Goal: Task Accomplishment & Management: Use online tool/utility

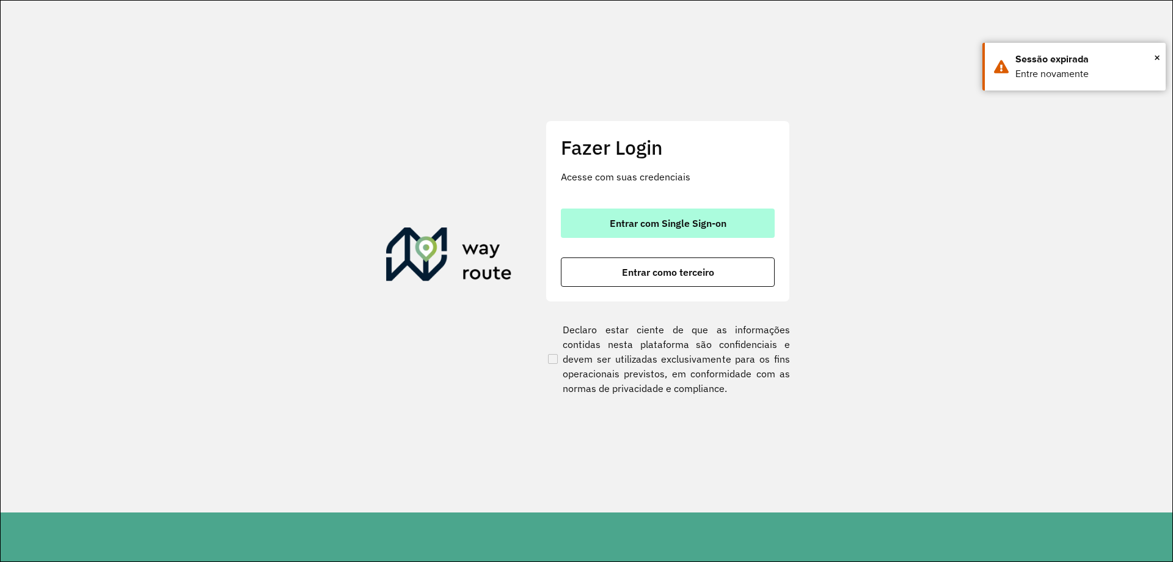
click at [643, 220] on span "Entrar com Single Sign-on" at bounding box center [668, 223] width 117 height 10
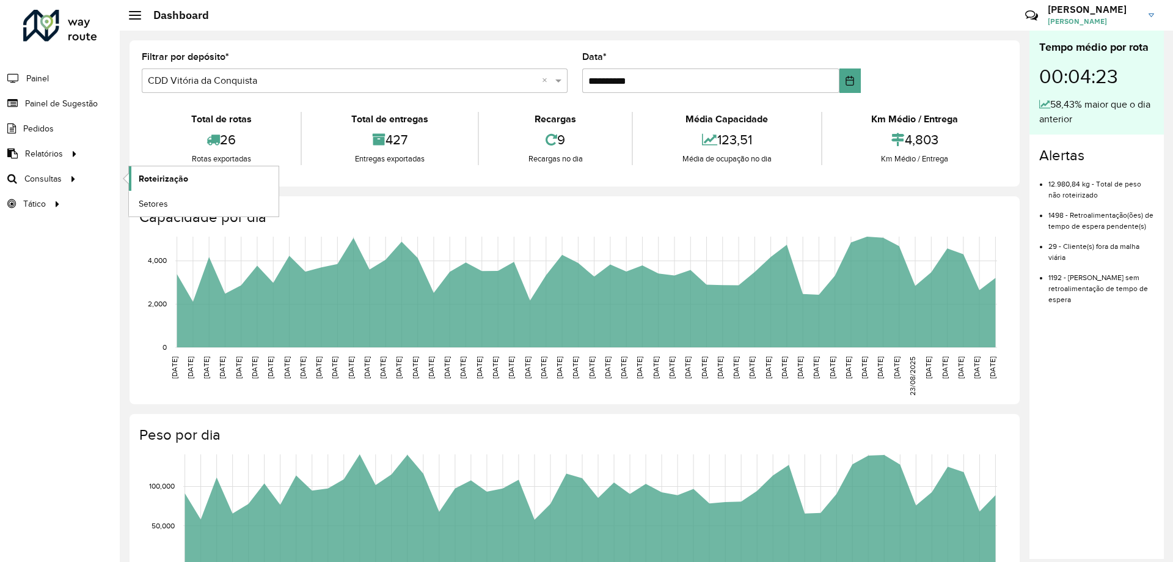
click at [152, 179] on span "Roteirização" at bounding box center [163, 178] width 49 height 13
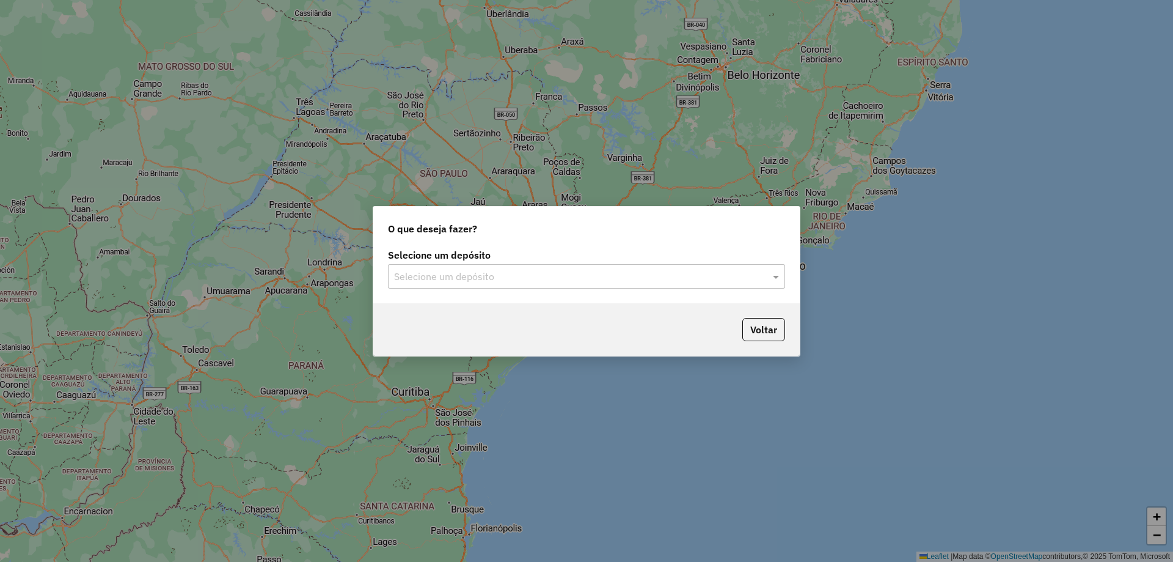
click at [466, 282] on input "text" at bounding box center [574, 276] width 361 height 15
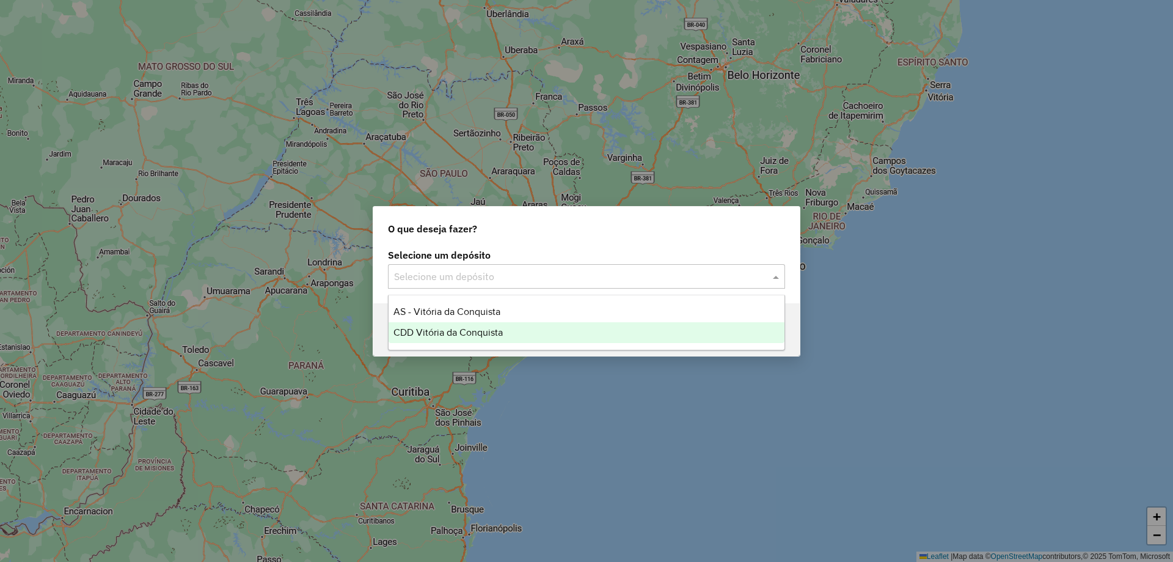
click at [442, 329] on span "CDD Vitória da Conquista" at bounding box center [448, 332] width 109 height 10
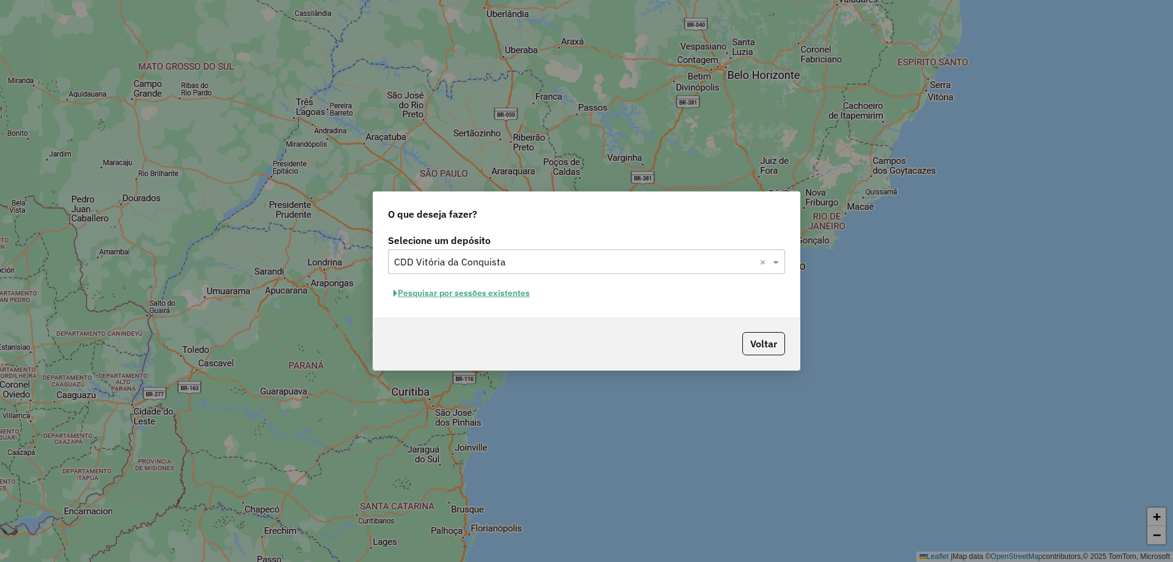
click at [444, 289] on button "Pesquisar por sessões existentes" at bounding box center [461, 293] width 147 height 19
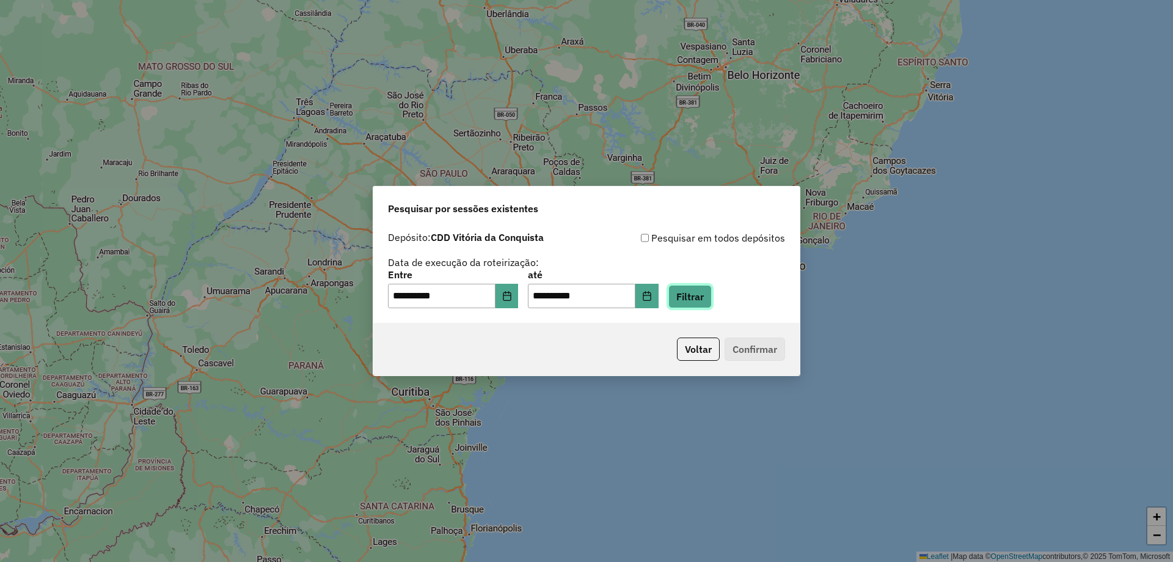
click at [712, 300] on button "Filtrar" at bounding box center [690, 296] width 43 height 23
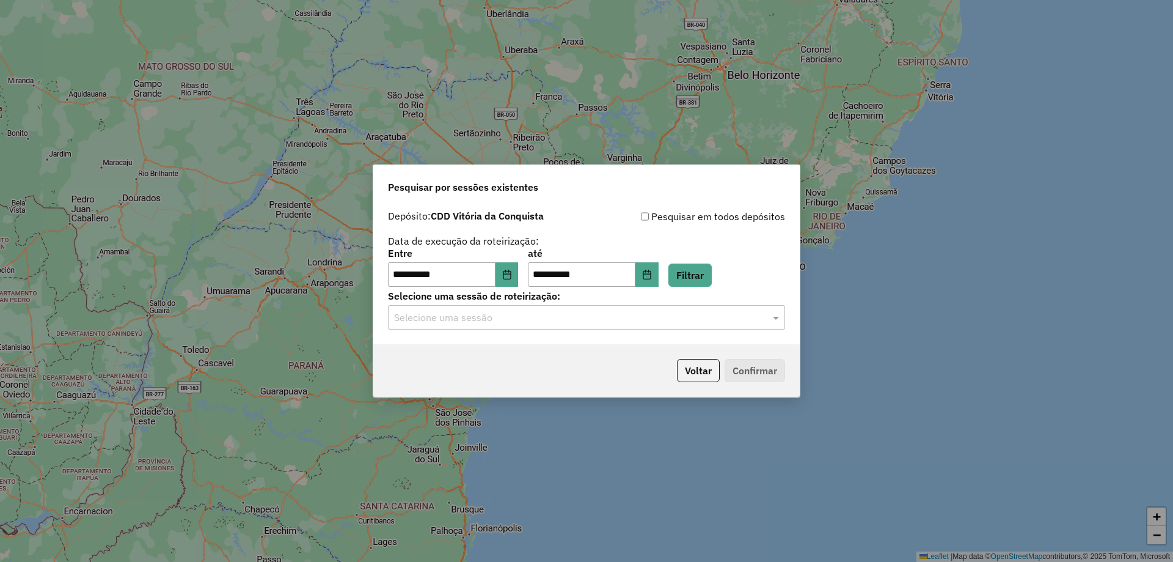
click at [662, 326] on div "Selecione uma sessão" at bounding box center [586, 317] width 397 height 24
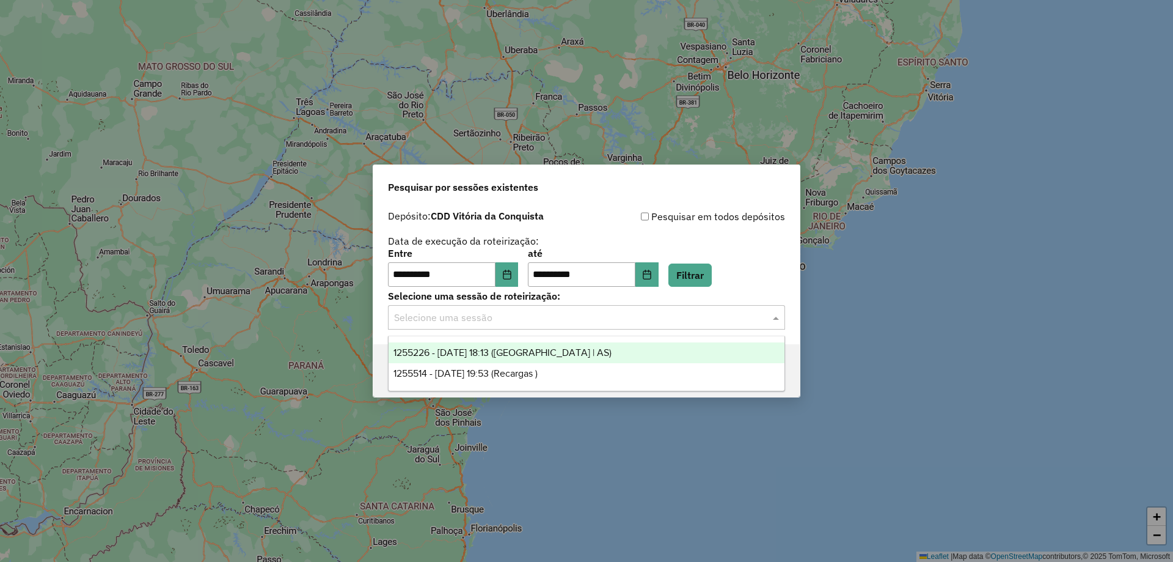
click at [499, 349] on span "1255226 - 29/08/2025 18:13 (Rota | AS)" at bounding box center [503, 352] width 218 height 10
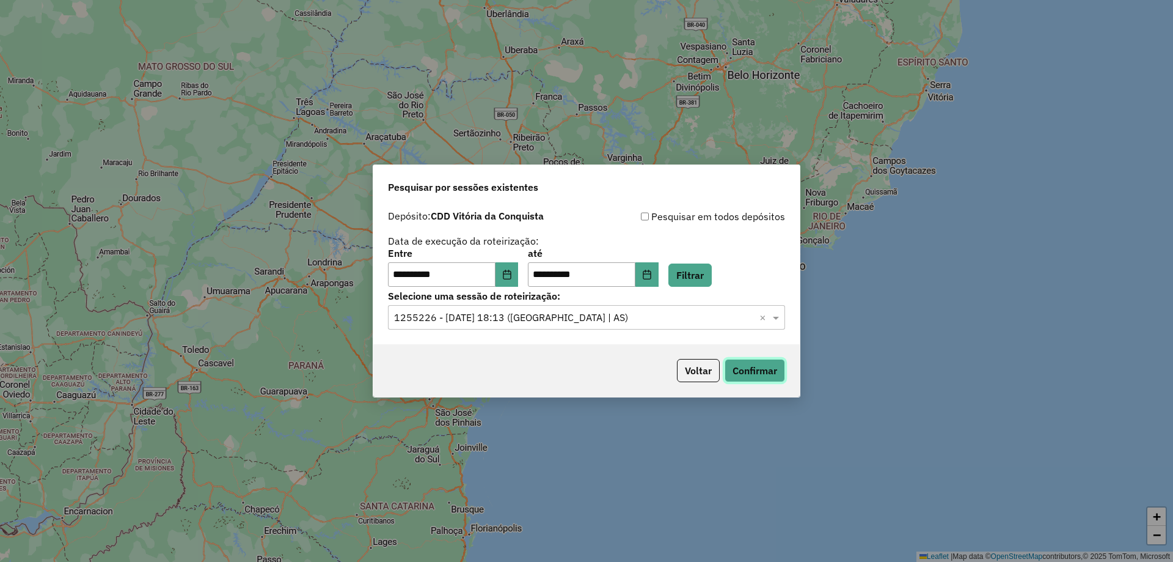
click at [769, 376] on button "Confirmar" at bounding box center [755, 370] width 60 height 23
click at [571, 319] on input "text" at bounding box center [574, 317] width 361 height 15
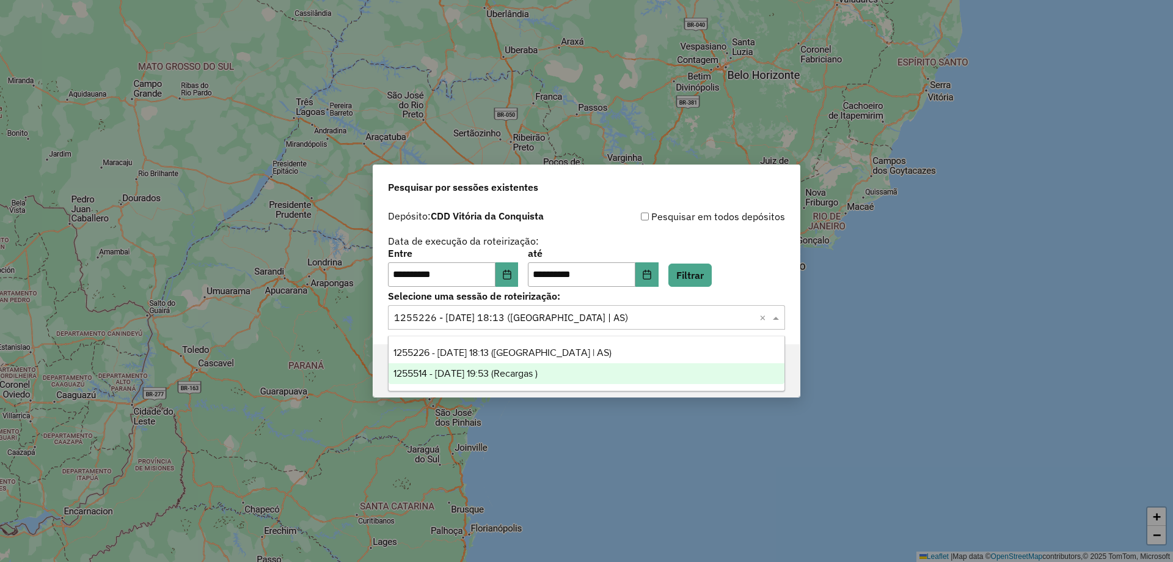
click at [507, 373] on span "1255514 - 29/08/2025 19:53 (Recargas )" at bounding box center [466, 373] width 144 height 10
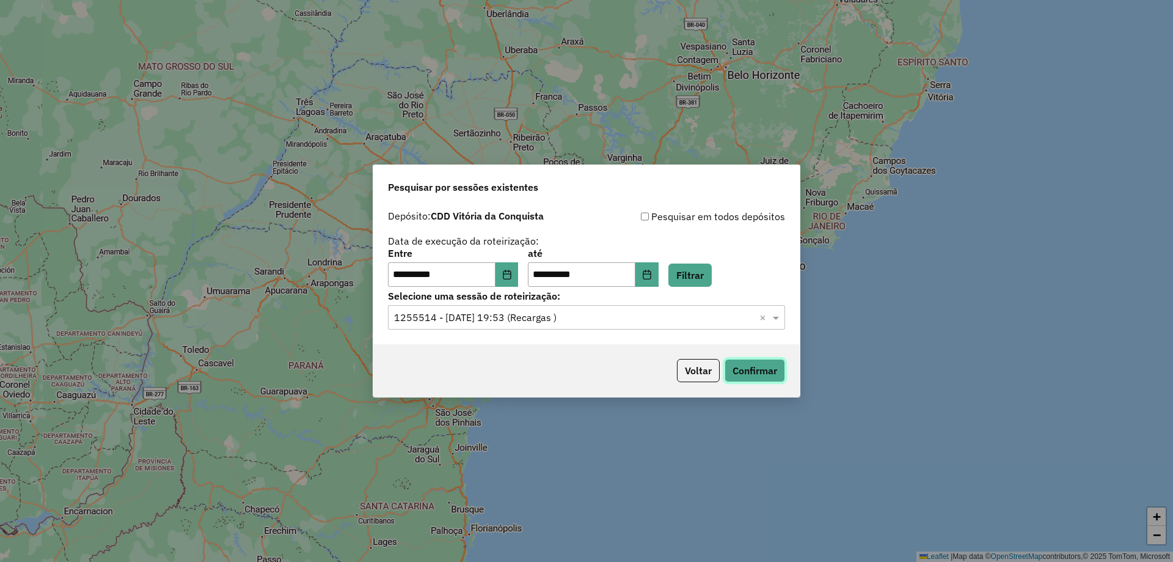
click at [766, 373] on button "Confirmar" at bounding box center [755, 370] width 60 height 23
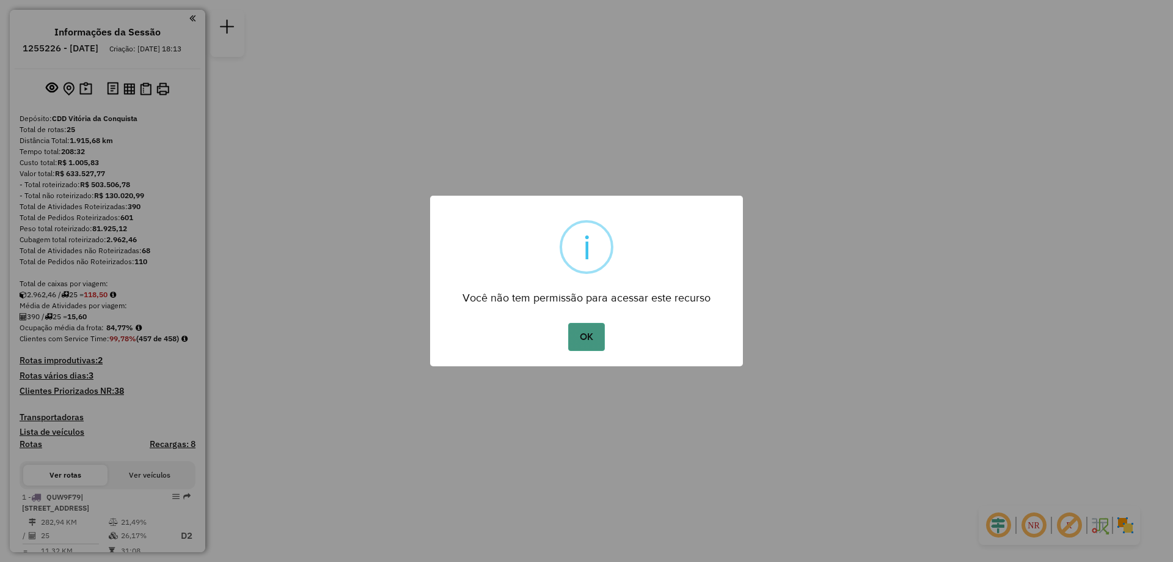
click at [588, 330] on button "OK" at bounding box center [586, 337] width 36 height 28
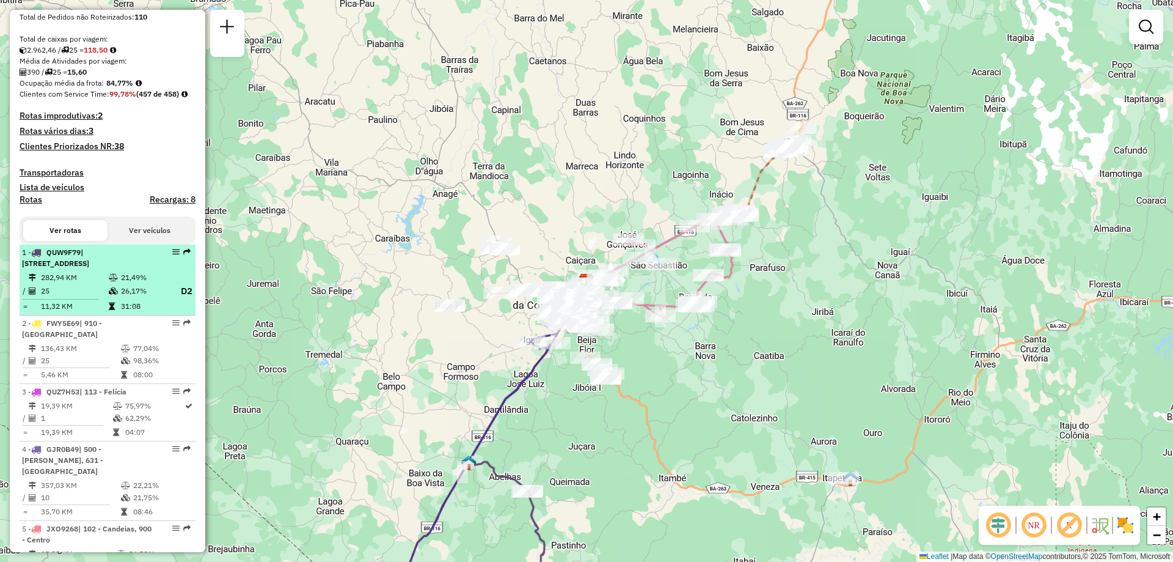
scroll to position [306, 0]
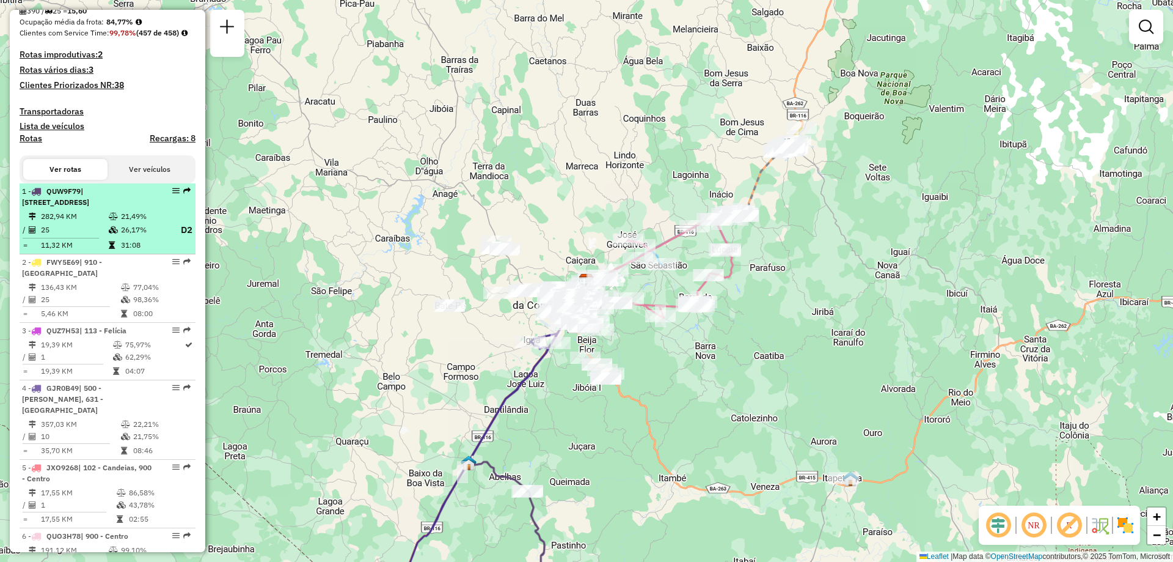
click at [59, 222] on td "282,94 KM" at bounding box center [74, 216] width 68 height 12
select select "**********"
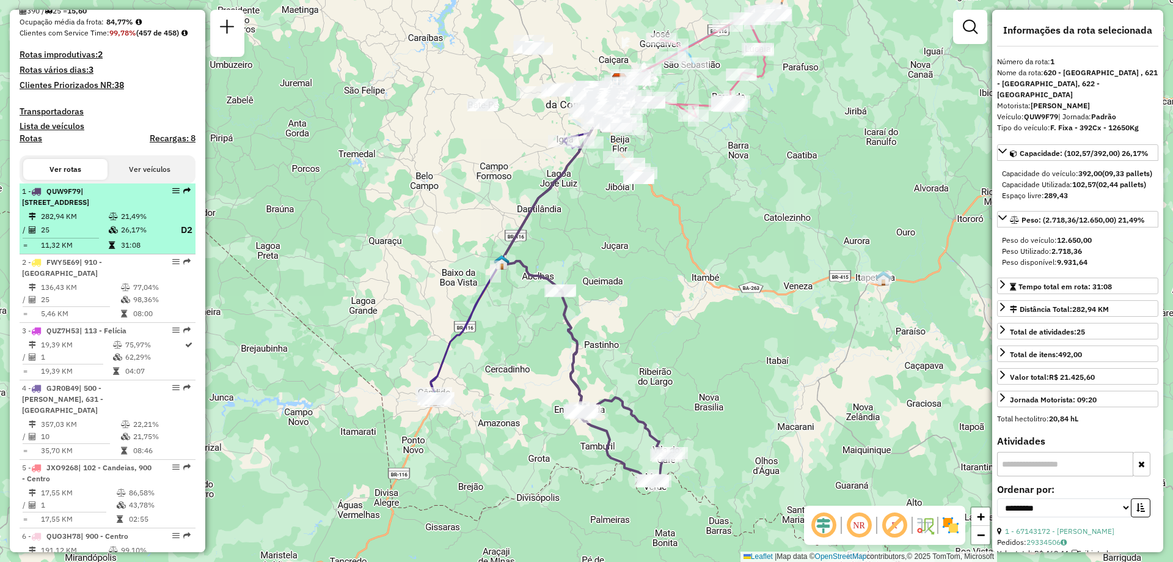
drag, startPoint x: 161, startPoint y: 214, endPoint x: 174, endPoint y: 209, distance: 13.4
click at [174, 194] on em at bounding box center [175, 190] width 7 height 7
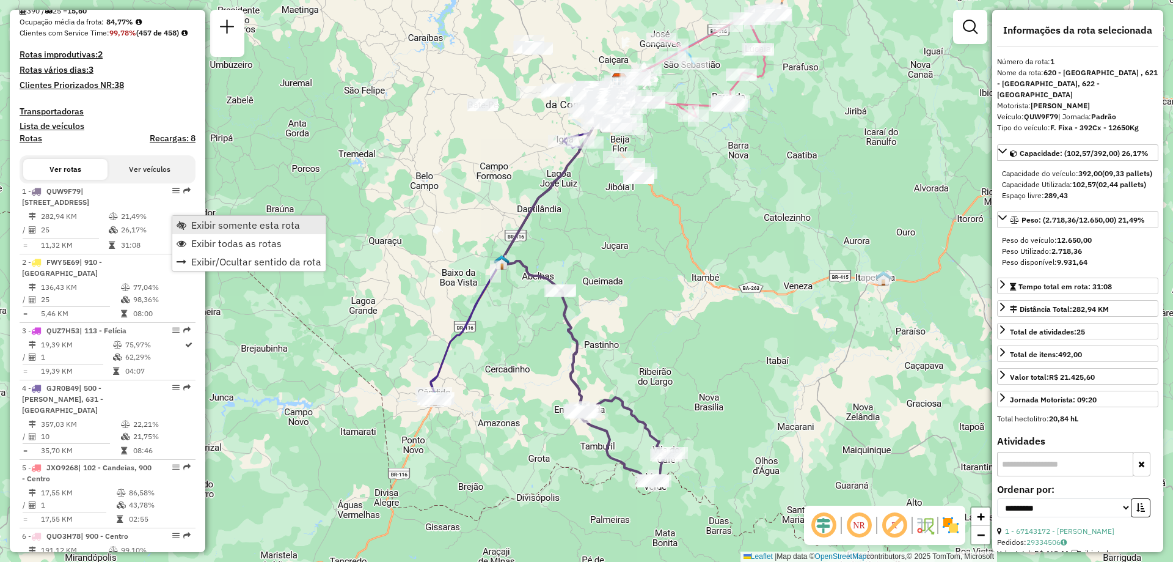
click at [183, 222] on span "Exibir somente esta rota" at bounding box center [182, 225] width 10 height 10
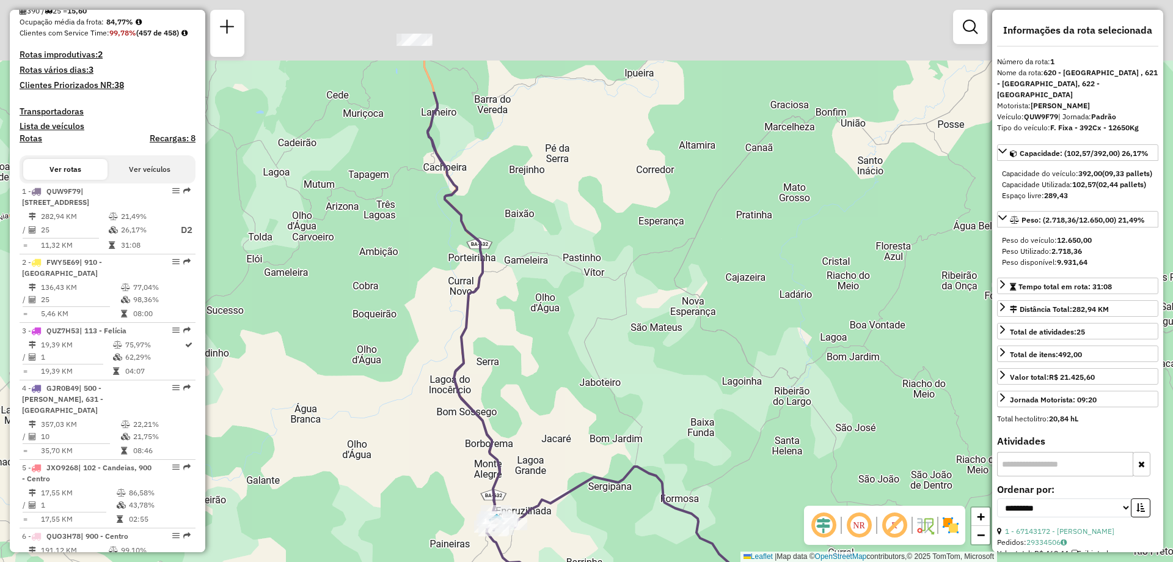
drag, startPoint x: 493, startPoint y: 109, endPoint x: 523, endPoint y: 354, distance: 246.3
click at [524, 351] on div "Janela de atendimento Grade de atendimento Capacidade Transportadoras Veículos …" at bounding box center [586, 281] width 1173 height 562
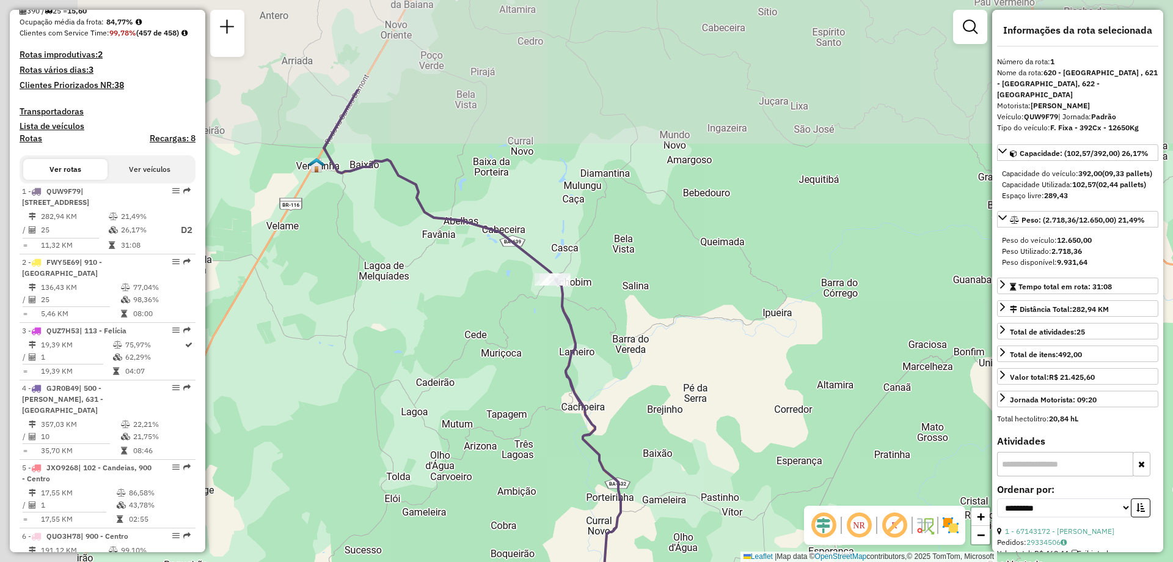
drag, startPoint x: 501, startPoint y: 202, endPoint x: 656, endPoint y: 387, distance: 240.7
click at [649, 381] on div "Janela de atendimento Grade de atendimento Capacidade Transportadoras Veículos …" at bounding box center [586, 281] width 1173 height 562
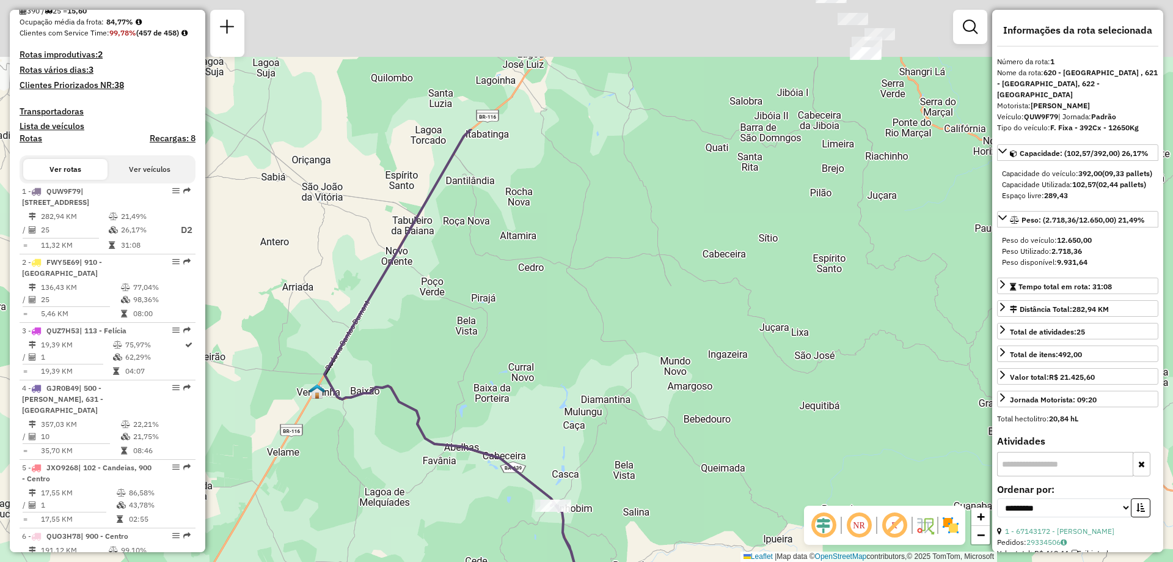
drag, startPoint x: 518, startPoint y: 156, endPoint x: 489, endPoint y: 355, distance: 201.3
click at [489, 350] on div "Janela de atendimento Grade de atendimento Capacidade Transportadoras Veículos …" at bounding box center [586, 281] width 1173 height 562
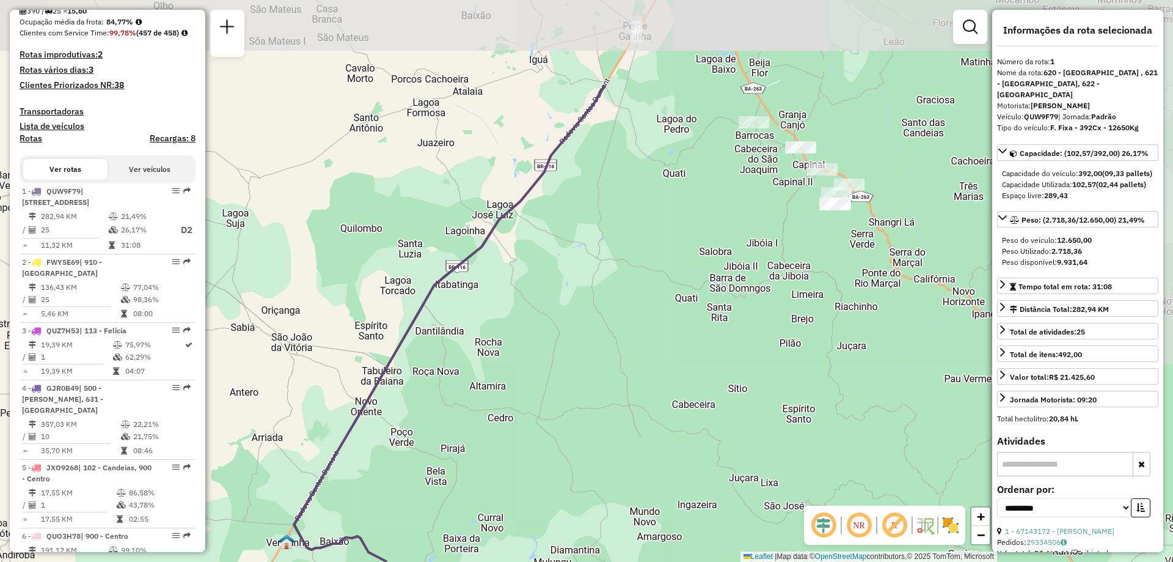
drag, startPoint x: 552, startPoint y: 159, endPoint x: 520, endPoint y: 301, distance: 144.7
click at [520, 301] on div "Janela de atendimento Grade de atendimento Capacidade Transportadoras Veículos …" at bounding box center [586, 281] width 1173 height 562
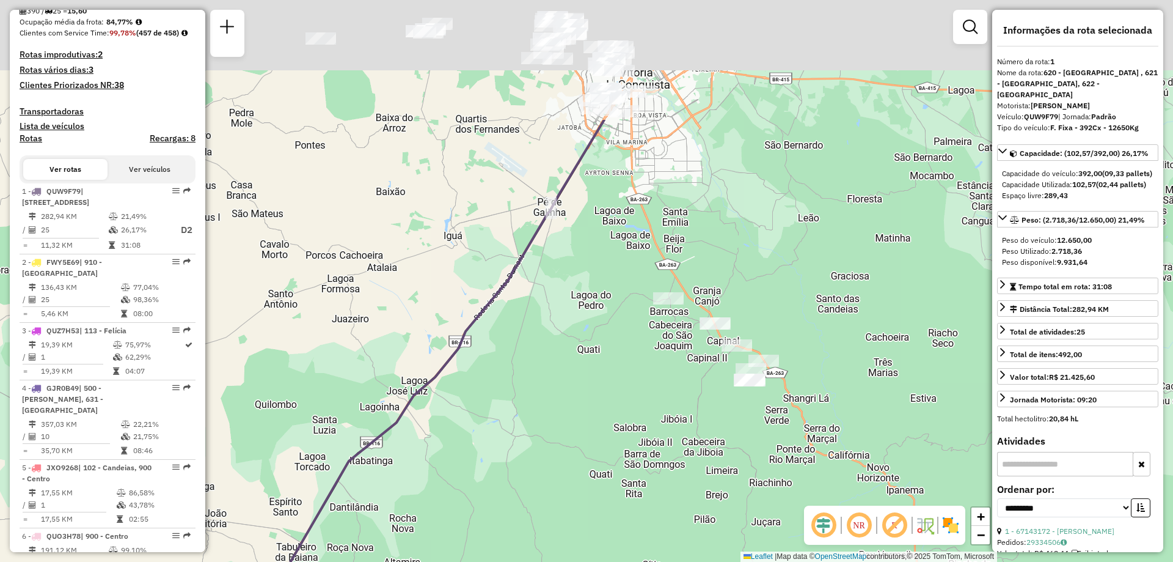
drag, startPoint x: 556, startPoint y: 148, endPoint x: 471, endPoint y: 318, distance: 189.7
click at [471, 318] on icon at bounding box center [406, 457] width 396 height 674
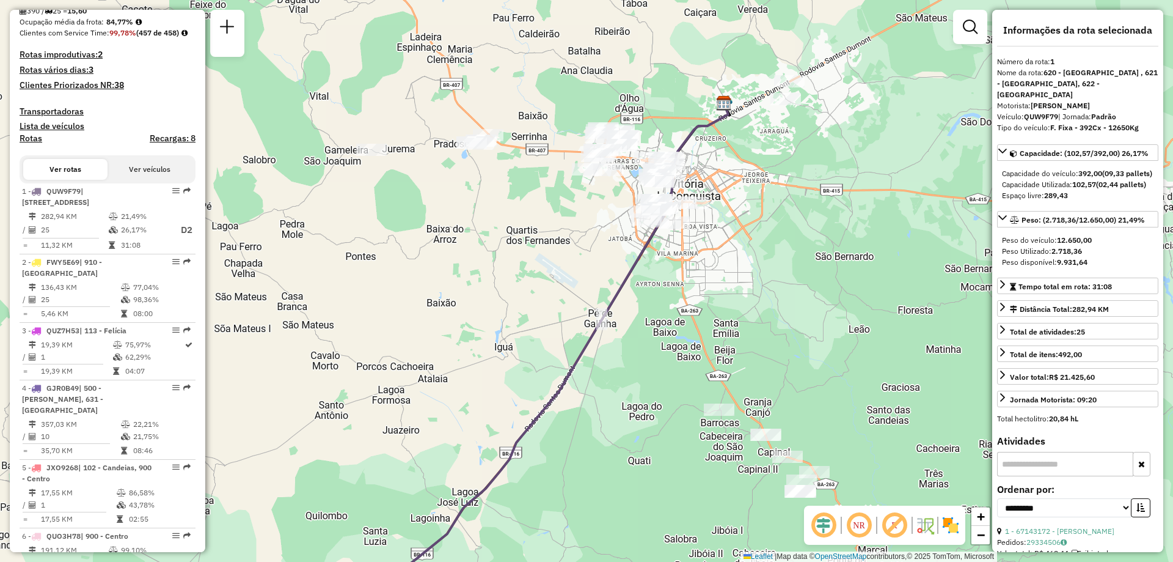
drag, startPoint x: 527, startPoint y: 188, endPoint x: 577, endPoint y: 300, distance: 122.3
click at [577, 300] on div "Janela de atendimento Grade de atendimento Capacidade Transportadoras Veículos …" at bounding box center [586, 281] width 1173 height 562
click at [863, 521] on em at bounding box center [858, 524] width 29 height 29
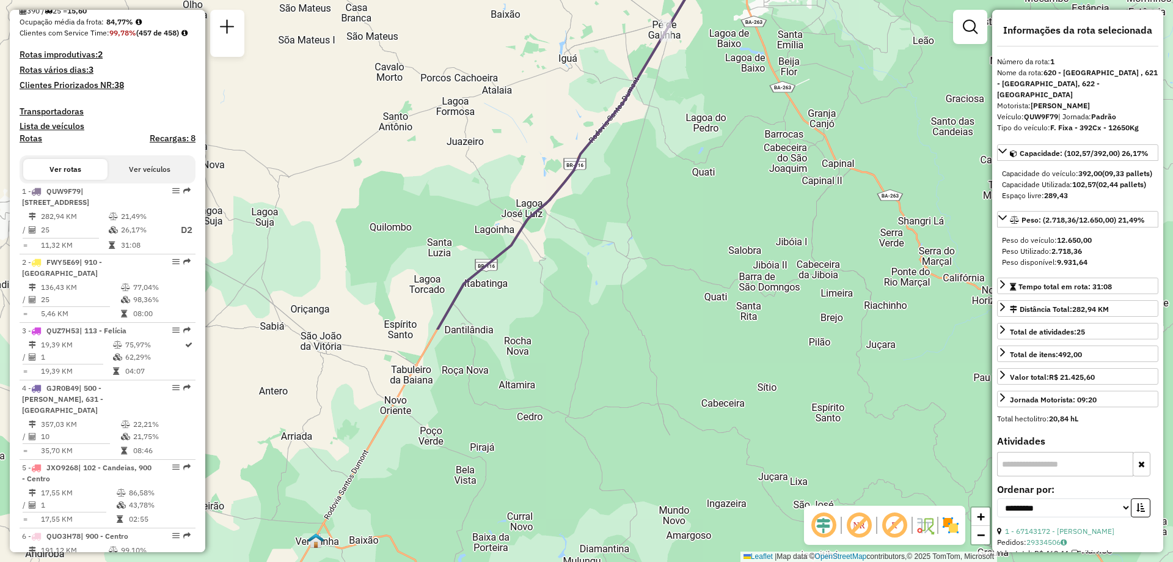
drag, startPoint x: 499, startPoint y: 306, endPoint x: 552, endPoint y: 48, distance: 263.4
click at [552, 48] on div "Janela de atendimento Grade de atendimento Capacidade Transportadoras Veículos …" at bounding box center [586, 281] width 1173 height 562
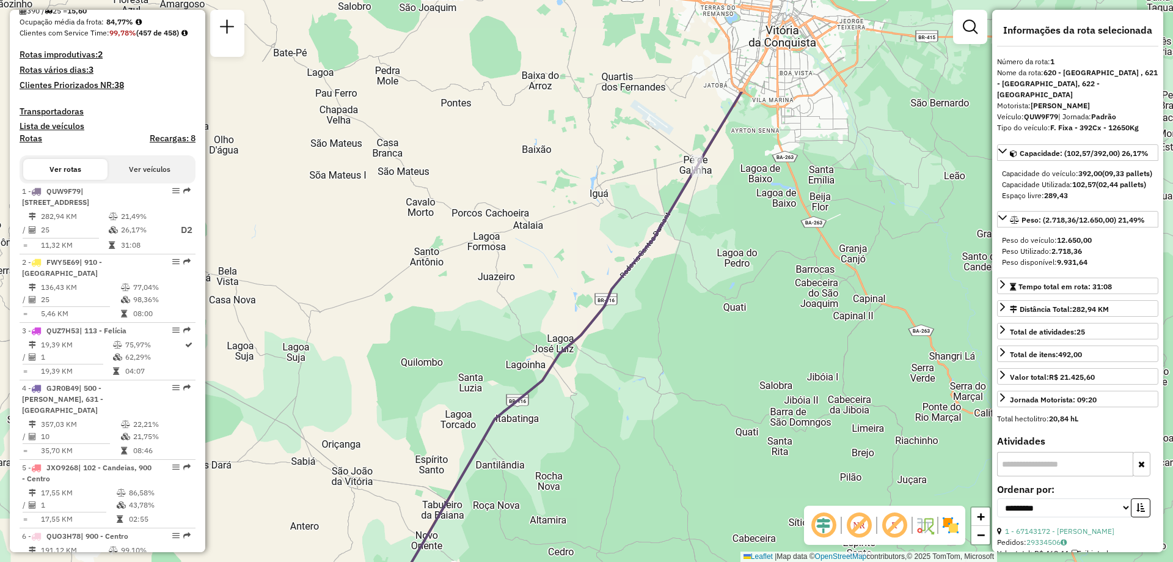
drag, startPoint x: 414, startPoint y: 328, endPoint x: 446, endPoint y: 480, distance: 156.2
click at [446, 480] on div "Janela de atendimento Grade de atendimento Capacidade Transportadoras Veículos …" at bounding box center [586, 281] width 1173 height 562
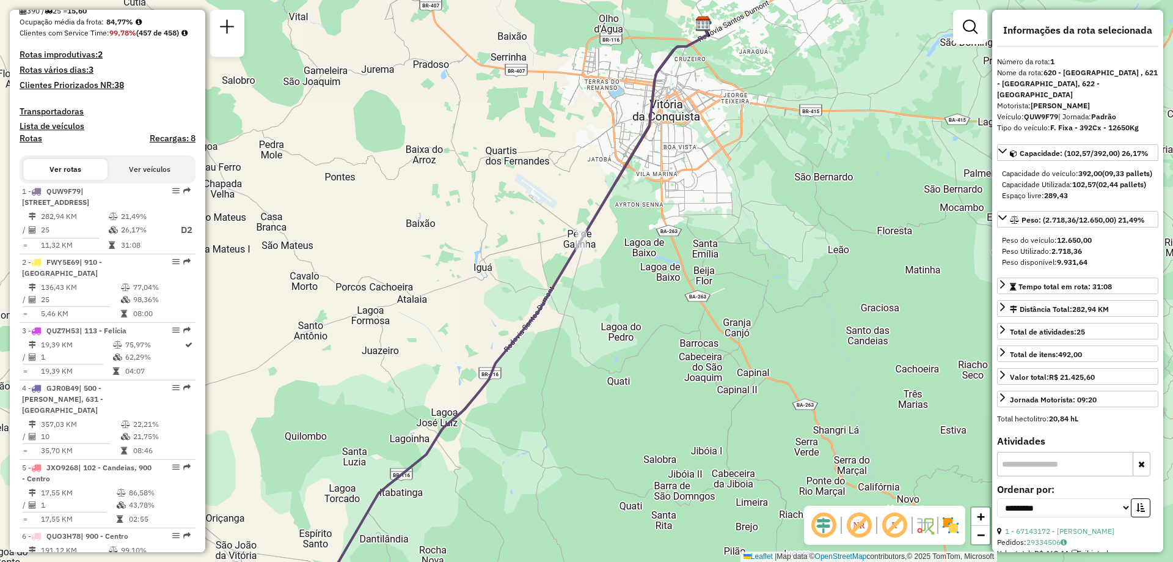
drag, startPoint x: 538, startPoint y: 225, endPoint x: 428, endPoint y: 271, distance: 118.6
click at [428, 273] on div "Janela de atendimento Grade de atendimento Capacidade Transportadoras Veículos …" at bounding box center [586, 281] width 1173 height 562
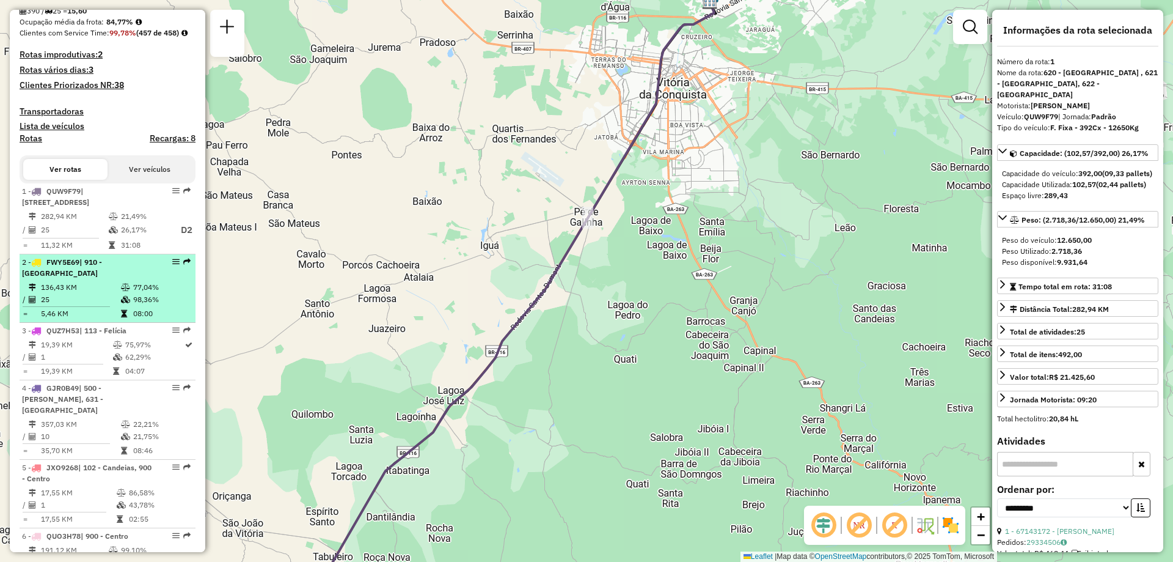
click at [60, 266] on span "FWY5E69" at bounding box center [62, 261] width 33 height 9
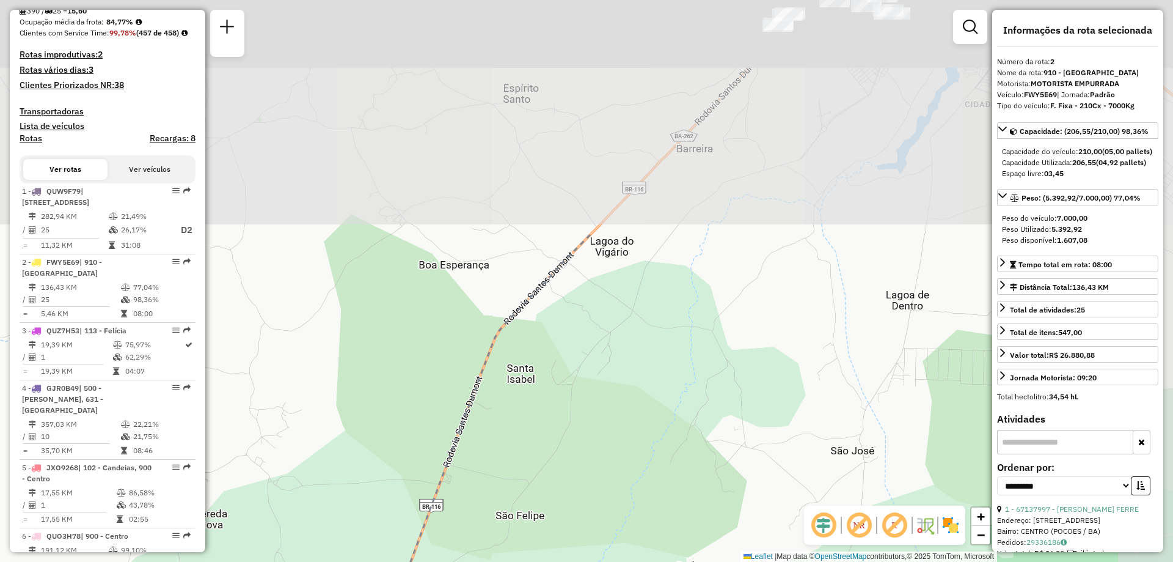
drag, startPoint x: 786, startPoint y: 148, endPoint x: 653, endPoint y: 437, distance: 317.7
click at [653, 437] on div "Janela de atendimento Grade de atendimento Capacidade Transportadoras Veículos …" at bounding box center [586, 281] width 1173 height 562
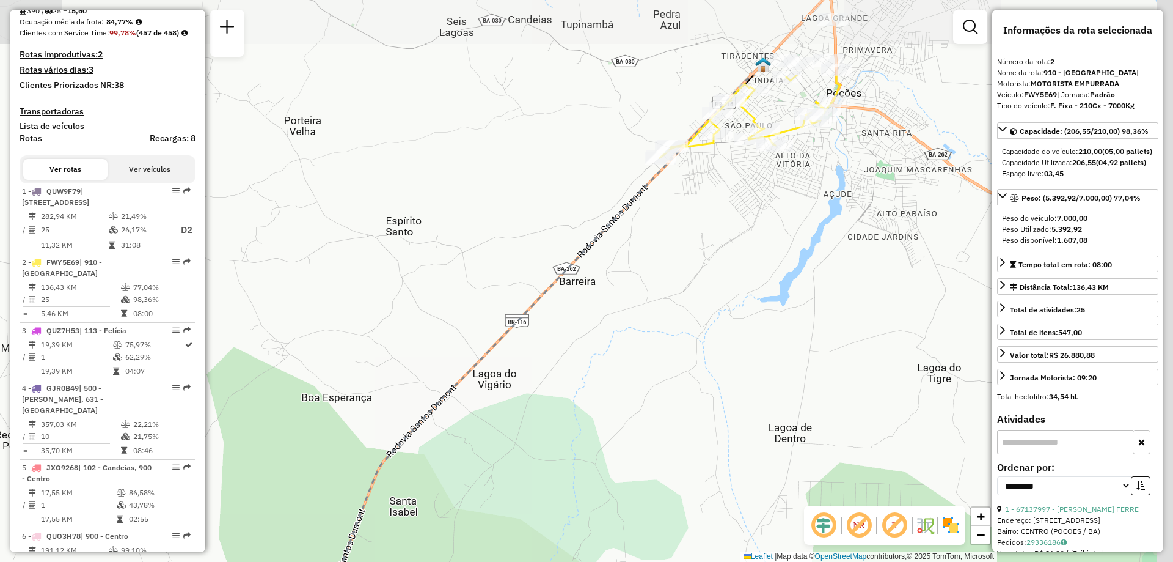
drag, startPoint x: 716, startPoint y: 268, endPoint x: 585, endPoint y: 405, distance: 189.3
click at [587, 405] on div "Janela de atendimento Grade de atendimento Capacidade Transportadoras Veículos …" at bounding box center [586, 281] width 1173 height 562
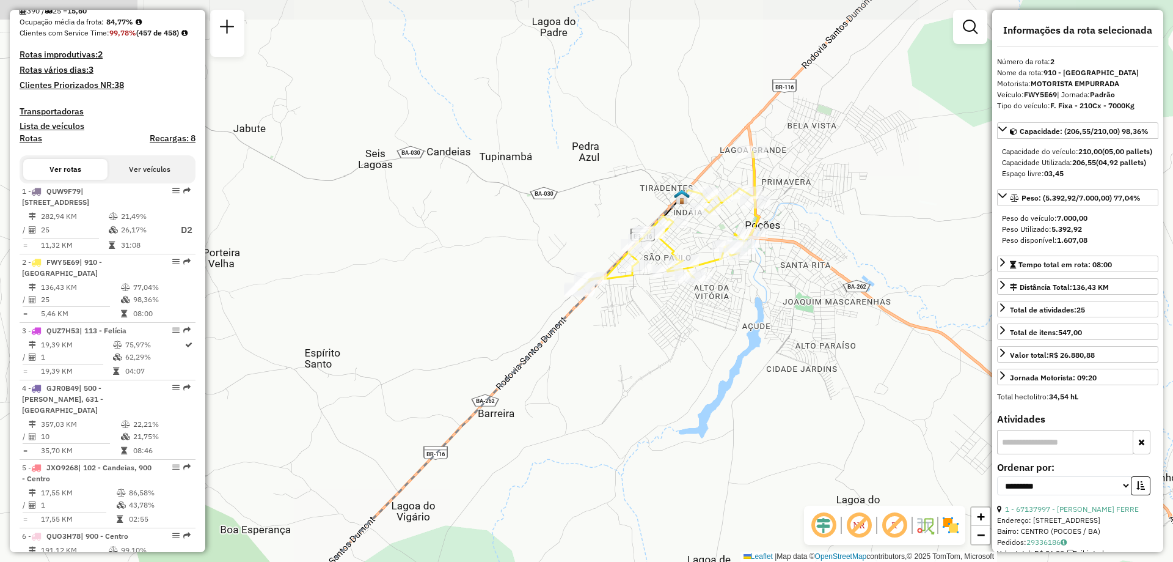
drag, startPoint x: 737, startPoint y: 218, endPoint x: 670, endPoint y: 343, distance: 142.7
click at [670, 343] on div "Janela de atendimento Grade de atendimento Capacidade Transportadoras Veículos …" at bounding box center [586, 281] width 1173 height 562
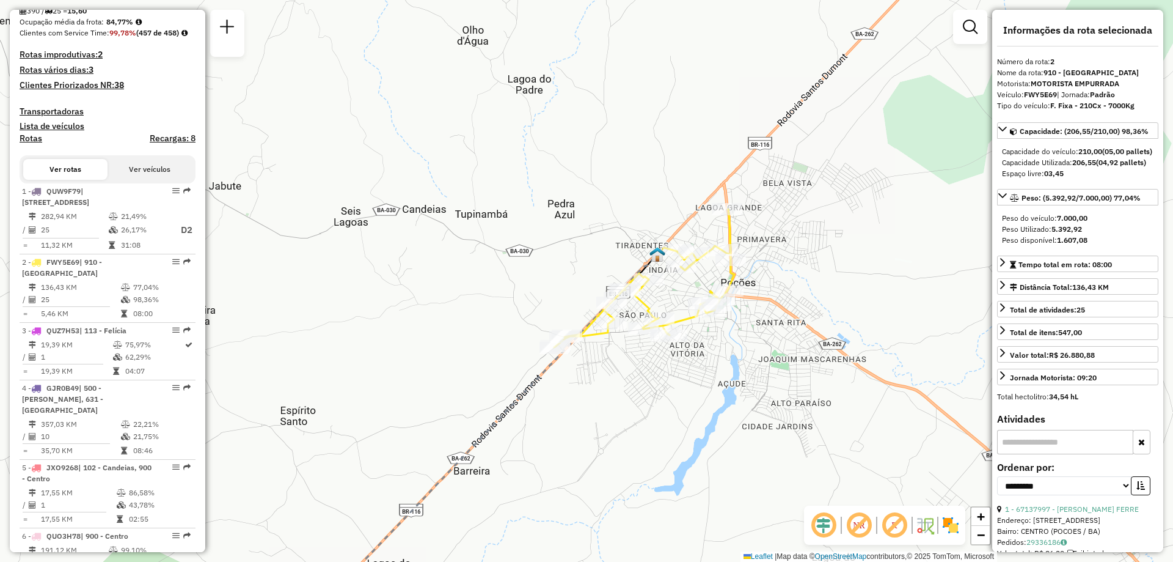
drag, startPoint x: 662, startPoint y: 301, endPoint x: 637, endPoint y: 359, distance: 62.7
click at [637, 359] on div "Janela de atendimento Grade de atendimento Capacidade Transportadoras Veículos …" at bounding box center [586, 281] width 1173 height 562
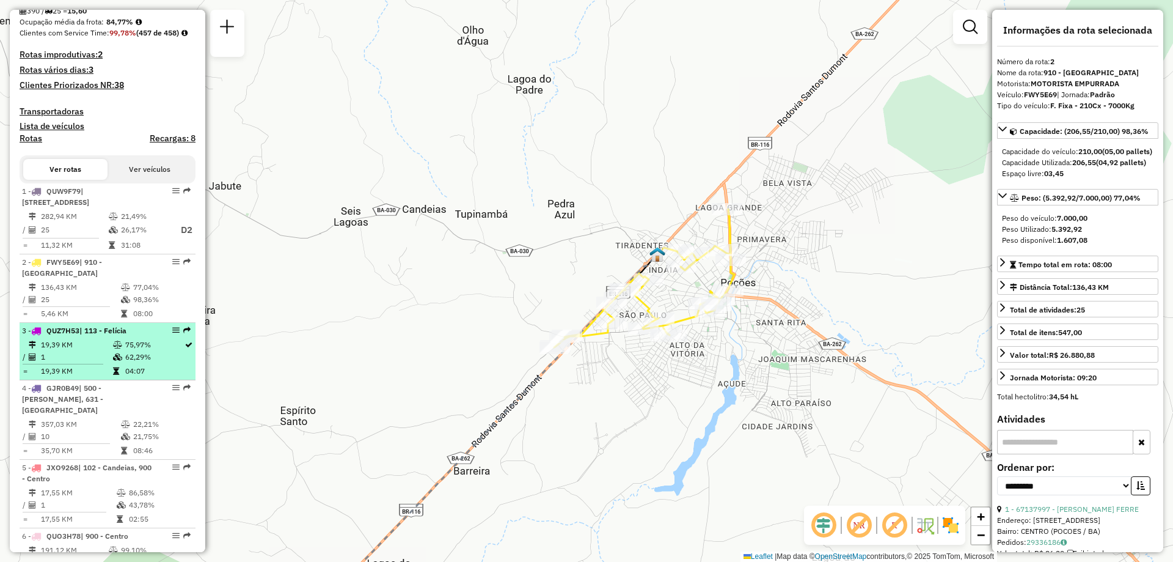
drag, startPoint x: 48, startPoint y: 394, endPoint x: 56, endPoint y: 399, distance: 9.3
click at [51, 363] on td "1" at bounding box center [76, 357] width 72 height 12
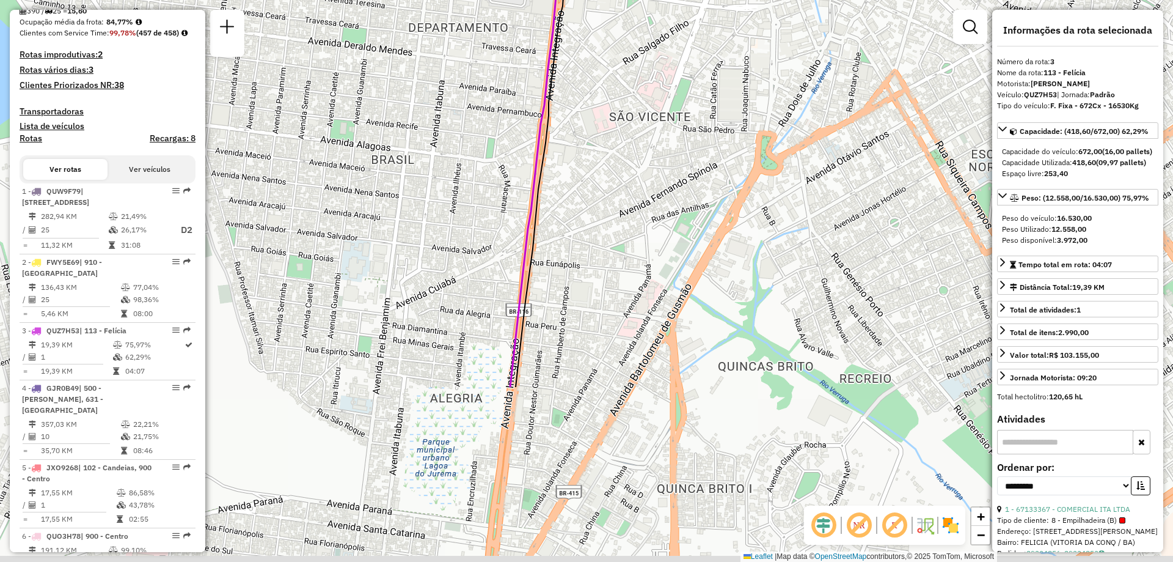
drag, startPoint x: 394, startPoint y: 330, endPoint x: 733, endPoint y: 63, distance: 431.7
click at [733, 63] on div "Janela de atendimento Grade de atendimento Capacidade Transportadoras Veículos …" at bounding box center [586, 281] width 1173 height 562
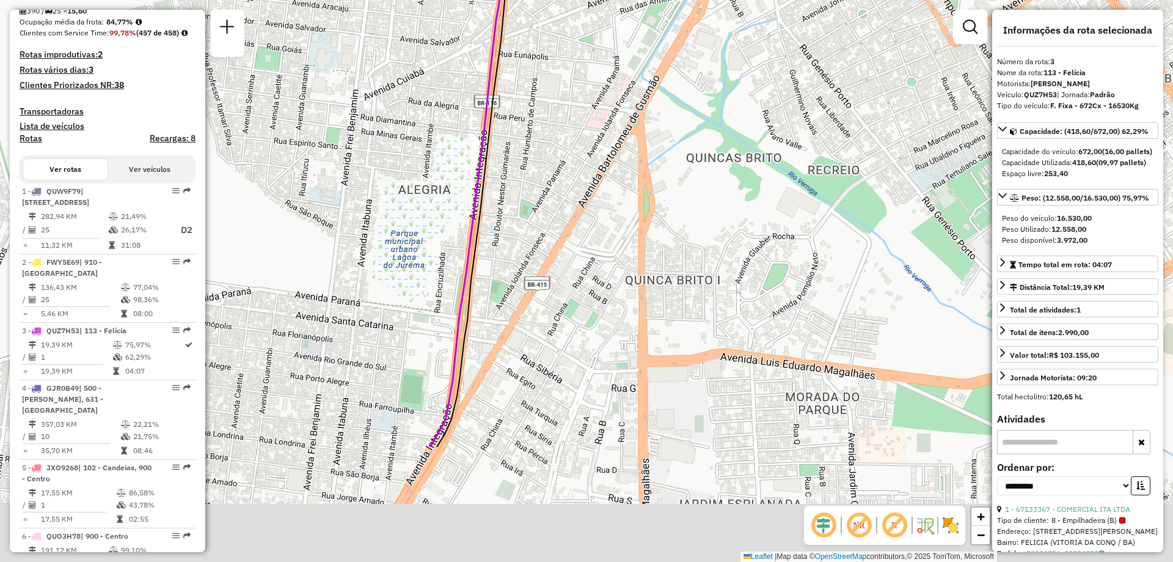
drag, startPoint x: 604, startPoint y: 273, endPoint x: 576, endPoint y: 46, distance: 228.4
click at [576, 46] on div "Janela de atendimento Grade de atendimento Capacidade Transportadoras Veículos …" at bounding box center [586, 281] width 1173 height 562
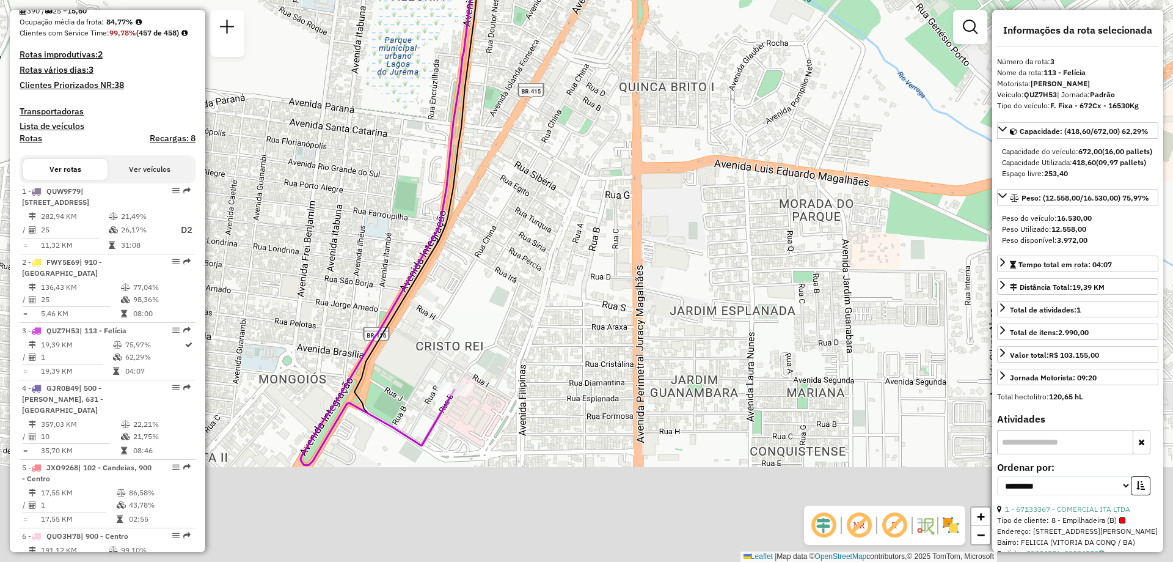
drag, startPoint x: 530, startPoint y: 329, endPoint x: 530, endPoint y: 185, distance: 143.6
click at [530, 185] on div "Janela de atendimento Grade de atendimento Capacidade Transportadoras Veículos …" at bounding box center [586, 281] width 1173 height 562
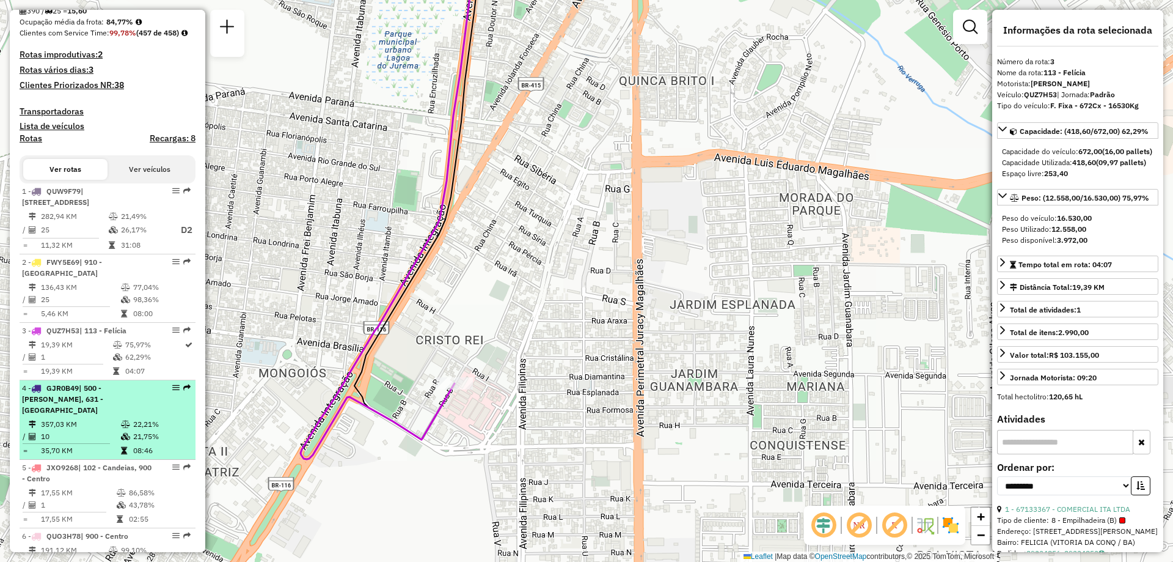
click at [71, 442] on td "10" at bounding box center [80, 436] width 80 height 12
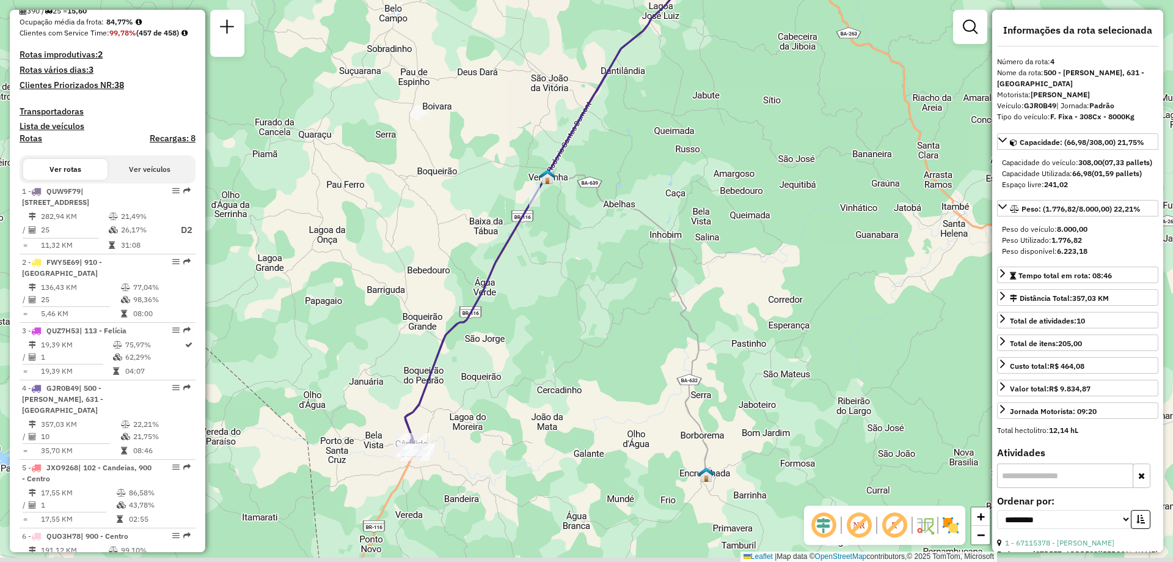
drag, startPoint x: 461, startPoint y: 472, endPoint x: 504, endPoint y: 301, distance: 175.9
click at [504, 301] on div "Janela de atendimento Grade de atendimento Capacidade Transportadoras Veículos …" at bounding box center [586, 281] width 1173 height 562
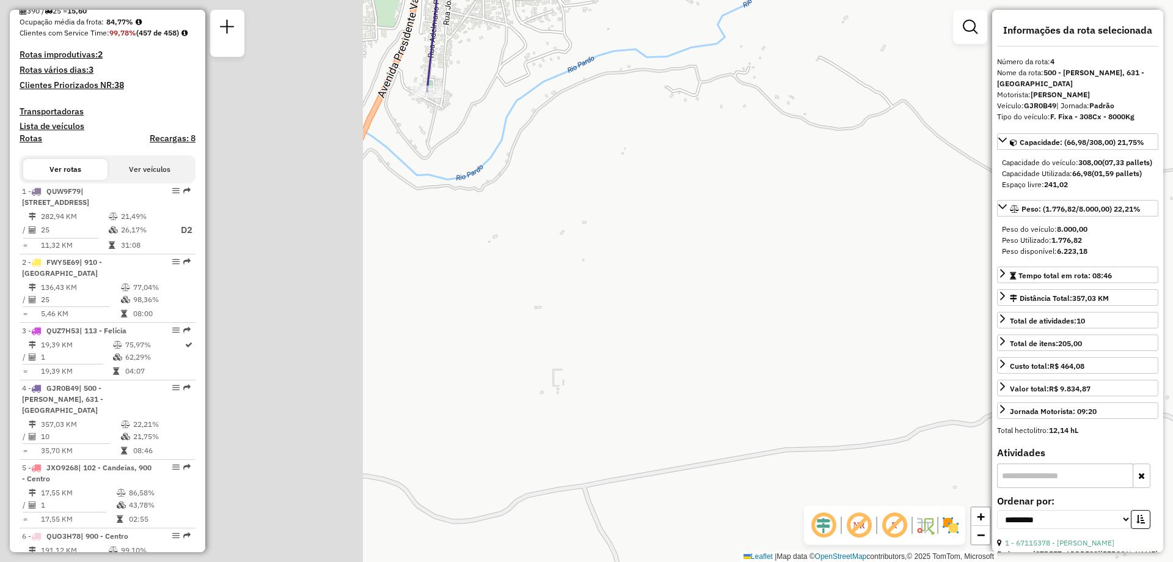
drag, startPoint x: 368, startPoint y: 313, endPoint x: 788, endPoint y: 353, distance: 421.7
click at [788, 353] on div "Janela de atendimento Grade de atendimento Capacidade Transportadoras Veículos …" at bounding box center [586, 281] width 1173 height 562
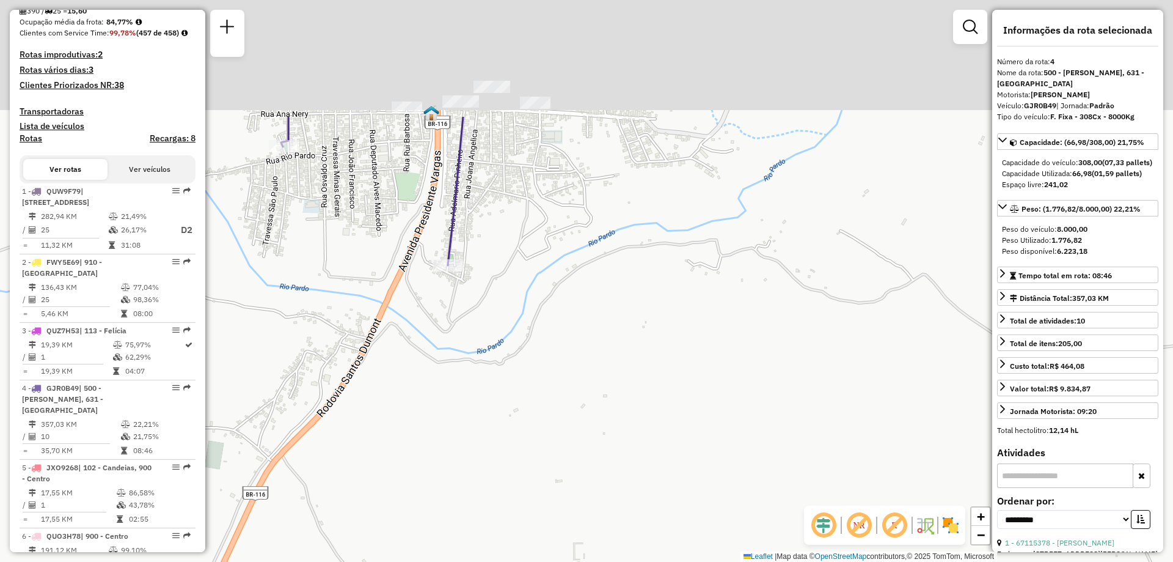
drag, startPoint x: 604, startPoint y: 240, endPoint x: 625, endPoint y: 424, distance: 185.6
click at [625, 424] on div "Janela de atendimento Grade de atendimento Capacidade Transportadoras Veículos …" at bounding box center [586, 281] width 1173 height 562
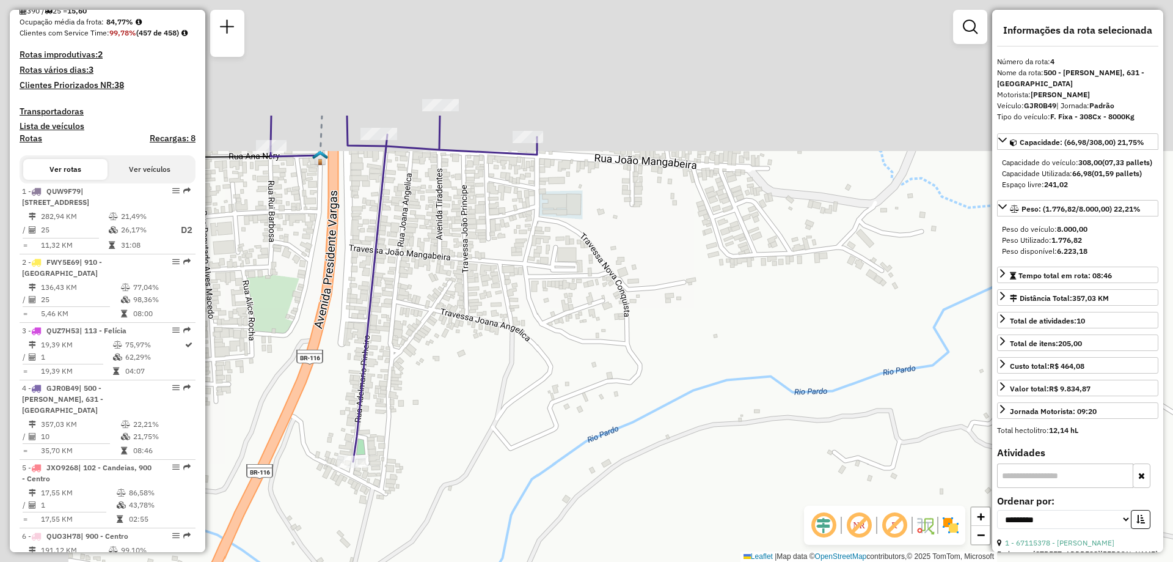
drag, startPoint x: 581, startPoint y: 138, endPoint x: 732, endPoint y: 367, distance: 274.2
click at [732, 365] on div "Janela de atendimento Grade de atendimento Capacidade Transportadoras Veículos …" at bounding box center [586, 281] width 1173 height 562
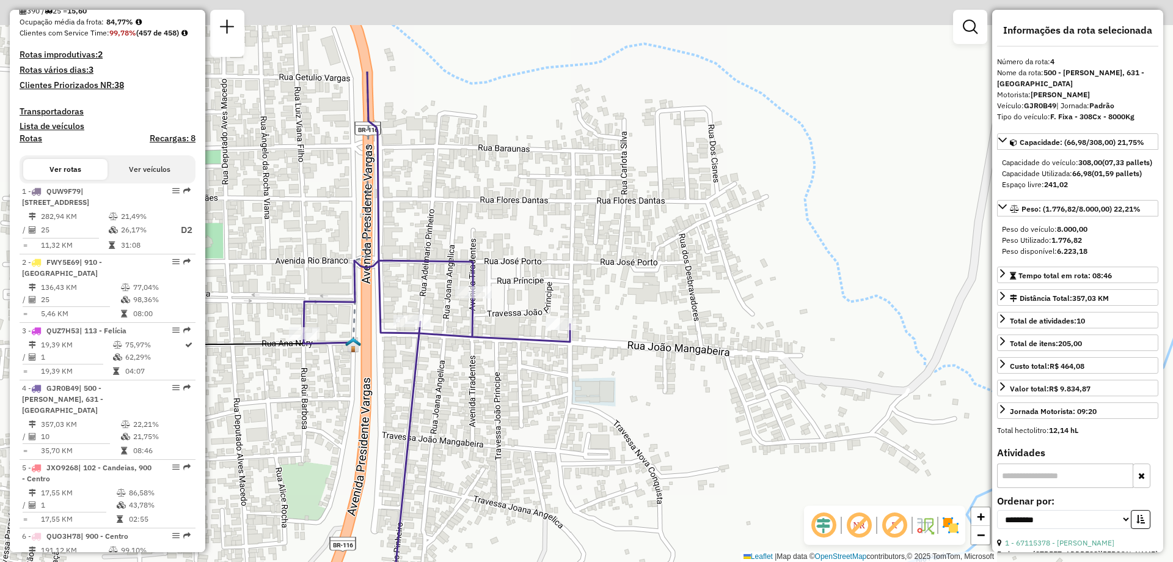
drag, startPoint x: 629, startPoint y: 242, endPoint x: 519, endPoint y: 230, distance: 110.0
click at [637, 373] on div "Janela de atendimento Grade de atendimento Capacidade Transportadoras Veículos …" at bounding box center [586, 281] width 1173 height 562
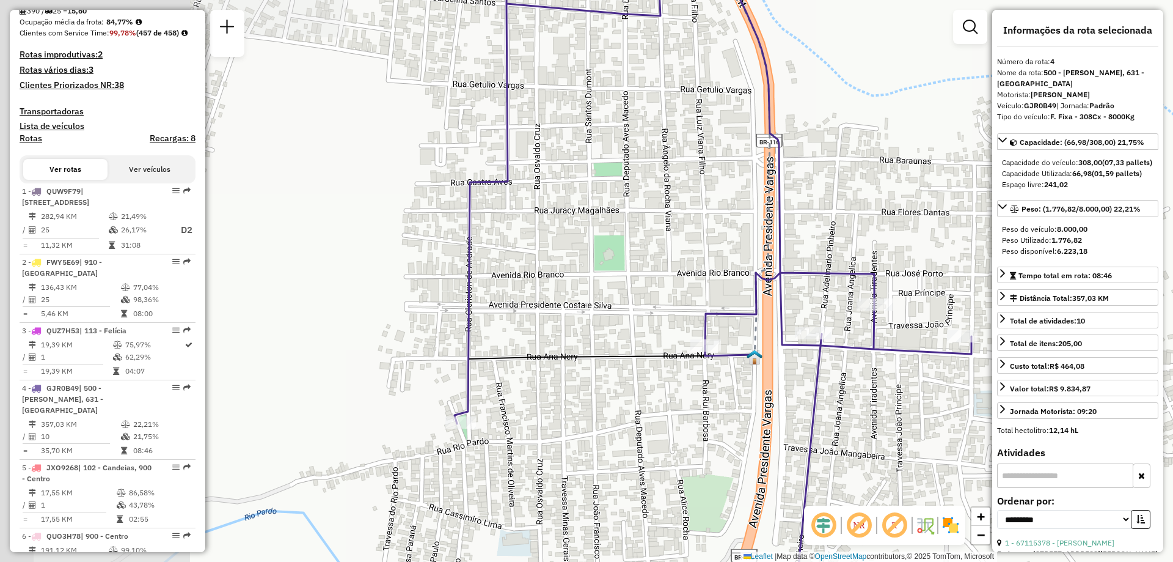
drag, startPoint x: 323, startPoint y: 283, endPoint x: 743, endPoint y: 290, distance: 419.9
click at [743, 290] on div "Janela de atendimento Grade de atendimento Capacidade Transportadoras Veículos …" at bounding box center [586, 281] width 1173 height 562
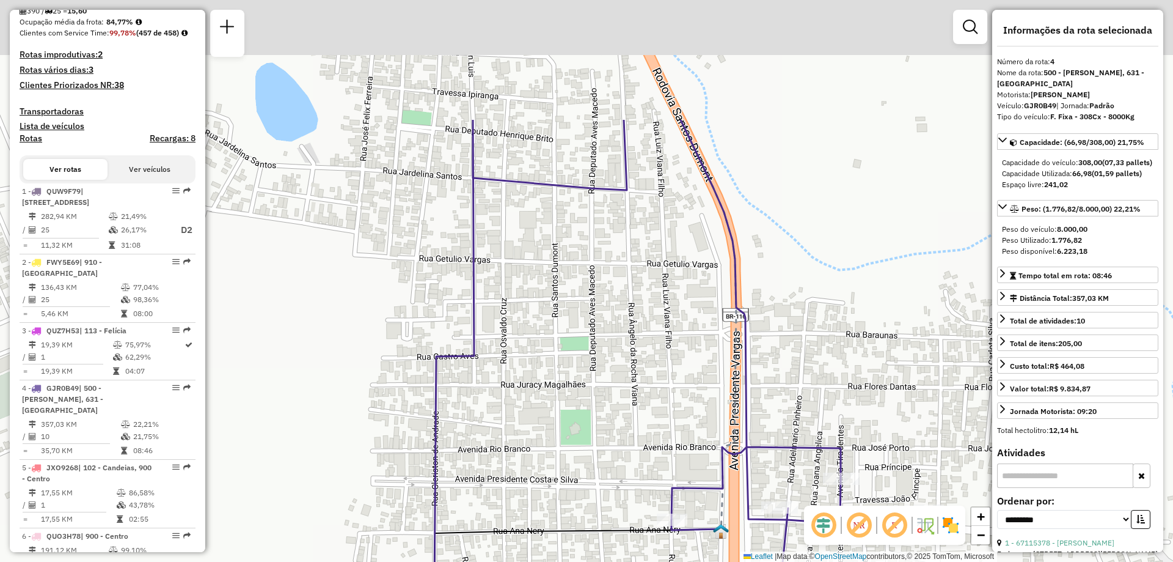
drag, startPoint x: 562, startPoint y: 200, endPoint x: 466, endPoint y: 461, distance: 277.8
click at [475, 458] on div "Janela de atendimento Grade de atendimento Capacidade Transportadoras Veículos …" at bounding box center [586, 281] width 1173 height 562
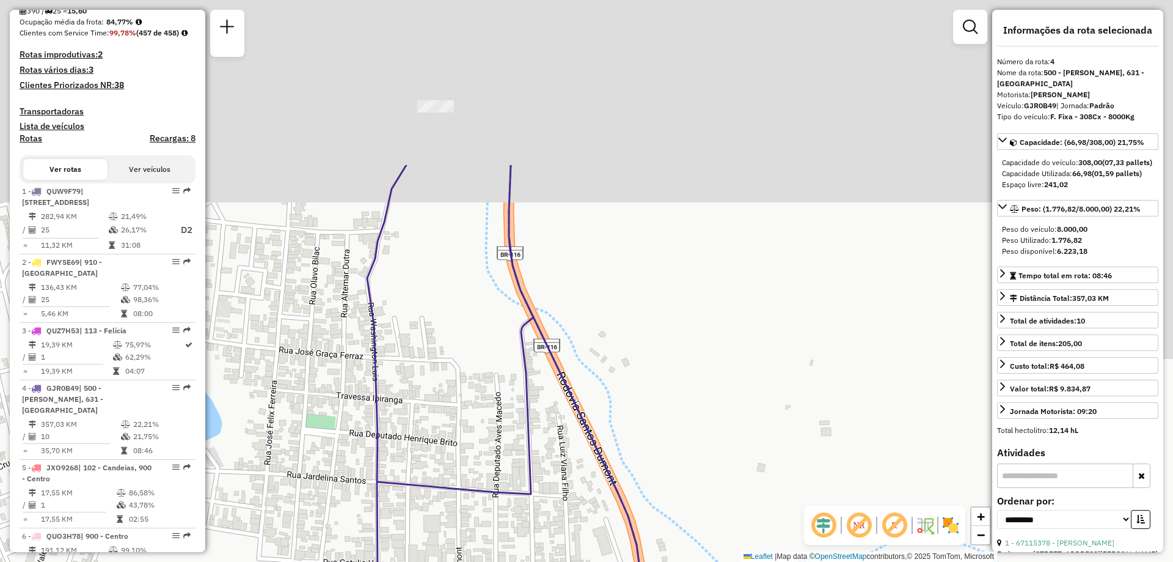
drag, startPoint x: 621, startPoint y: 233, endPoint x: 533, endPoint y: 472, distance: 254.4
click at [552, 485] on div "Janela de atendimento Grade de atendimento Capacidade Transportadoras Veículos …" at bounding box center [586, 281] width 1173 height 562
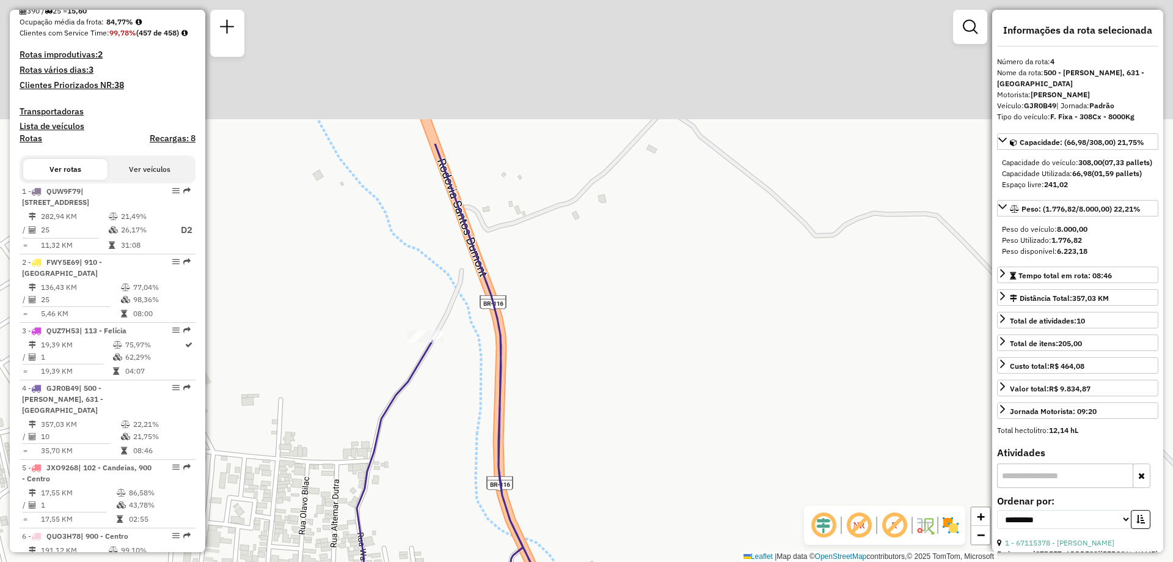
drag, startPoint x: 500, startPoint y: 171, endPoint x: 497, endPoint y: 372, distance: 200.5
click at [497, 372] on icon at bounding box center [493, 481] width 273 height 674
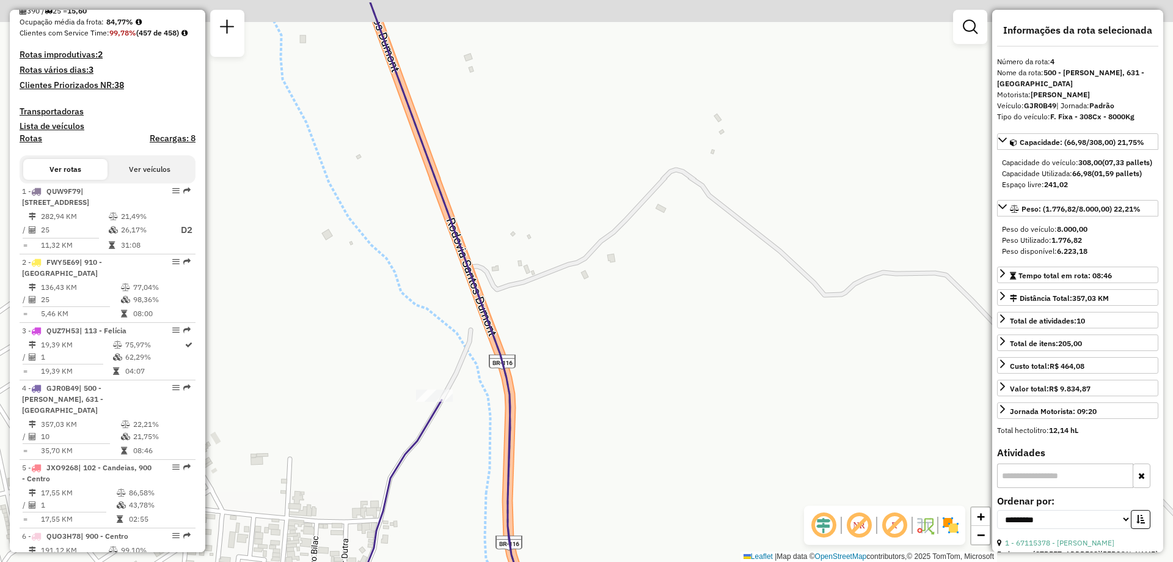
drag, startPoint x: 490, startPoint y: 270, endPoint x: 500, endPoint y: 335, distance: 66.2
click at [500, 335] on div "Janela de atendimento Grade de atendimento Capacidade Transportadoras Veículos …" at bounding box center [586, 281] width 1173 height 562
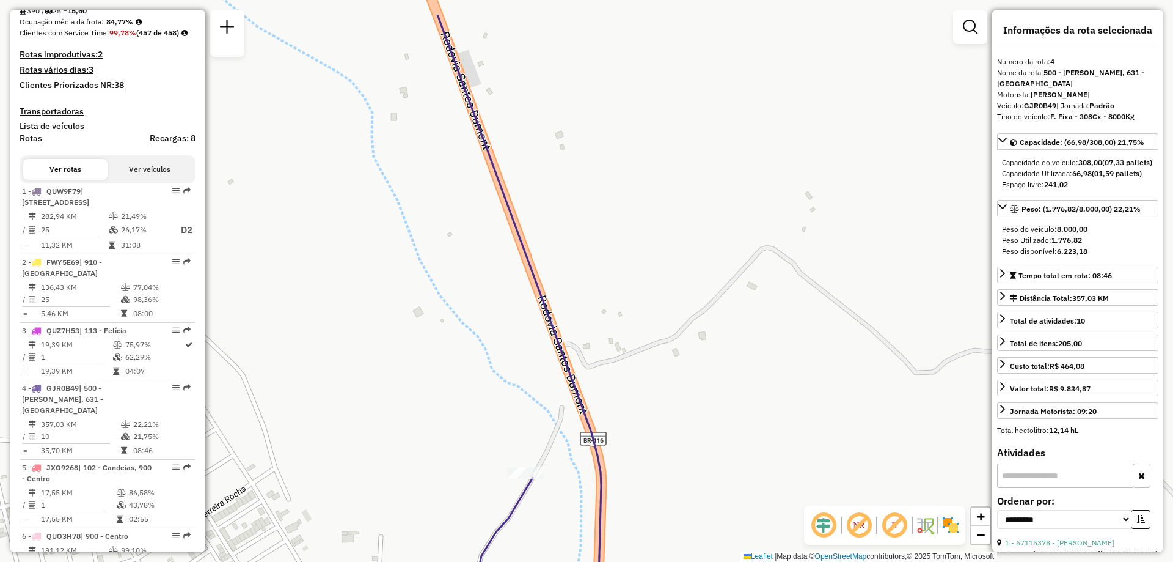
drag, startPoint x: 467, startPoint y: 136, endPoint x: 536, endPoint y: 160, distance: 73.2
click at [536, 160] on div "Janela de atendimento Grade de atendimento Capacidade Transportadoras Veículos …" at bounding box center [586, 281] width 1173 height 562
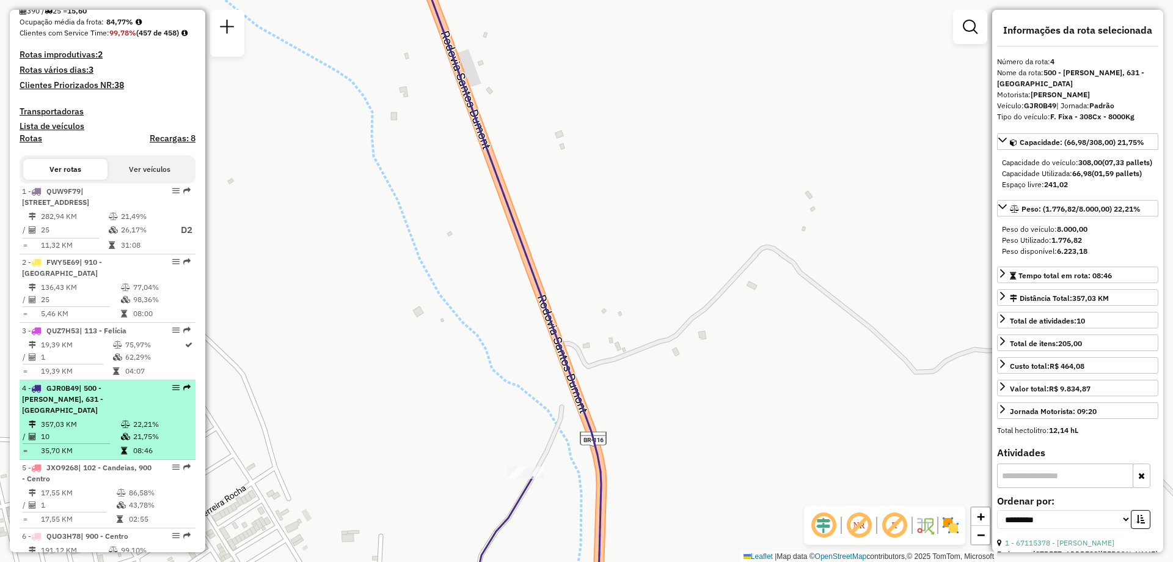
click at [52, 430] on td "357,03 KM" at bounding box center [80, 424] width 80 height 12
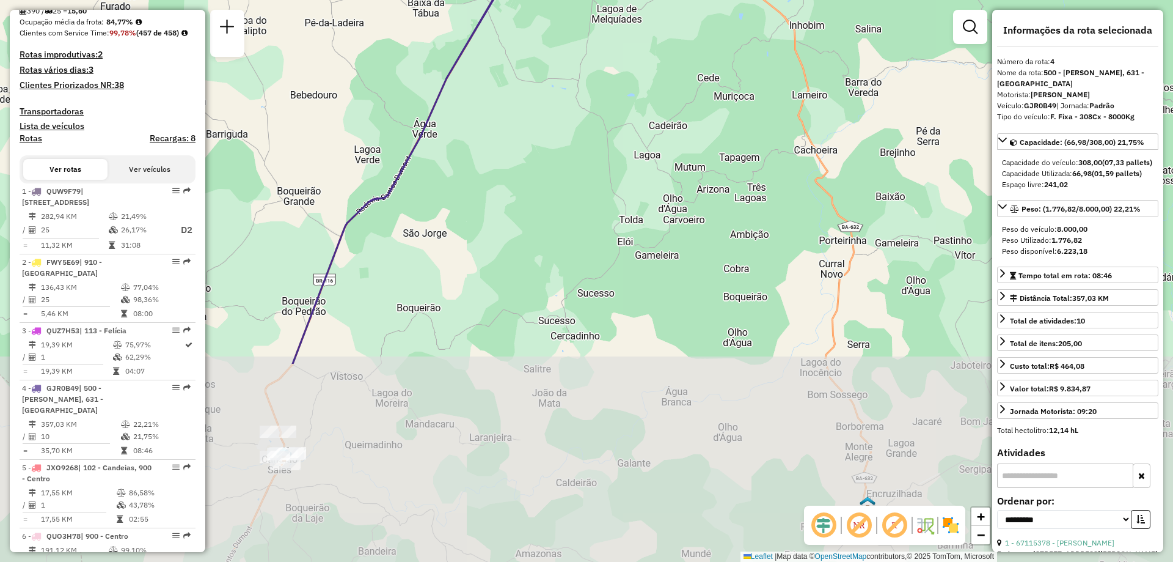
drag, startPoint x: 511, startPoint y: 428, endPoint x: 642, endPoint y: 148, distance: 308.4
click at [642, 148] on div "Janela de atendimento Grade de atendimento Capacidade Transportadoras Veículos …" at bounding box center [586, 281] width 1173 height 562
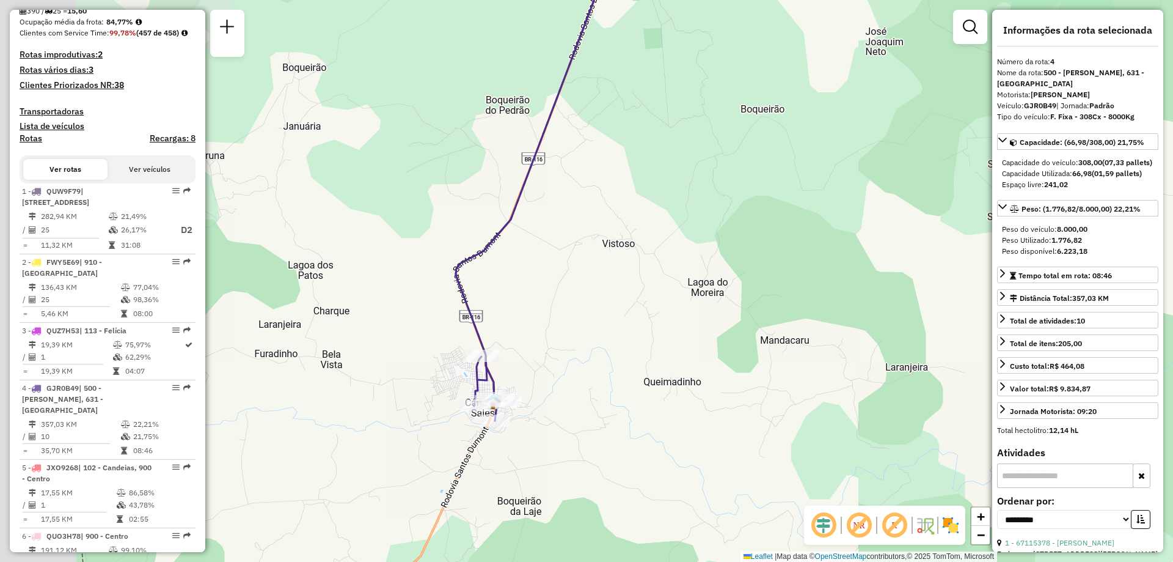
drag, startPoint x: 401, startPoint y: 399, endPoint x: 761, endPoint y: 327, distance: 367.1
click at [761, 327] on div "Janela de atendimento Grade de atendimento Capacidade Transportadoras Veículos …" at bounding box center [586, 281] width 1173 height 562
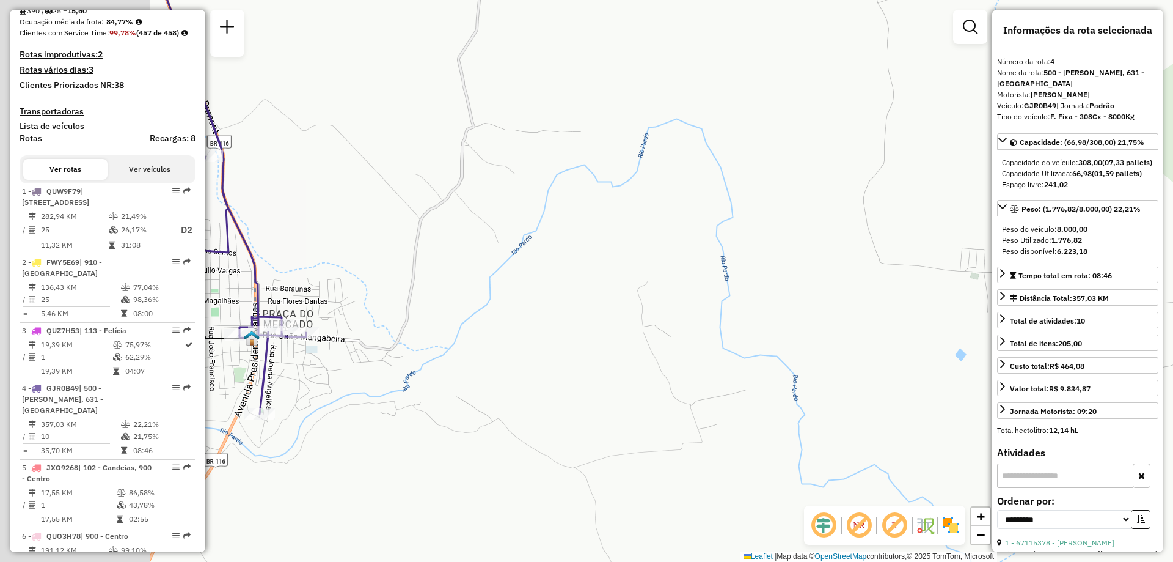
drag, startPoint x: 450, startPoint y: 431, endPoint x: 816, endPoint y: 345, distance: 376.0
click at [801, 351] on div "Janela de atendimento Grade de atendimento Capacidade Transportadoras Veículos …" at bounding box center [586, 281] width 1173 height 562
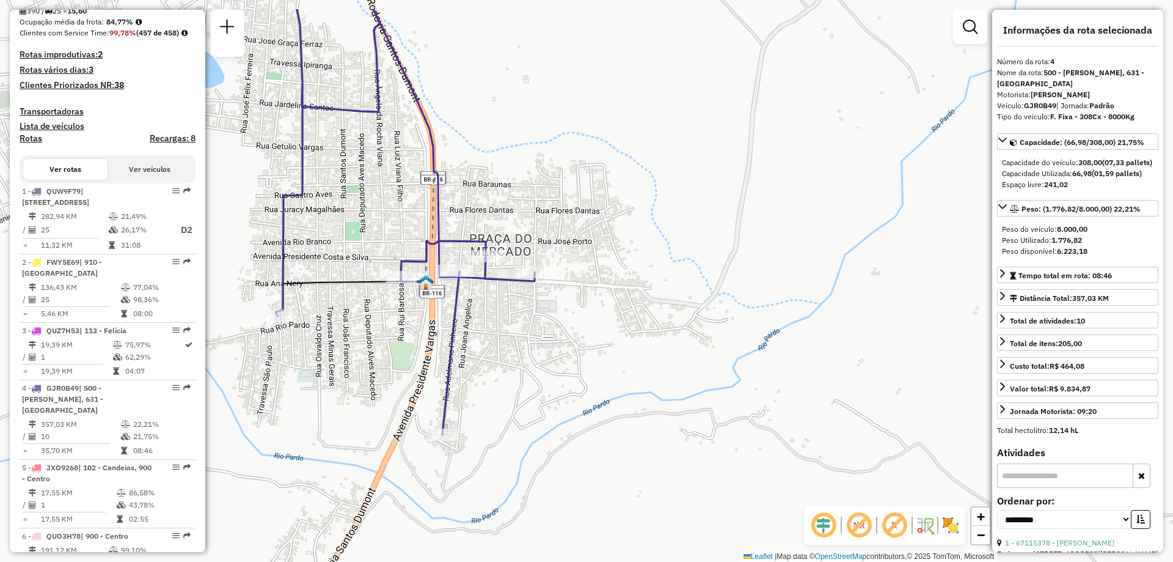
drag, startPoint x: 450, startPoint y: 375, endPoint x: 575, endPoint y: 452, distance: 147.0
click at [575, 452] on div "Janela de atendimento Grade de atendimento Capacidade Transportadoras Veículos …" at bounding box center [586, 281] width 1173 height 562
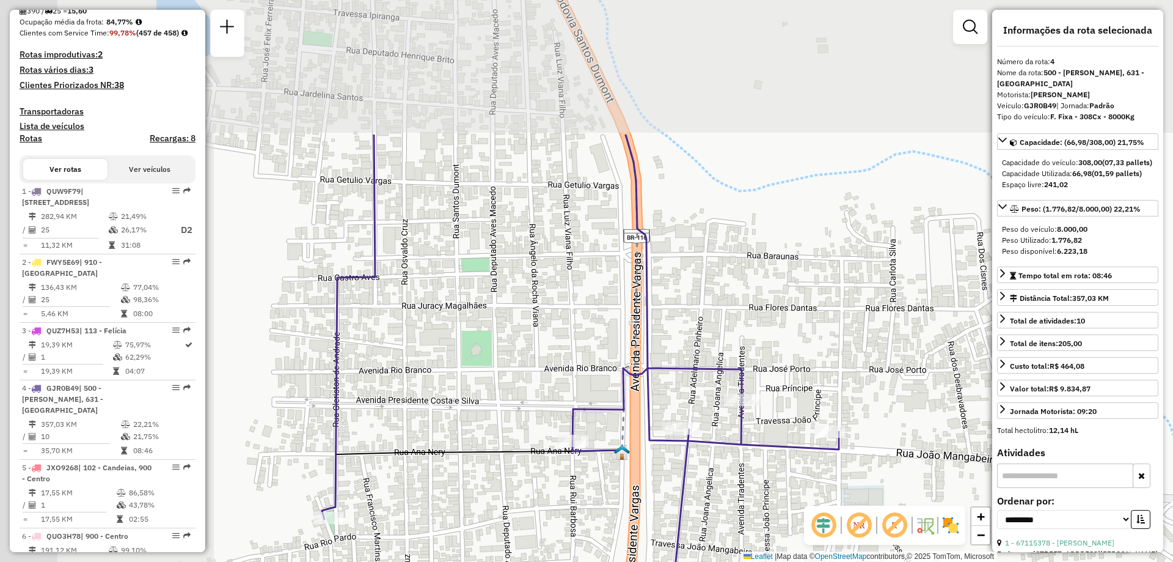
drag, startPoint x: 273, startPoint y: 21, endPoint x: 423, endPoint y: 194, distance: 229.1
click at [507, 220] on div "Janela de atendimento Grade de atendimento Capacidade Transportadoras Veículos …" at bounding box center [586, 281] width 1173 height 562
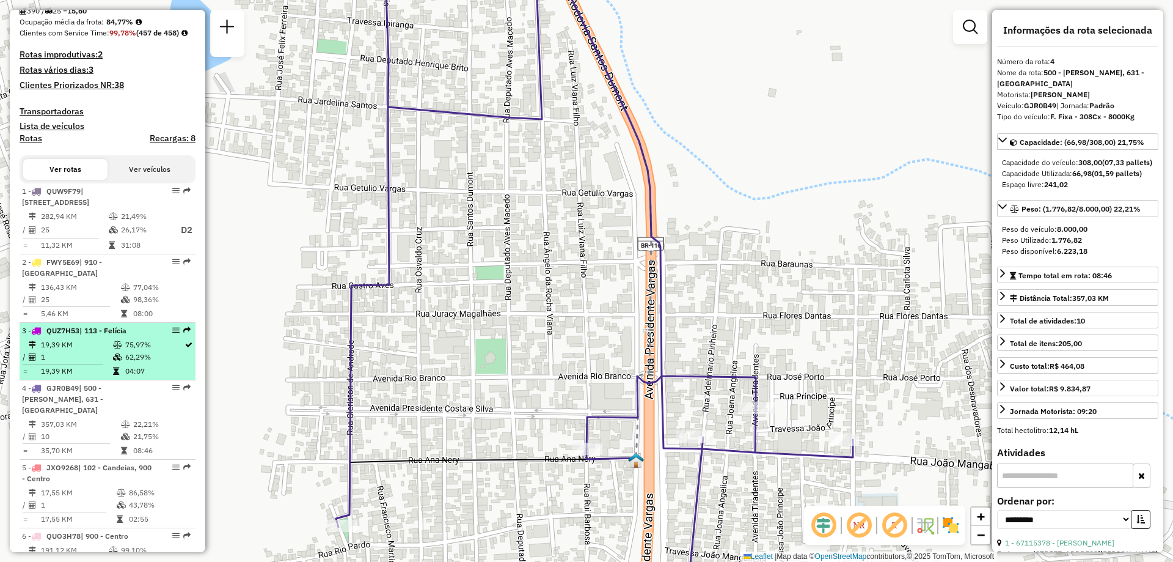
scroll to position [489, 0]
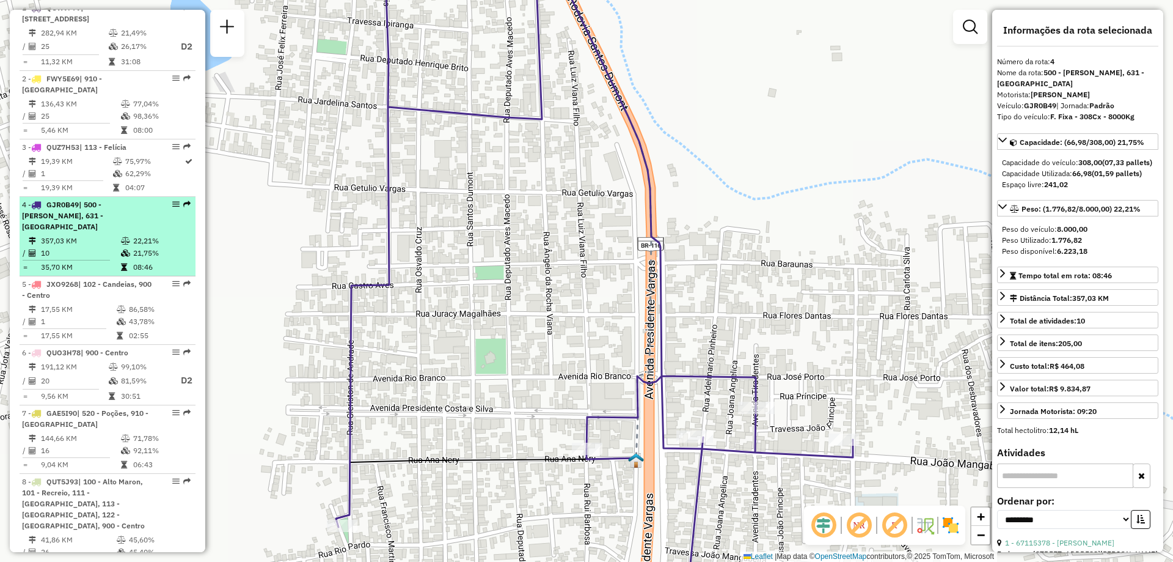
click at [59, 209] on span "GJR0B49" at bounding box center [62, 204] width 32 height 9
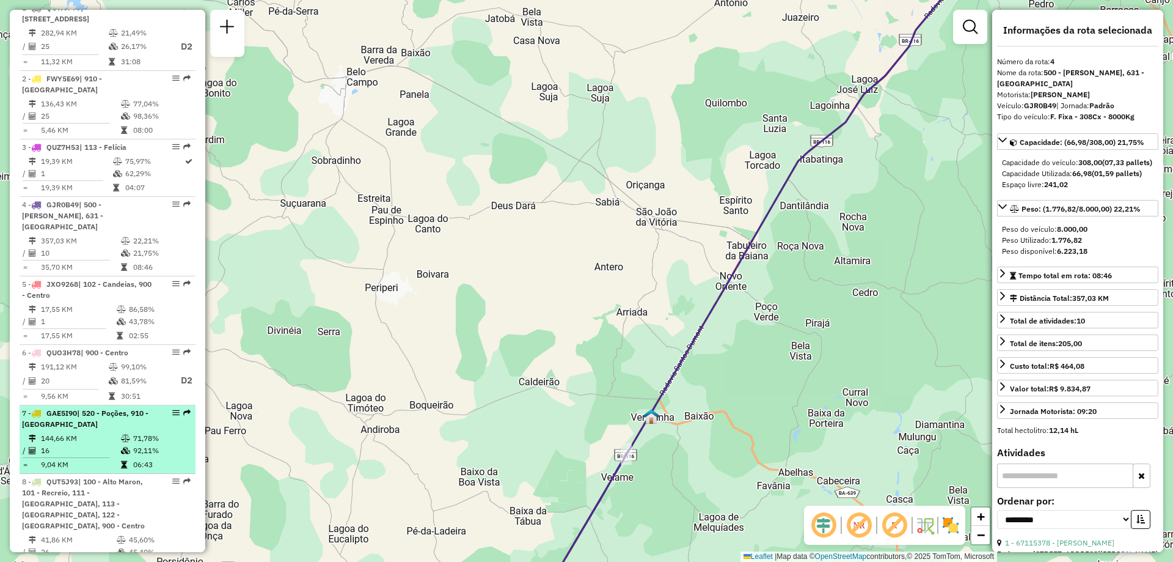
click at [62, 428] on span "| 520 - Poções, 910 - Centro de Poções" at bounding box center [85, 418] width 126 height 20
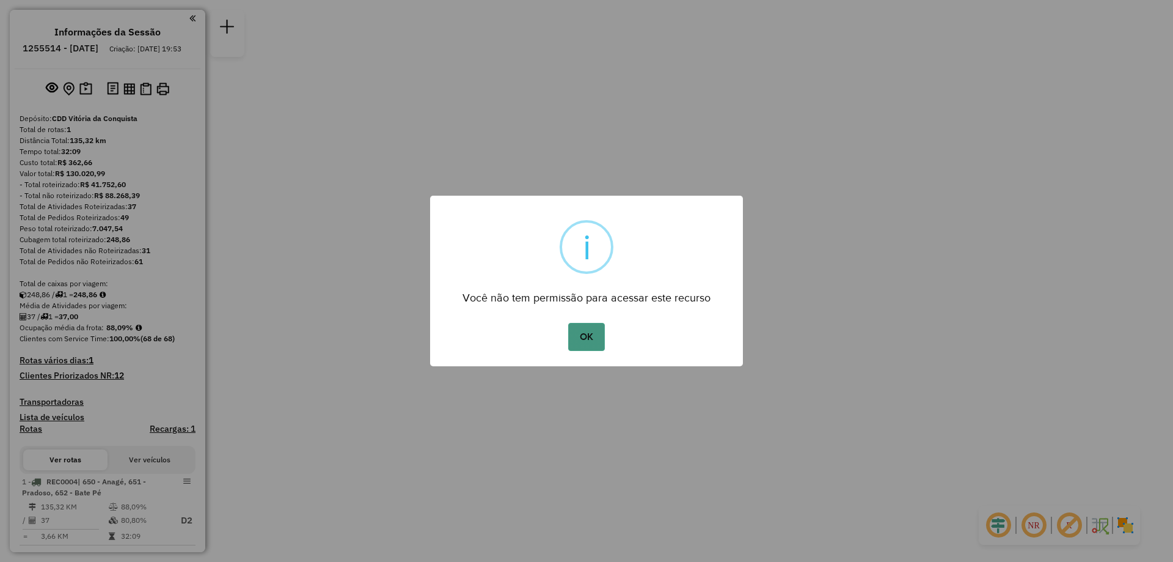
click at [592, 340] on button "OK" at bounding box center [586, 337] width 36 height 28
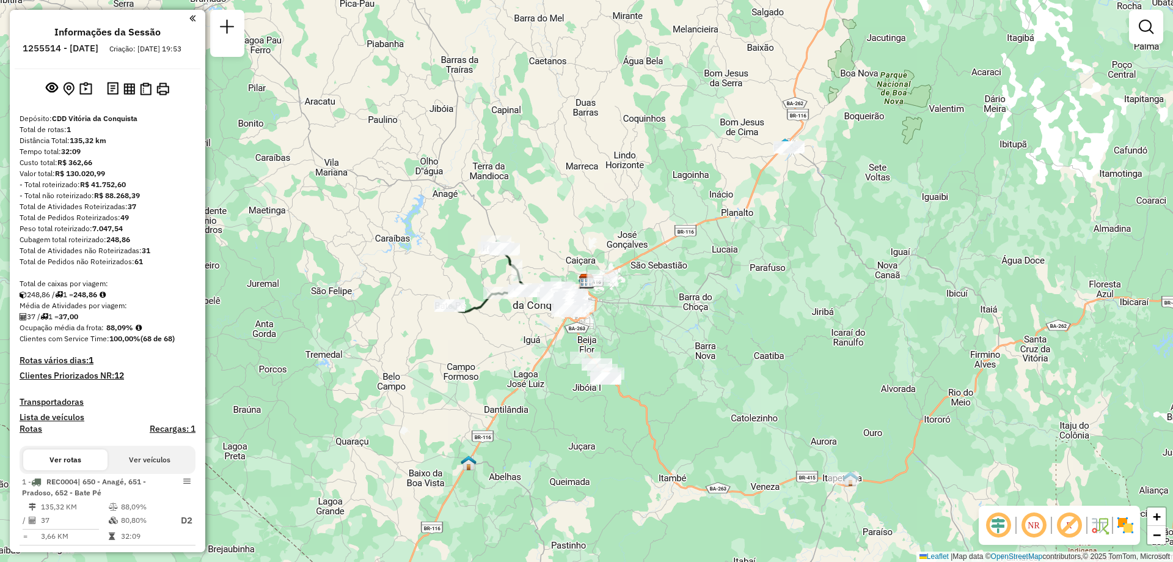
scroll to position [183, 0]
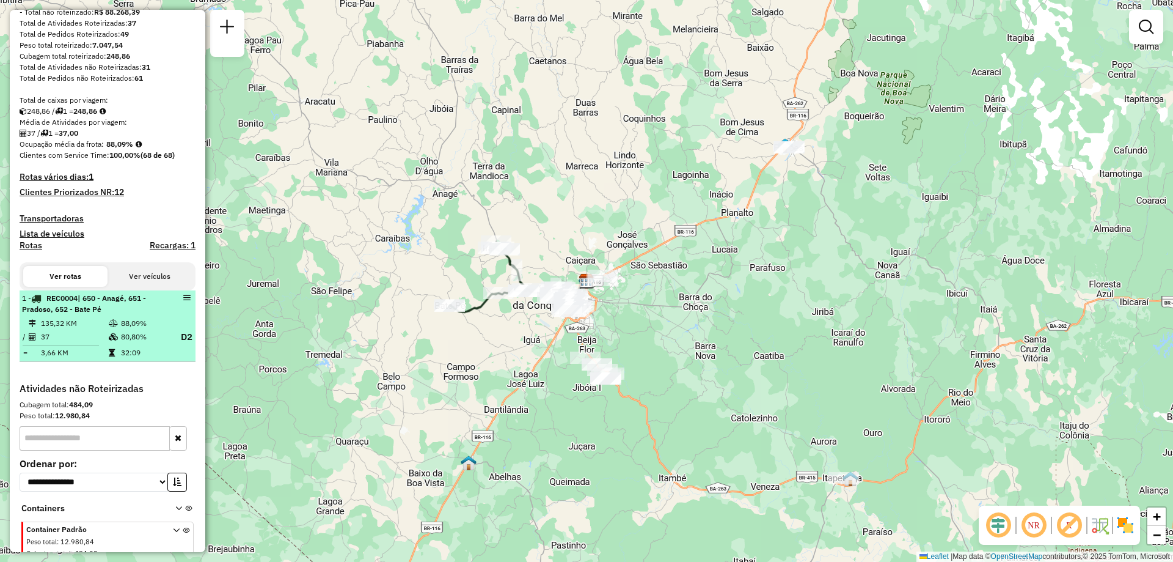
click at [111, 328] on td at bounding box center [114, 323] width 12 height 12
select select "**********"
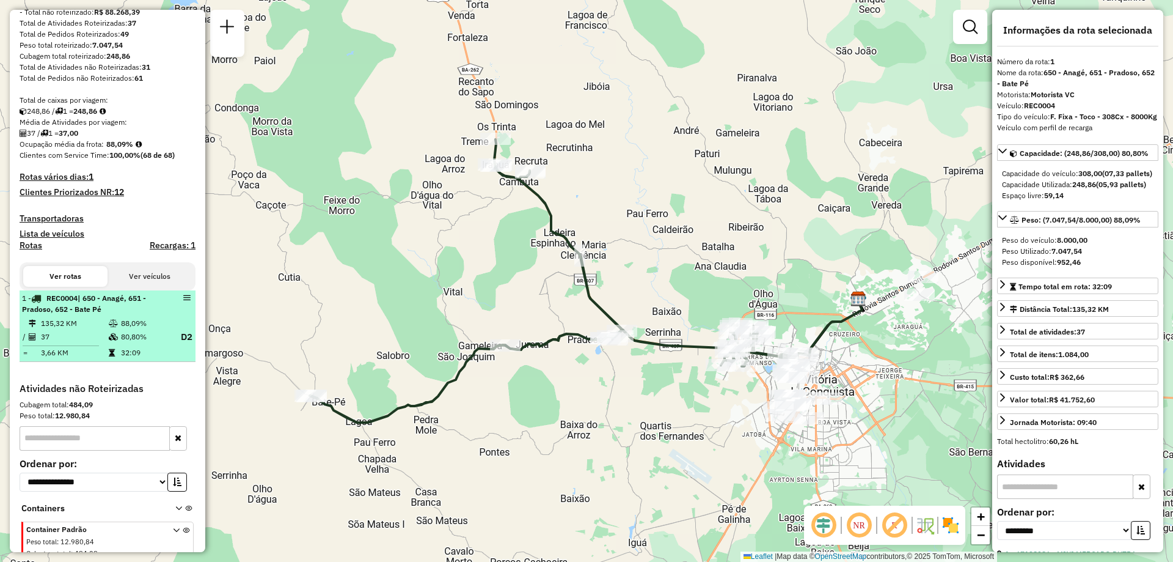
click at [89, 313] on span "| 650 - Anagé, 651 - Pradoso, 652 - Bate Pé" at bounding box center [84, 303] width 124 height 20
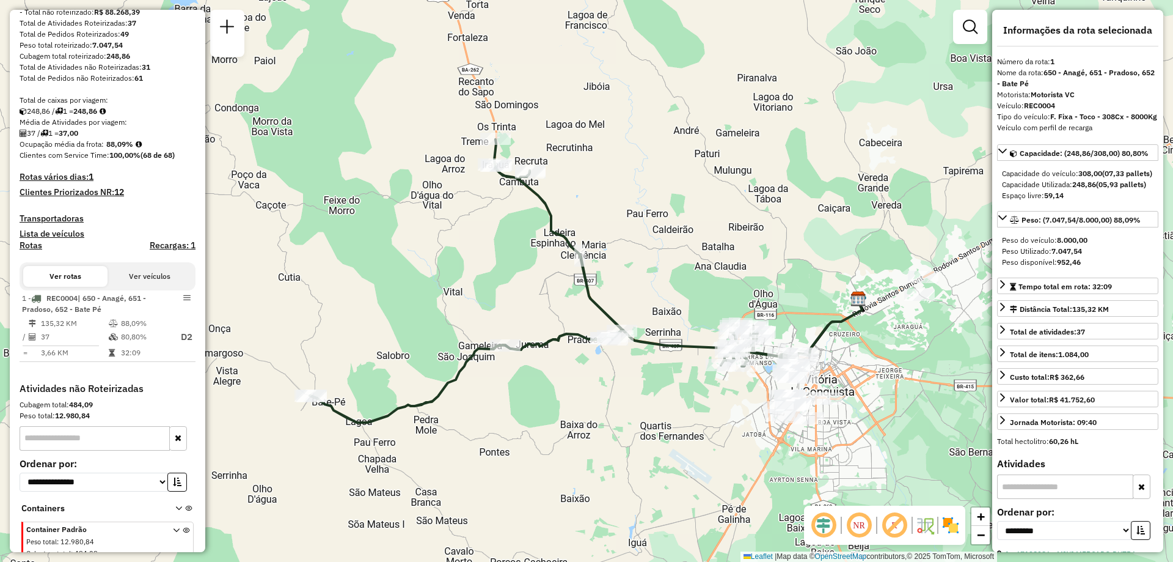
click at [862, 532] on em at bounding box center [858, 524] width 29 height 29
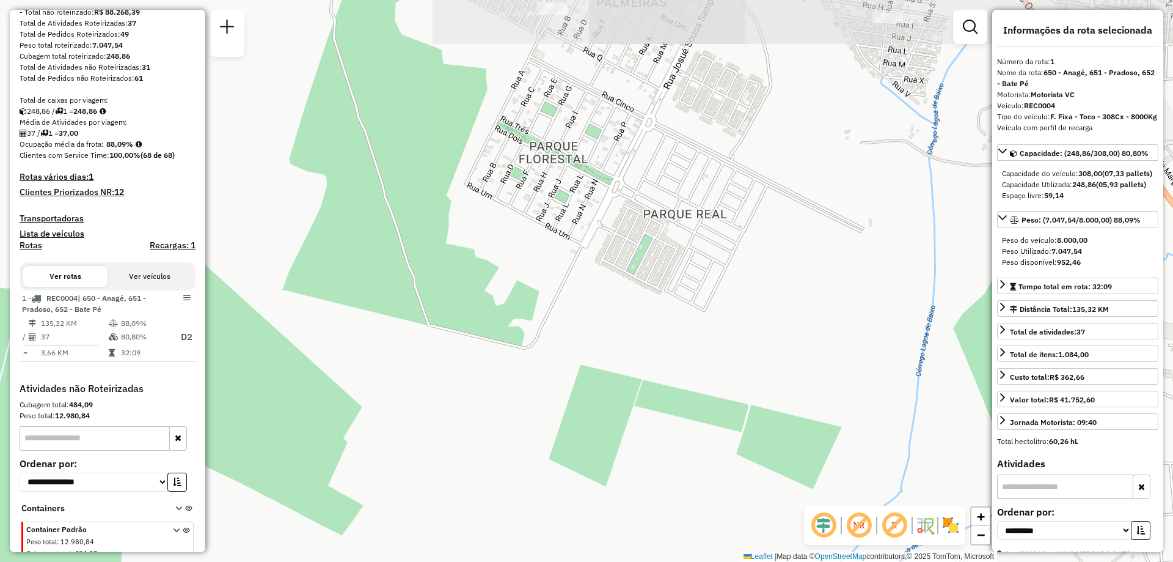
drag, startPoint x: 685, startPoint y: 229, endPoint x: 650, endPoint y: 425, distance: 198.7
click at [650, 425] on div "Janela de atendimento Grade de atendimento Capacidade Transportadoras Veículos …" at bounding box center [586, 281] width 1173 height 562
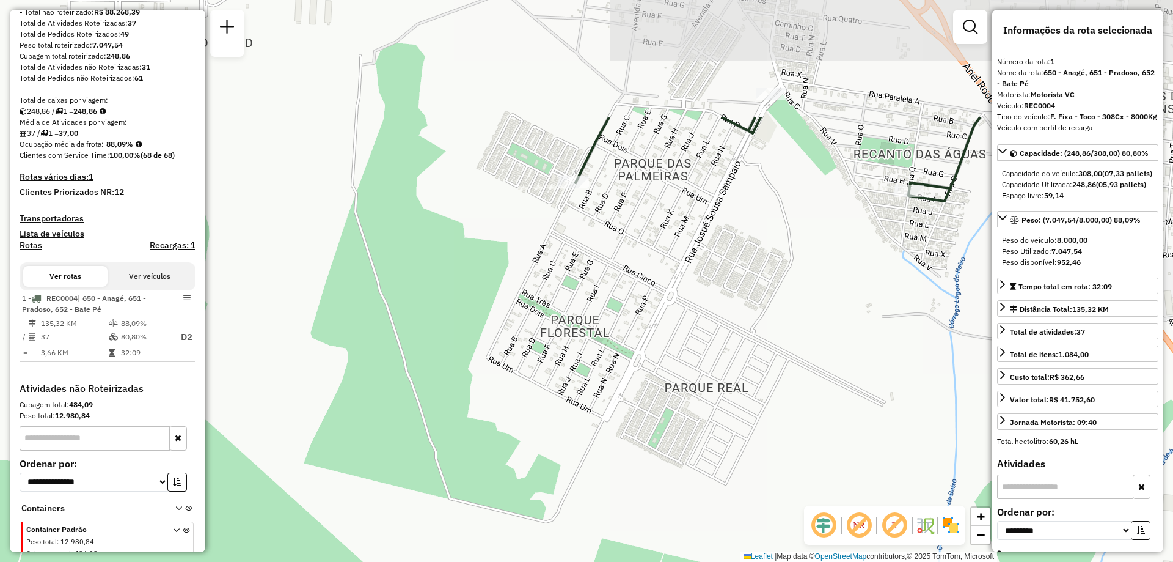
drag, startPoint x: 554, startPoint y: 297, endPoint x: 576, endPoint y: 471, distance: 175.5
click at [576, 471] on div "Janela de atendimento Grade de atendimento Capacidade Transportadoras Veículos …" at bounding box center [586, 281] width 1173 height 562
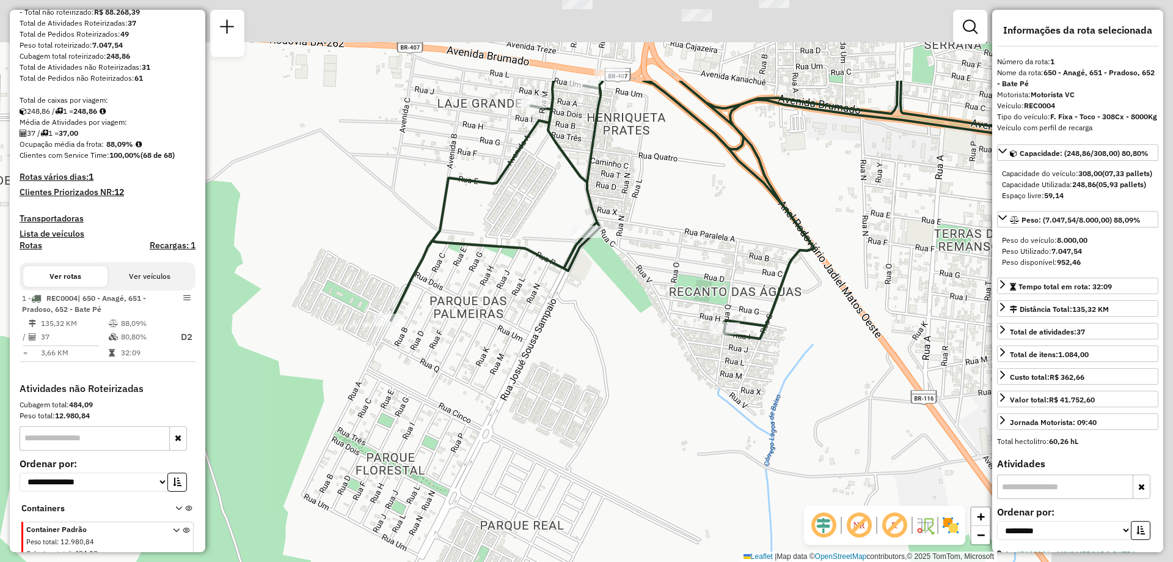
drag, startPoint x: 784, startPoint y: 304, endPoint x: 573, endPoint y: 464, distance: 265.6
click at [573, 464] on div "Janela de atendimento Grade de atendimento Capacidade Transportadoras Veículos …" at bounding box center [586, 281] width 1173 height 562
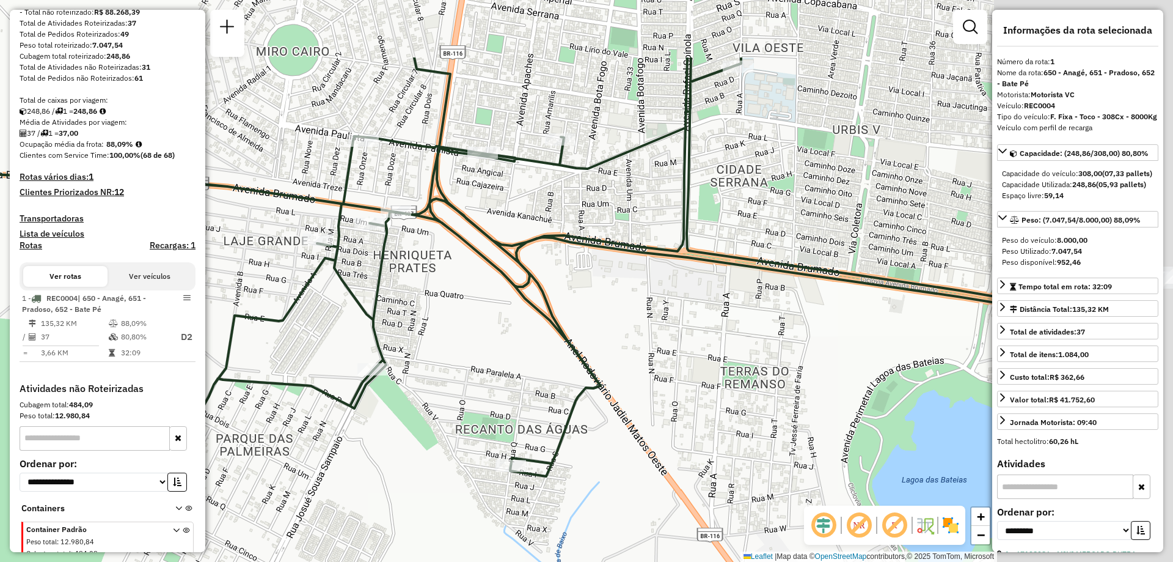
drag, startPoint x: 773, startPoint y: 231, endPoint x: 502, endPoint y: 326, distance: 287.4
click at [502, 326] on div "Janela de atendimento Grade de atendimento Capacidade Transportadoras Veículos …" at bounding box center [586, 281] width 1173 height 562
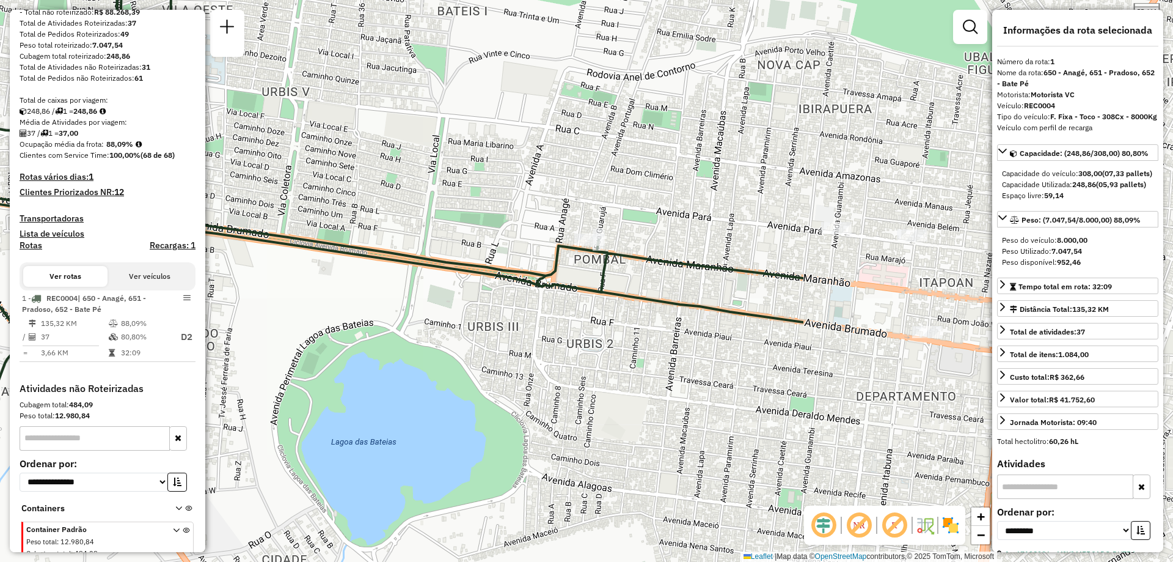
drag, startPoint x: 825, startPoint y: 283, endPoint x: 362, endPoint y: 267, distance: 462.9
click at [331, 262] on div "Janela de atendimento Grade de atendimento Capacidade Transportadoras Veículos …" at bounding box center [586, 281] width 1173 height 562
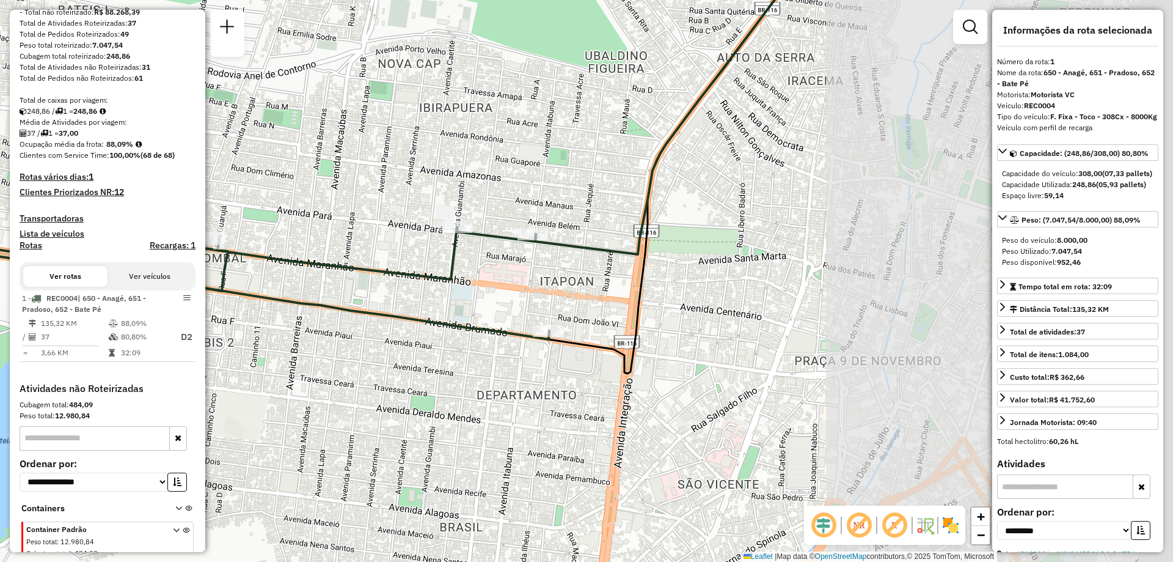
drag, startPoint x: 931, startPoint y: 288, endPoint x: 548, endPoint y: 288, distance: 383.1
click at [548, 288] on div "Janela de atendimento Grade de atendimento Capacidade Transportadoras Veículos …" at bounding box center [586, 281] width 1173 height 562
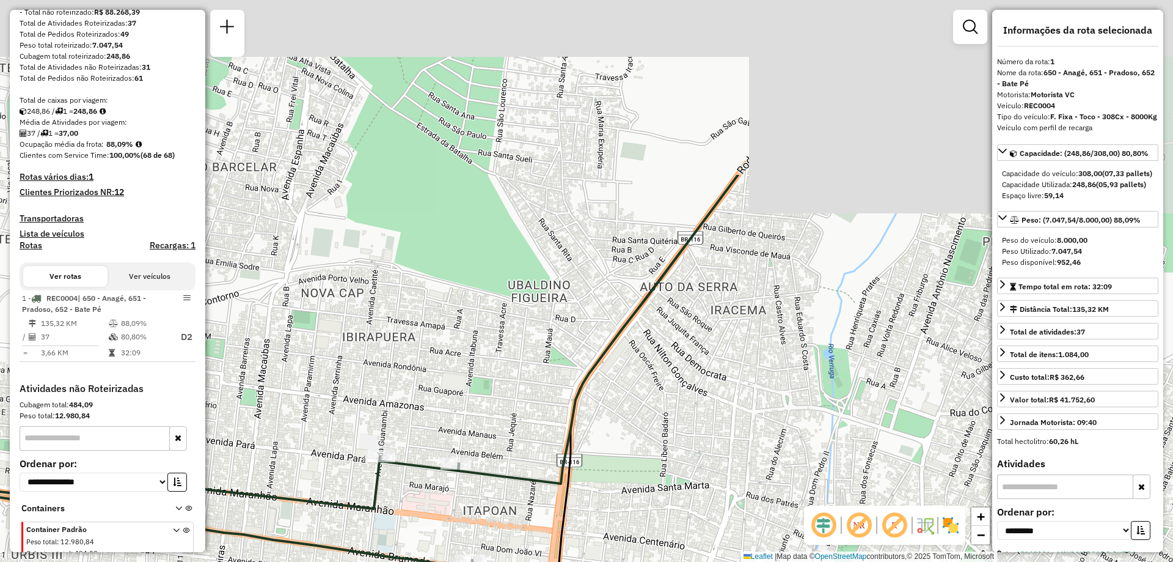
drag, startPoint x: 757, startPoint y: 228, endPoint x: 687, endPoint y: 469, distance: 250.5
click at [688, 468] on div "Janela de atendimento Grade de atendimento Capacidade Transportadoras Veículos …" at bounding box center [586, 281] width 1173 height 562
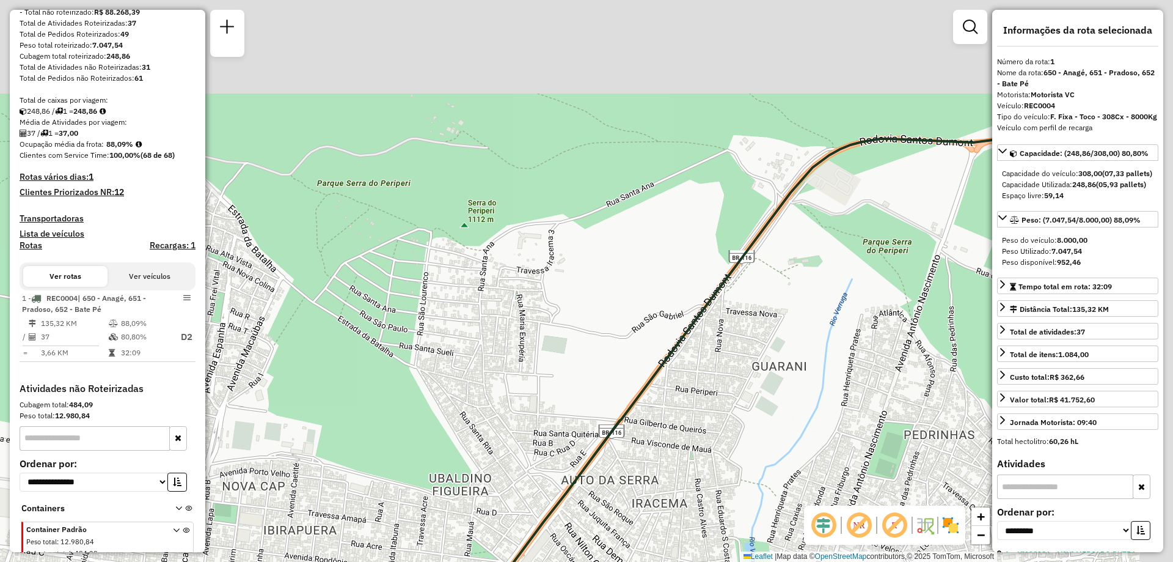
drag, startPoint x: 744, startPoint y: 211, endPoint x: 619, endPoint y: 473, distance: 290.5
click at [619, 473] on div "Janela de atendimento Grade de atendimento Capacidade Transportadoras Veículos …" at bounding box center [586, 281] width 1173 height 562
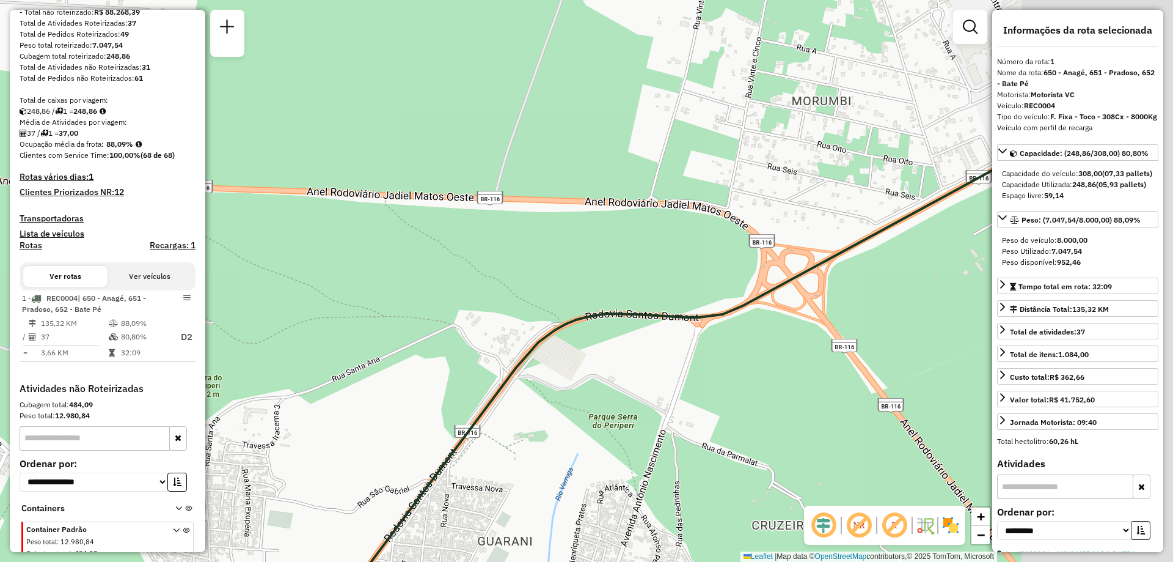
drag, startPoint x: 821, startPoint y: 244, endPoint x: 595, endPoint y: 341, distance: 245.8
click at [595, 341] on div "Janela de atendimento Grade de atendimento Capacidade Transportadoras Veículos …" at bounding box center [586, 281] width 1173 height 562
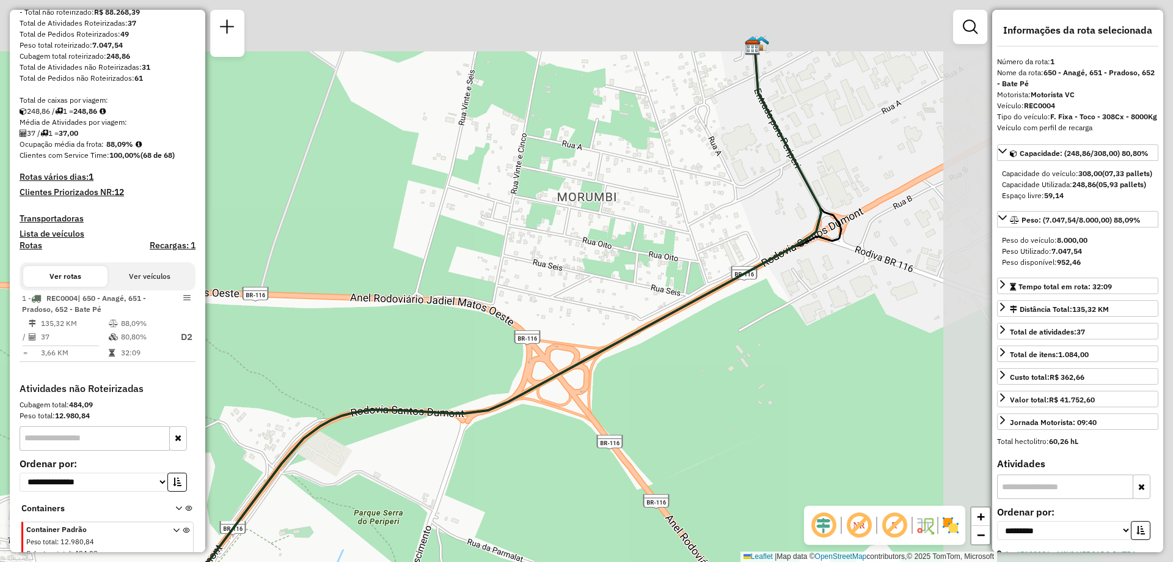
drag, startPoint x: 964, startPoint y: 227, endPoint x: 710, endPoint y: 325, distance: 272.6
click at [712, 325] on div "Janela de atendimento Grade de atendimento Capacidade Transportadoras Veículos …" at bounding box center [586, 281] width 1173 height 562
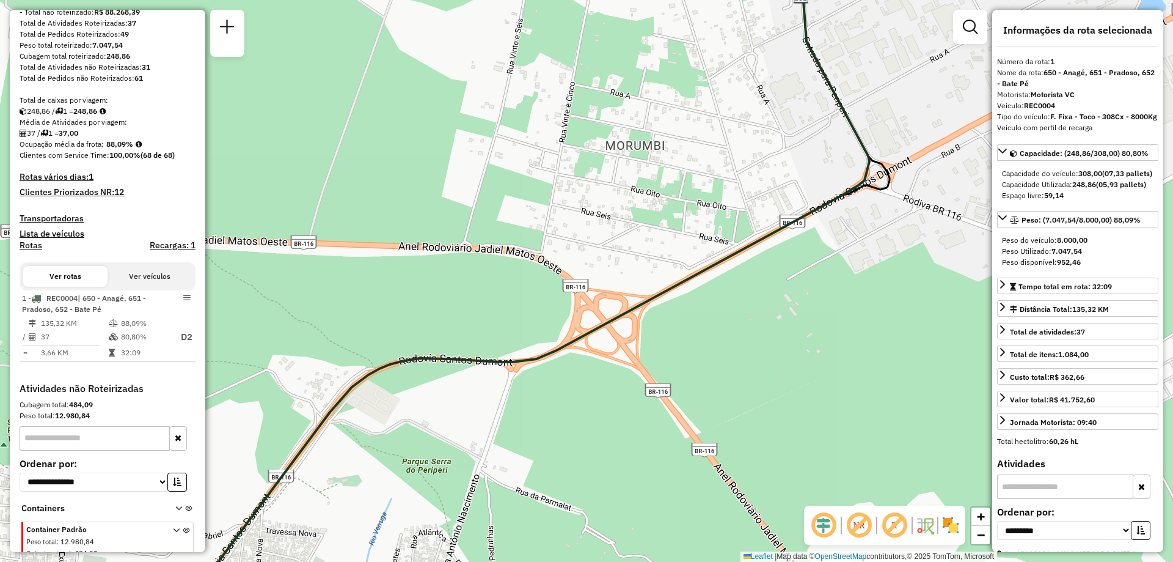
drag, startPoint x: 912, startPoint y: 233, endPoint x: 1006, endPoint y: 156, distance: 120.7
click at [1006, 156] on hb-router-mapa "Informações da Sessão 1255514 - 29/08/2025 Criação: 28/08/2025 19:53 Depósito: …" at bounding box center [586, 281] width 1173 height 562
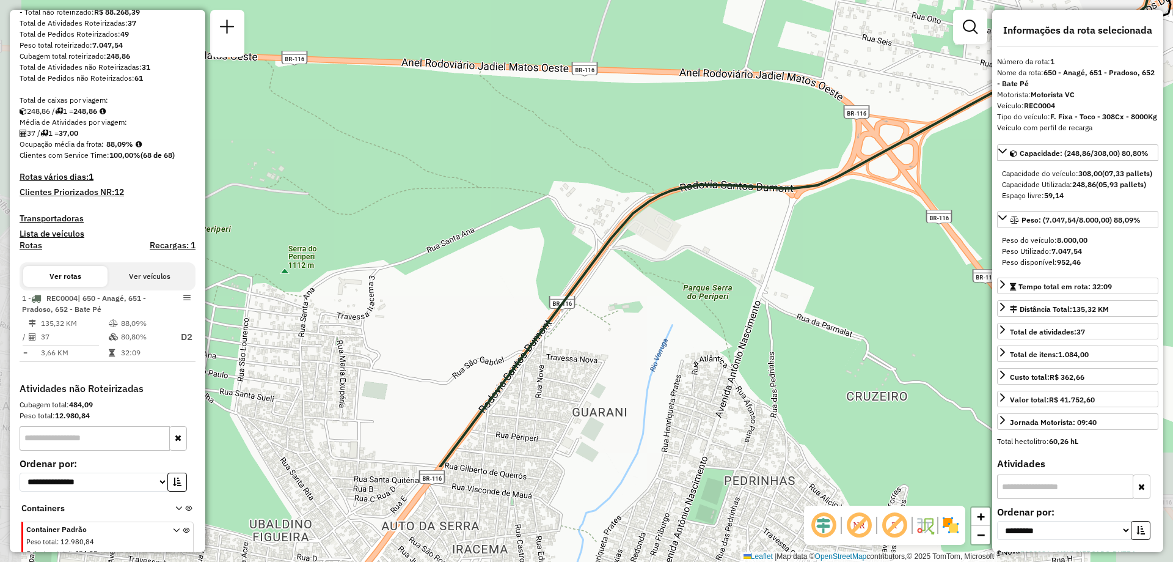
drag, startPoint x: 574, startPoint y: 304, endPoint x: 831, endPoint y: 153, distance: 297.7
click at [831, 153] on div "Janela de atendimento Grade de atendimento Capacidade Transportadoras Veículos …" at bounding box center [586, 281] width 1173 height 562
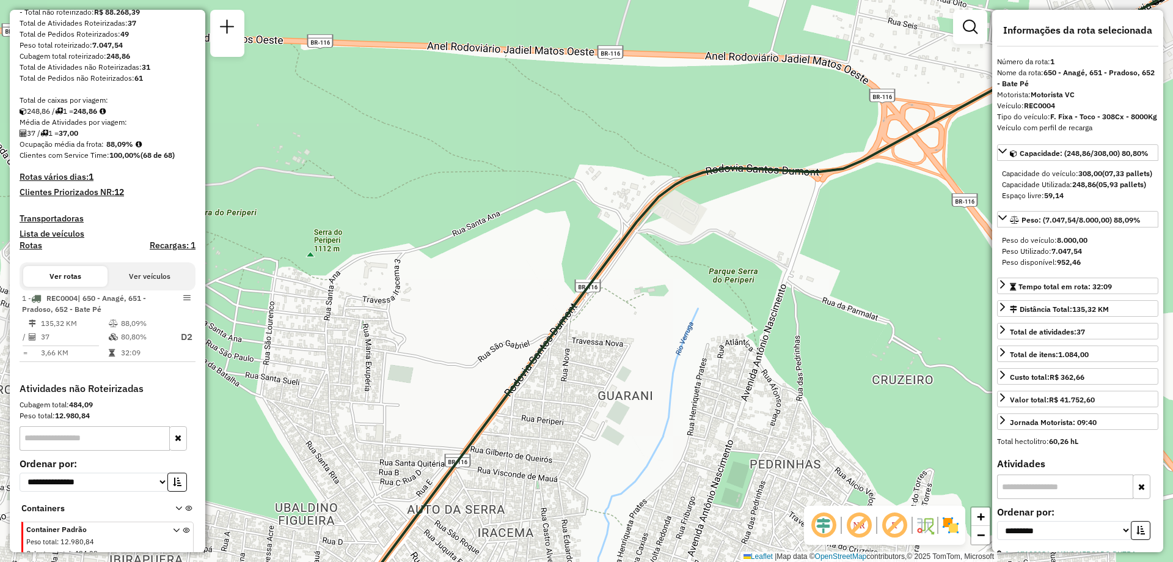
drag, startPoint x: 565, startPoint y: 266, endPoint x: 708, endPoint y: 178, distance: 167.4
click at [708, 178] on div "Janela de atendimento Grade de atendimento Capacidade Transportadoras Veículos …" at bounding box center [586, 281] width 1173 height 562
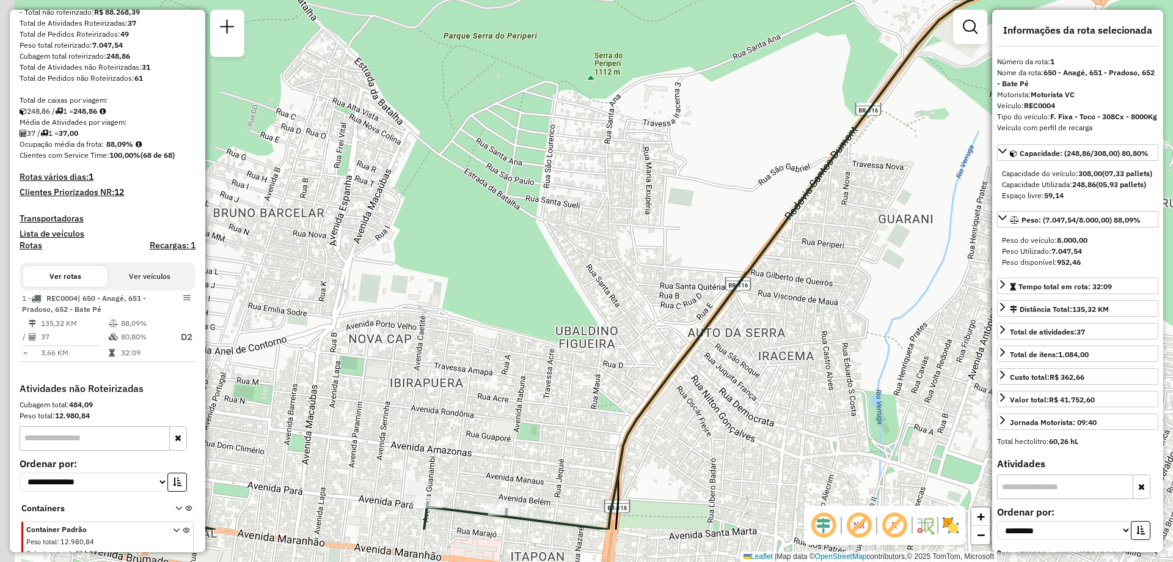
drag, startPoint x: 478, startPoint y: 252, endPoint x: 600, endPoint y: 177, distance: 143.0
click at [600, 177] on div "Janela de atendimento Grade de atendimento Capacidade Transportadoras Veículos …" at bounding box center [586, 281] width 1173 height 562
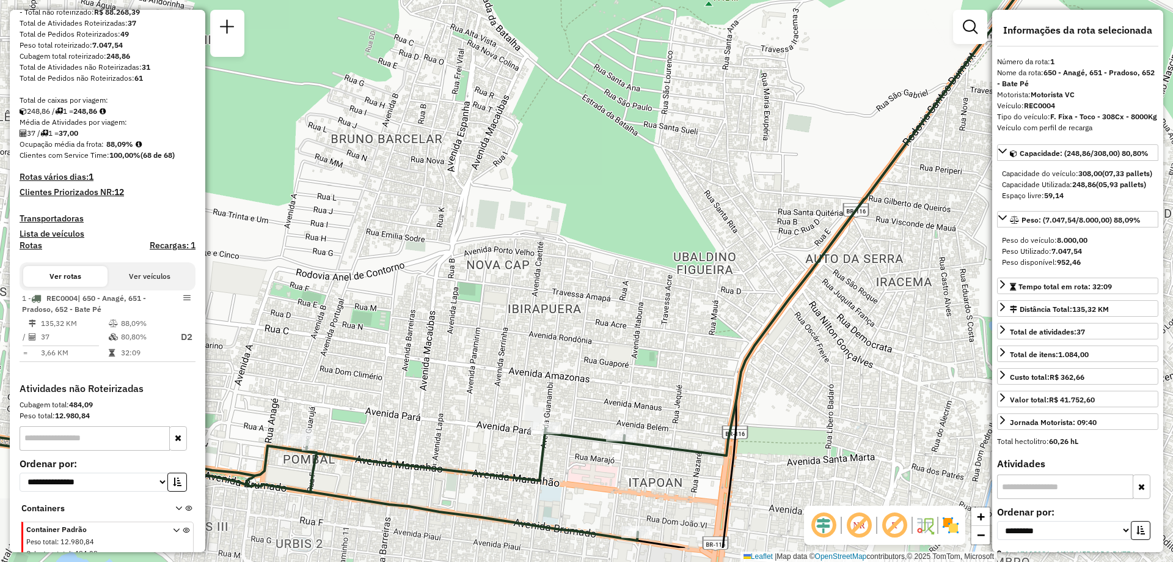
drag, startPoint x: 492, startPoint y: 251, endPoint x: 570, endPoint y: 206, distance: 90.3
click at [570, 206] on div "Janela de atendimento Grade de atendimento Capacidade Transportadoras Veículos …" at bounding box center [586, 281] width 1173 height 562
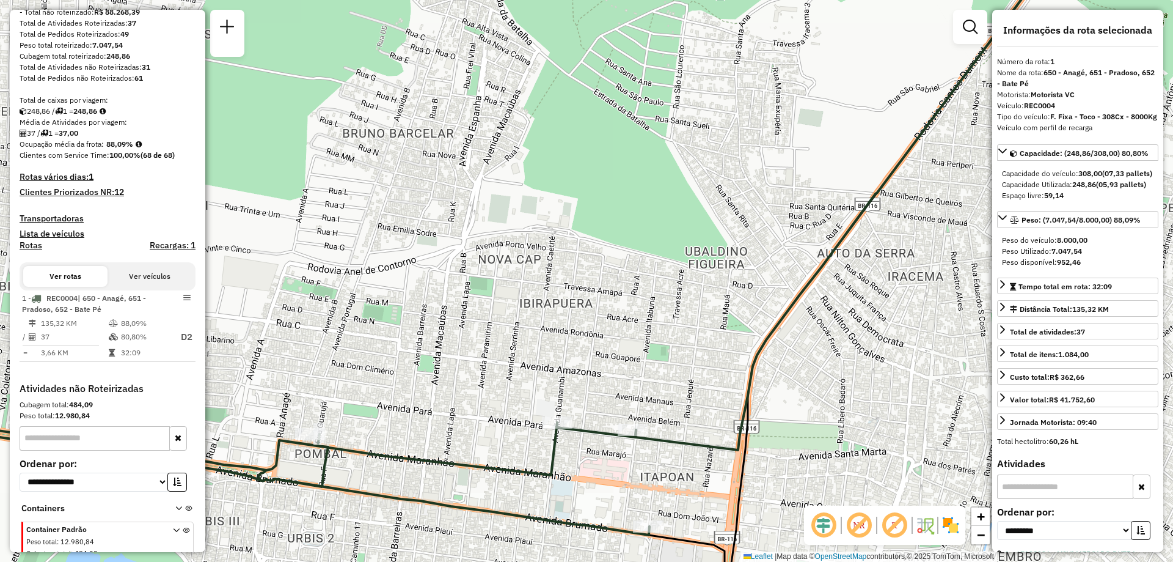
drag, startPoint x: 365, startPoint y: 321, endPoint x: 616, endPoint y: 230, distance: 266.4
click at [616, 230] on div "Janela de atendimento Grade de atendimento Capacidade Transportadoras Veículos …" at bounding box center [586, 281] width 1173 height 562
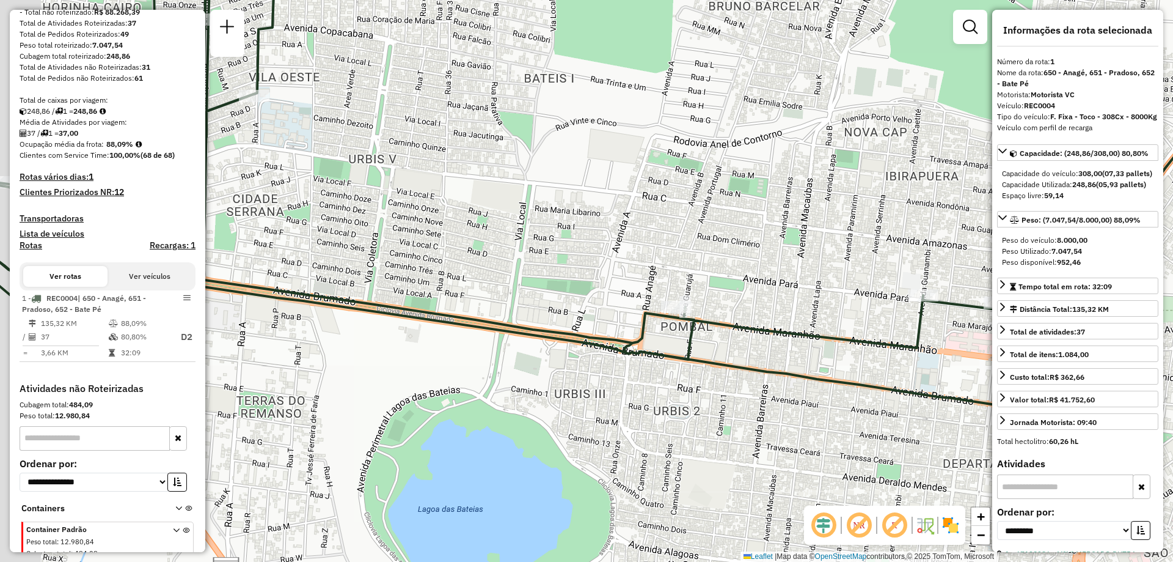
drag, startPoint x: 448, startPoint y: 304, endPoint x: 628, endPoint y: 274, distance: 182.2
click at [628, 274] on div "Janela de atendimento Grade de atendimento Capacidade Transportadoras Veículos …" at bounding box center [586, 281] width 1173 height 562
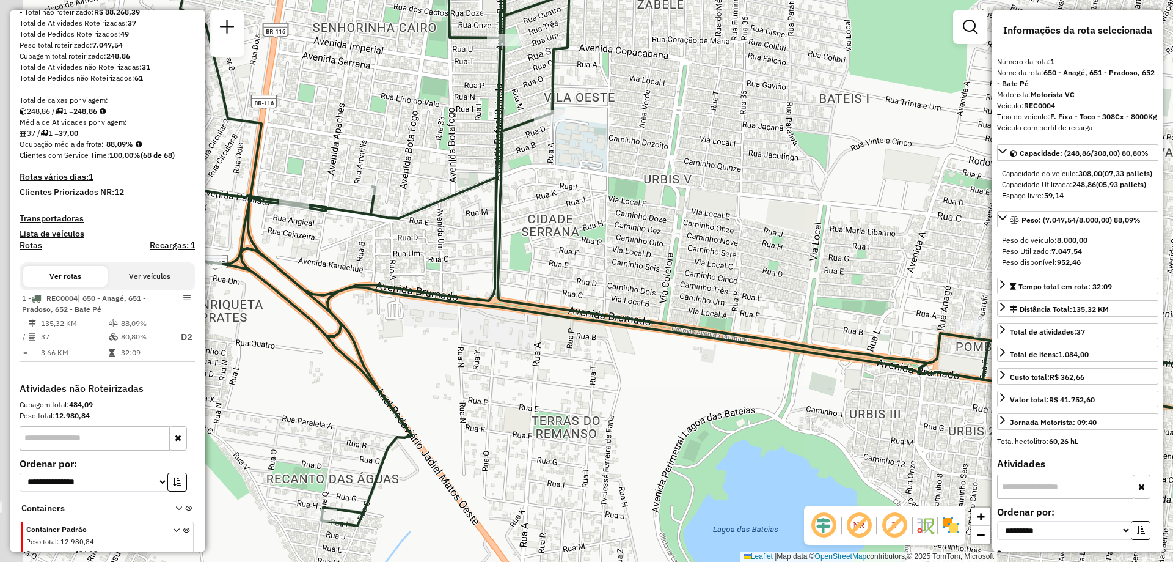
drag, startPoint x: 466, startPoint y: 307, endPoint x: 639, endPoint y: 345, distance: 177.0
click at [645, 343] on div "Janela de atendimento Grade de atendimento Capacidade Transportadoras Veículos …" at bounding box center [586, 281] width 1173 height 562
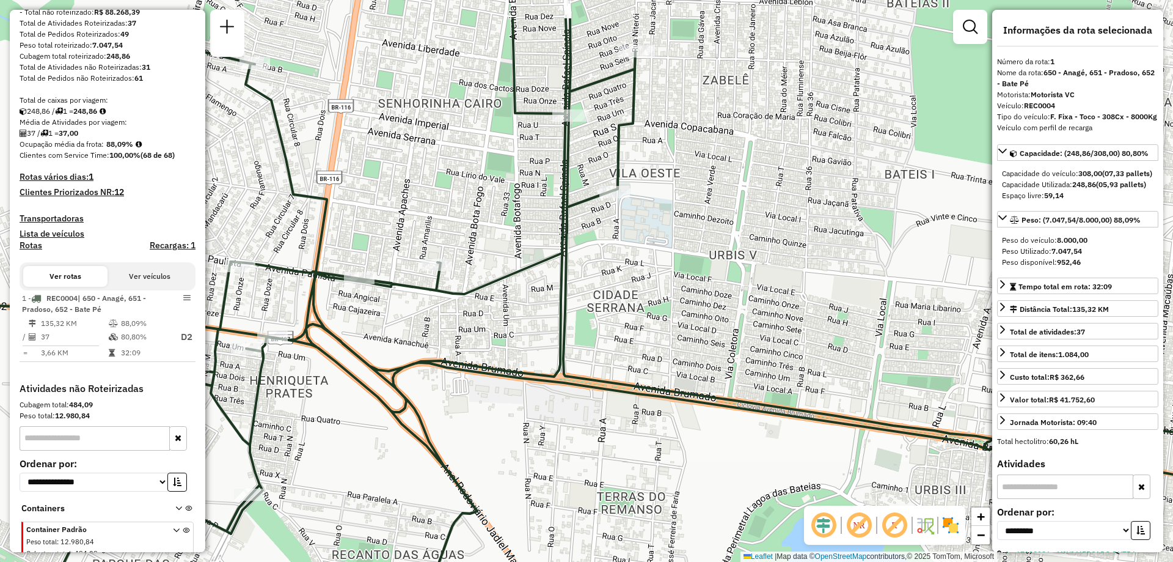
drag, startPoint x: 418, startPoint y: 260, endPoint x: 427, endPoint y: 273, distance: 15.9
click at [483, 335] on div "Janela de atendimento Grade de atendimento Capacidade Transportadoras Veículos …" at bounding box center [586, 281] width 1173 height 562
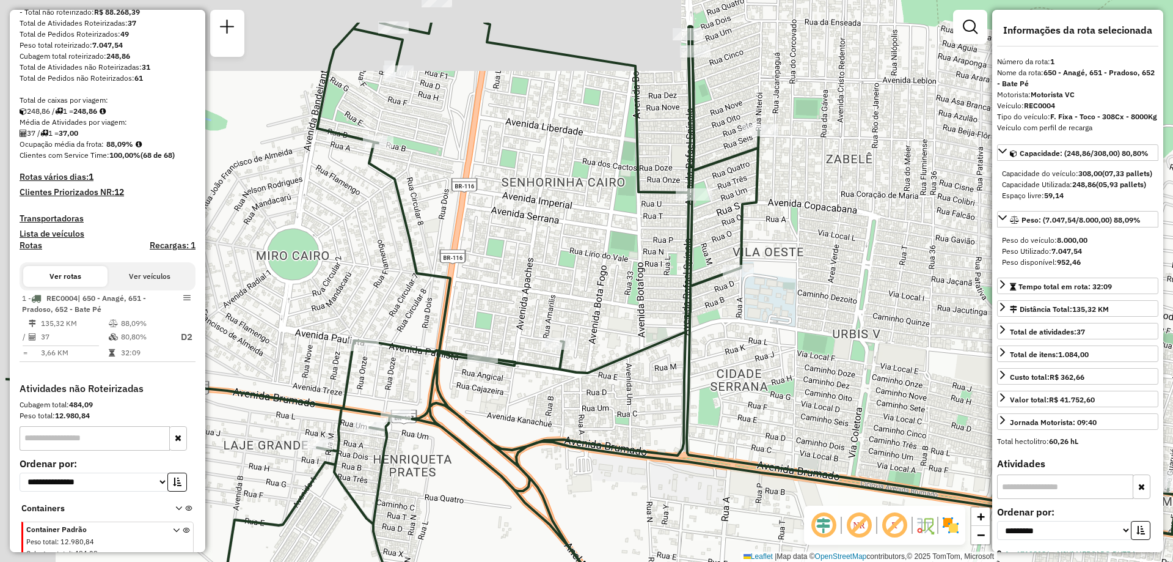
drag, startPoint x: 519, startPoint y: 284, endPoint x: 588, endPoint y: 301, distance: 71.7
click at [587, 302] on div "Janela de atendimento Grade de atendimento Capacidade Transportadoras Veículos …" at bounding box center [586, 281] width 1173 height 562
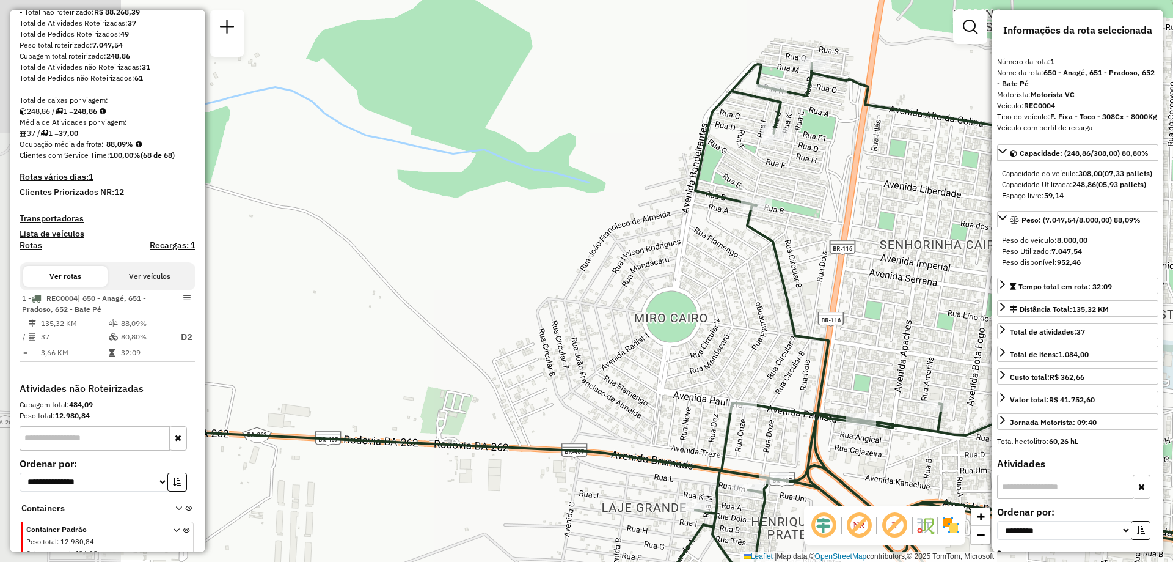
drag, startPoint x: 318, startPoint y: 231, endPoint x: 628, endPoint y: 276, distance: 313.7
click at [628, 276] on div "Janela de atendimento Grade de atendimento Capacidade Transportadoras Veículos …" at bounding box center [586, 281] width 1173 height 562
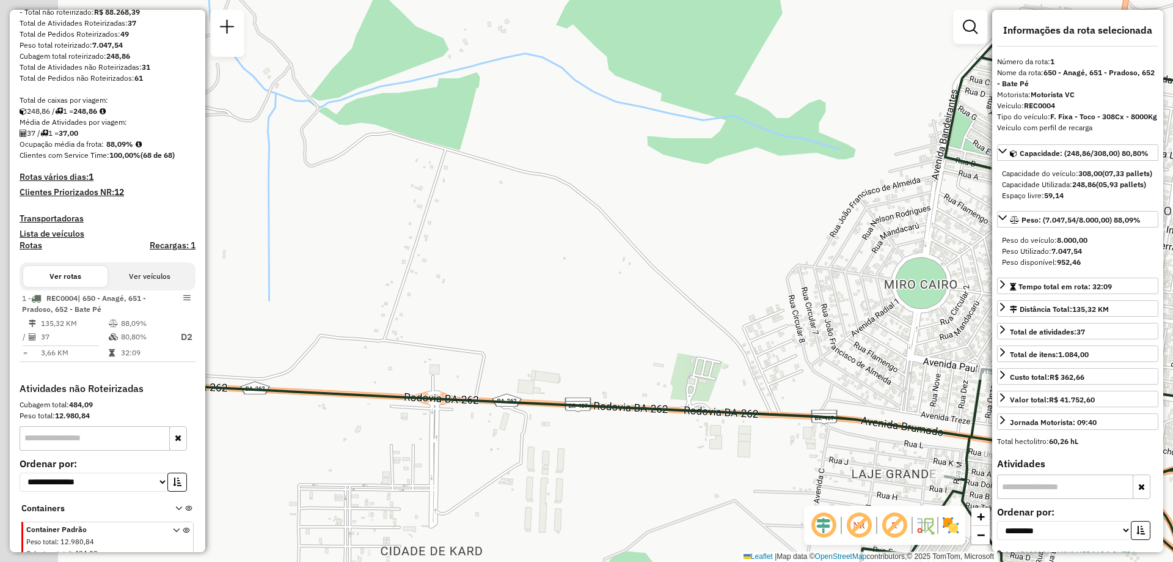
drag, startPoint x: 297, startPoint y: 293, endPoint x: 545, endPoint y: 260, distance: 250.4
click at [545, 260] on div "Janela de atendimento Grade de atendimento Capacidade Transportadoras Veículos …" at bounding box center [586, 281] width 1173 height 562
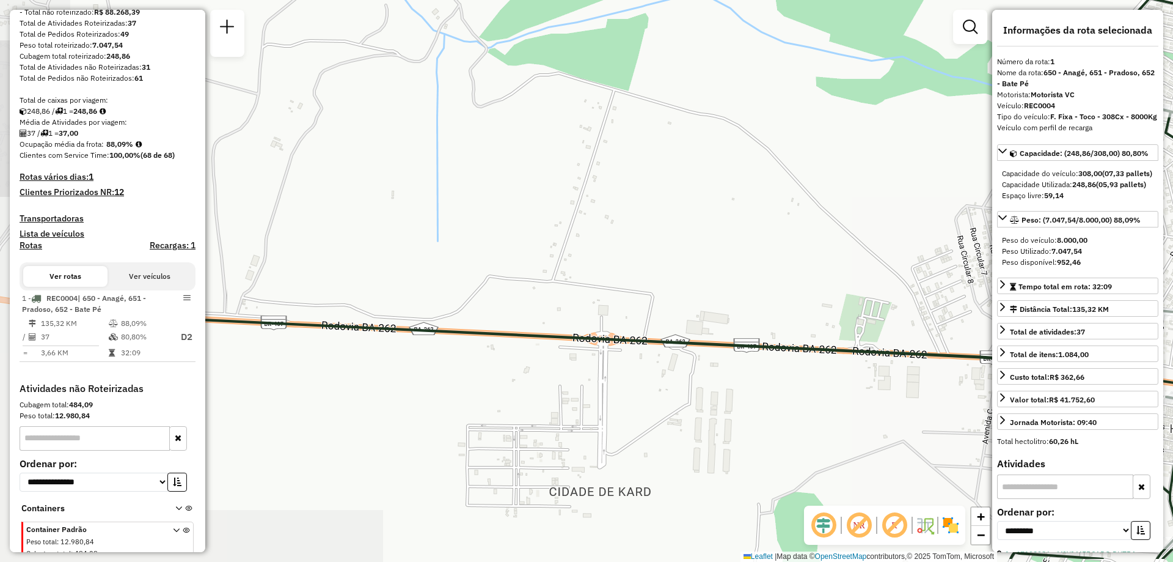
drag, startPoint x: 362, startPoint y: 291, endPoint x: 531, endPoint y: 232, distance: 178.8
click at [531, 232] on div "Janela de atendimento Grade de atendimento Capacidade Transportadoras Veículos …" at bounding box center [586, 281] width 1173 height 562
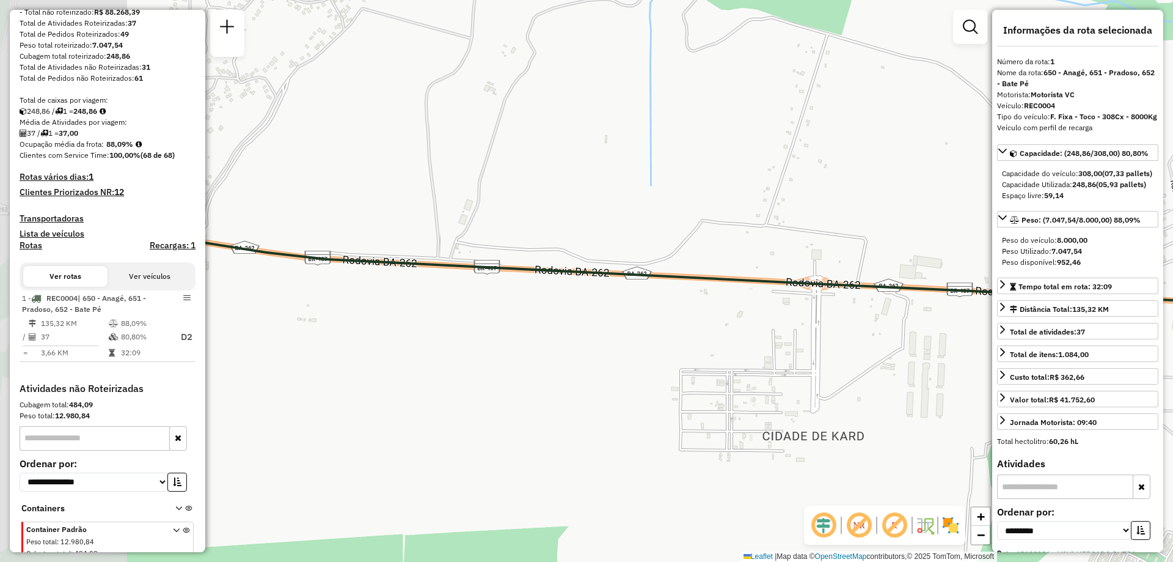
drag, startPoint x: 307, startPoint y: 288, endPoint x: 525, endPoint y: 230, distance: 225.9
click at [525, 230] on div "Janela de atendimento Grade de atendimento Capacidade Transportadoras Veículos …" at bounding box center [586, 281] width 1173 height 562
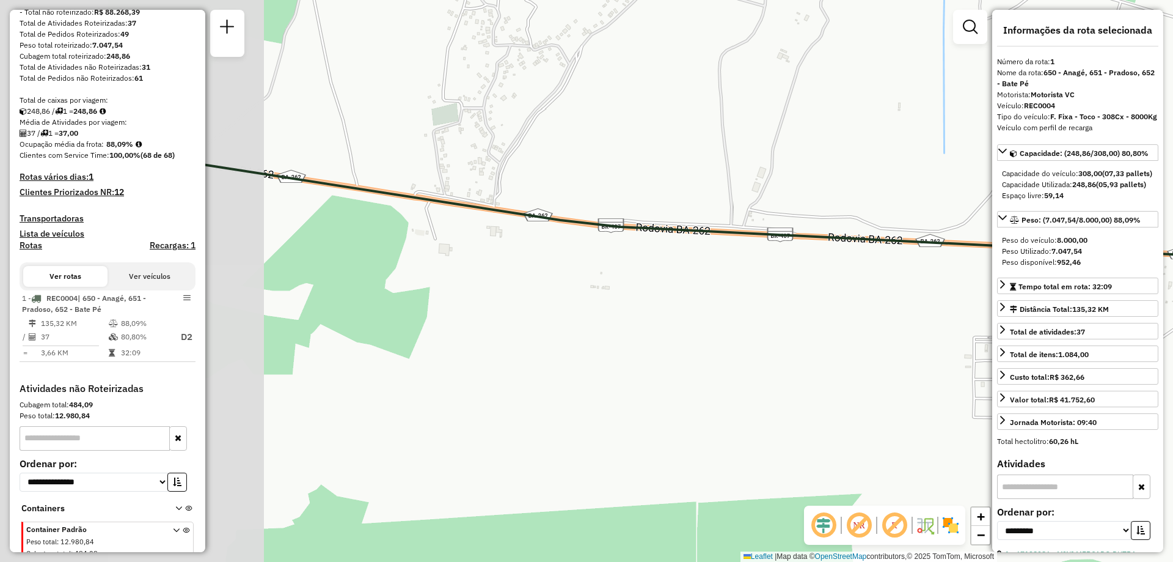
drag, startPoint x: 423, startPoint y: 256, endPoint x: 627, endPoint y: 251, distance: 203.5
click at [627, 251] on div "Janela de atendimento Grade de atendimento Capacidade Transportadoras Veículos …" at bounding box center [586, 281] width 1173 height 562
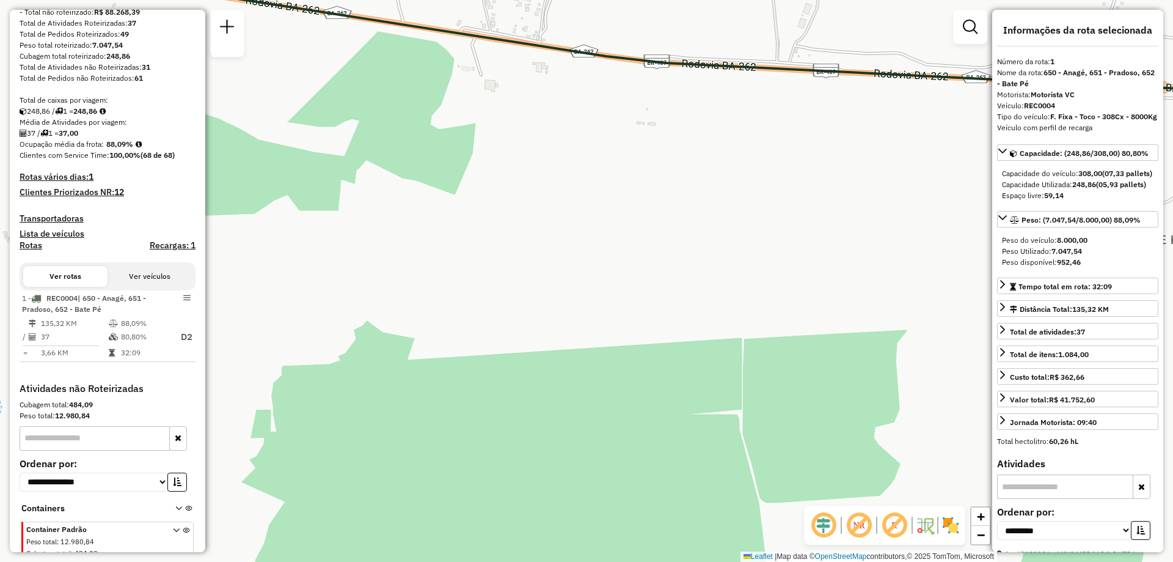
drag, startPoint x: 382, startPoint y: 274, endPoint x: 430, endPoint y: 120, distance: 162.0
click at [427, 111] on div "Janela de atendimento Grade de atendimento Capacidade Transportadoras Veículos …" at bounding box center [586, 281] width 1173 height 562
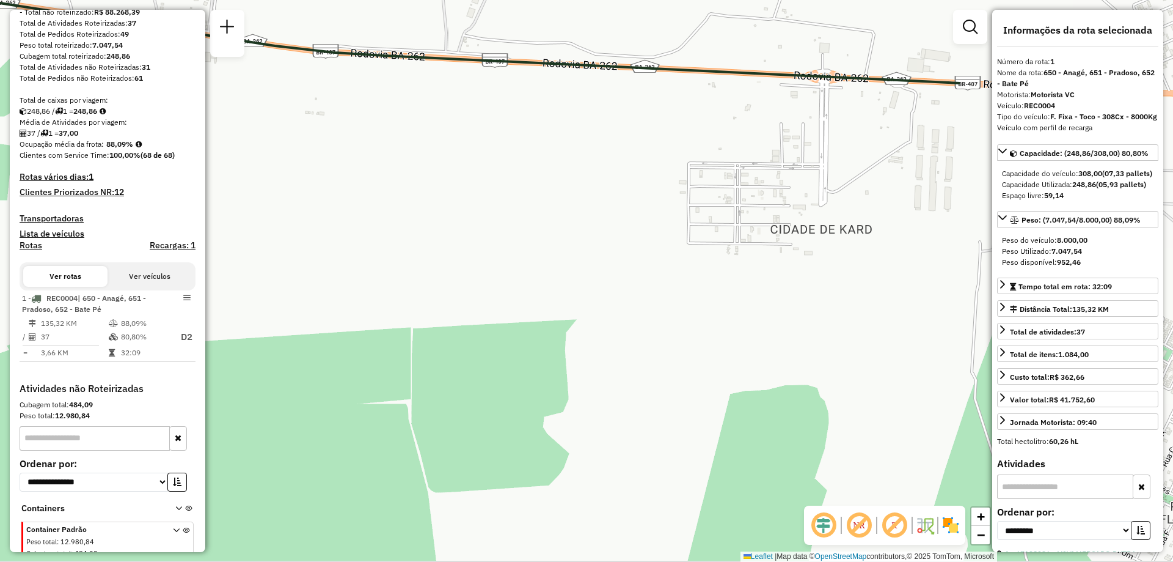
drag, startPoint x: 832, startPoint y: 254, endPoint x: 510, endPoint y: 238, distance: 322.4
click at [510, 238] on div "Janela de atendimento Grade de atendimento Capacidade Transportadoras Veículos …" at bounding box center [586, 281] width 1173 height 562
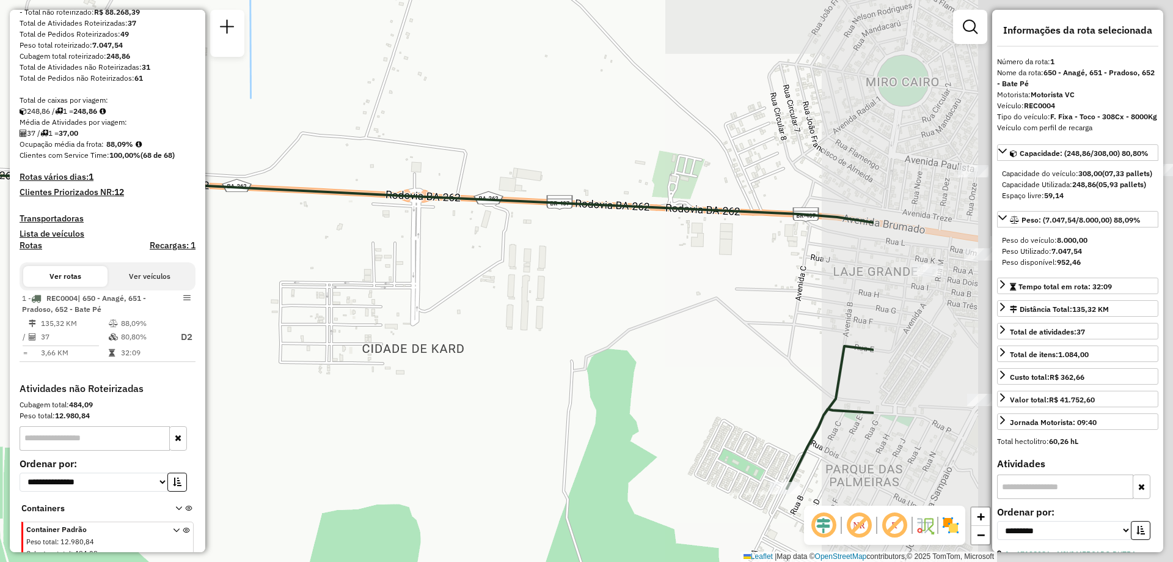
drag, startPoint x: 823, startPoint y: 74, endPoint x: 395, endPoint y: 196, distance: 445.5
click at [395, 196] on icon at bounding box center [170, 296] width 1408 height 386
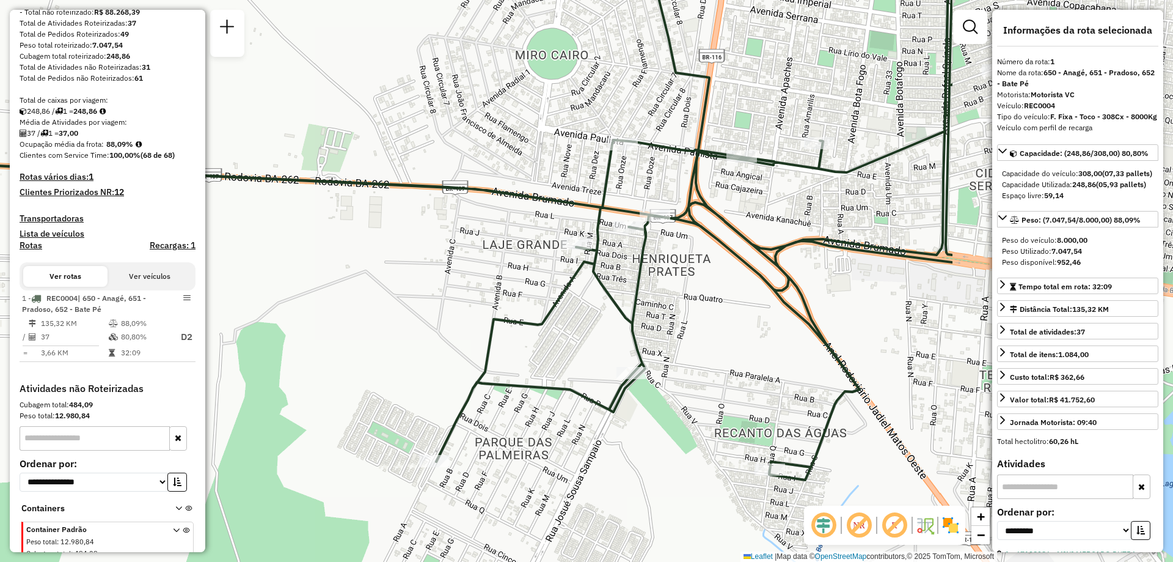
drag, startPoint x: 883, startPoint y: 219, endPoint x: 545, endPoint y: 194, distance: 338.9
click at [545, 194] on icon at bounding box center [249, 199] width 1408 height 562
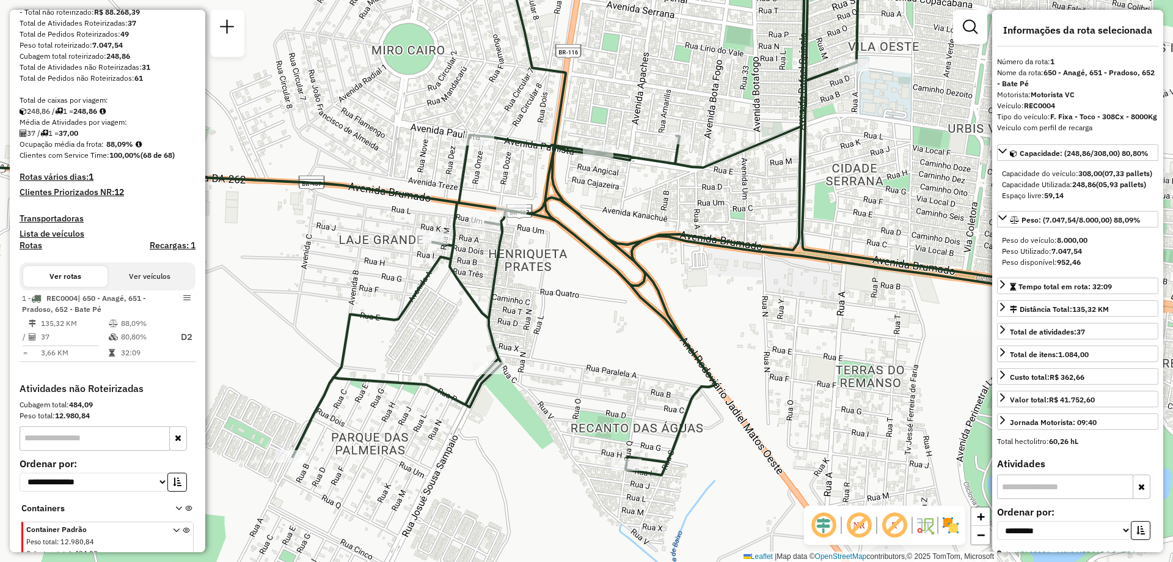
drag, startPoint x: 819, startPoint y: 232, endPoint x: 673, endPoint y: 228, distance: 146.1
click at [674, 228] on icon at bounding box center [443, 207] width 1408 height 536
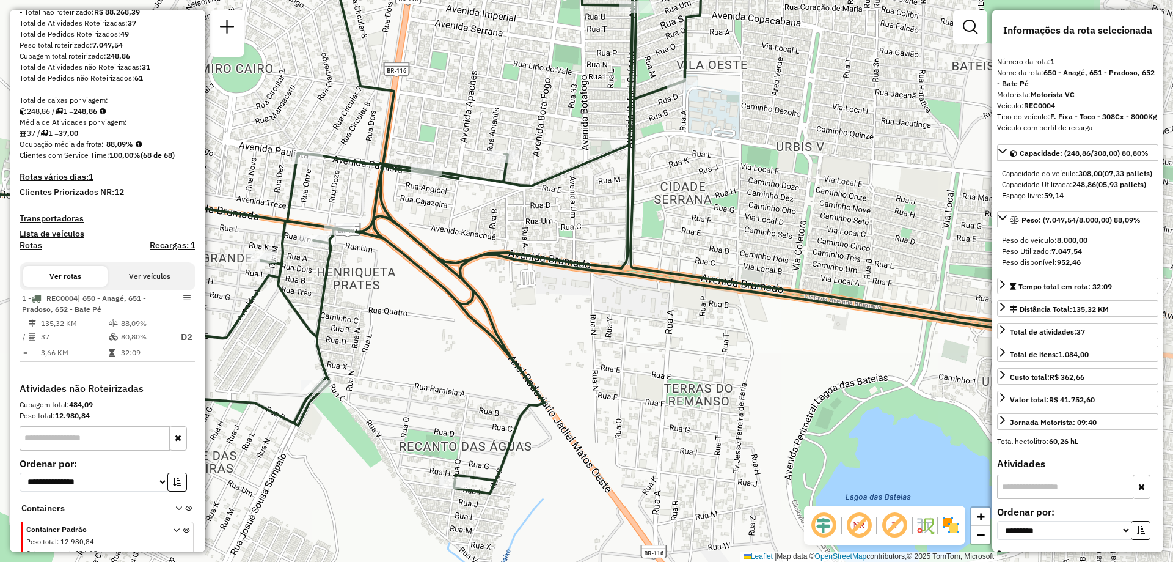
drag
click at [529, 230] on div "Janela de atendimento Grade de atendimento Capacidade Transportadoras Veículos …" at bounding box center [586, 281] width 1173 height 562
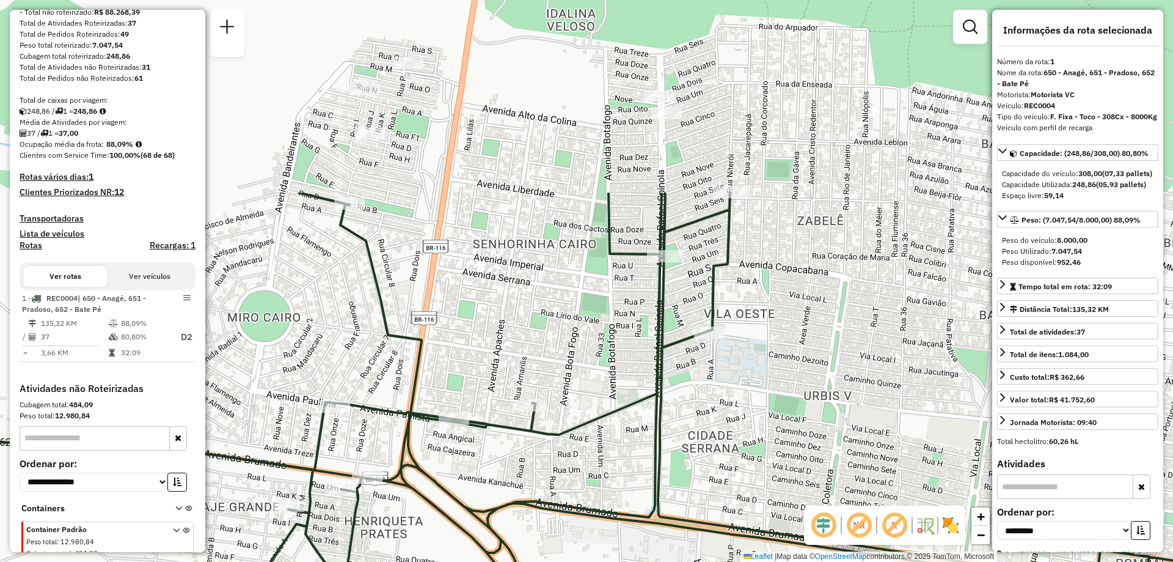
click at [676, 355] on icon at bounding box center [626, 466] width 1408 height 549
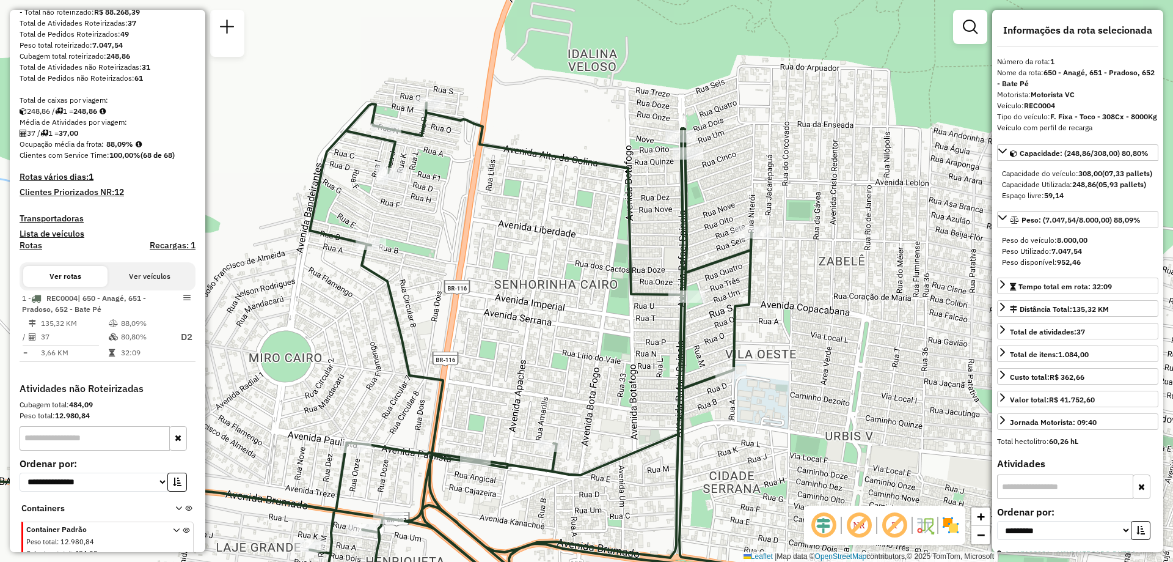
click at [500, 220] on div "Janela de atendimento Grade de atendimento Capacidade Transportadoras Veículos …" at bounding box center [586, 281] width 1173 height 562
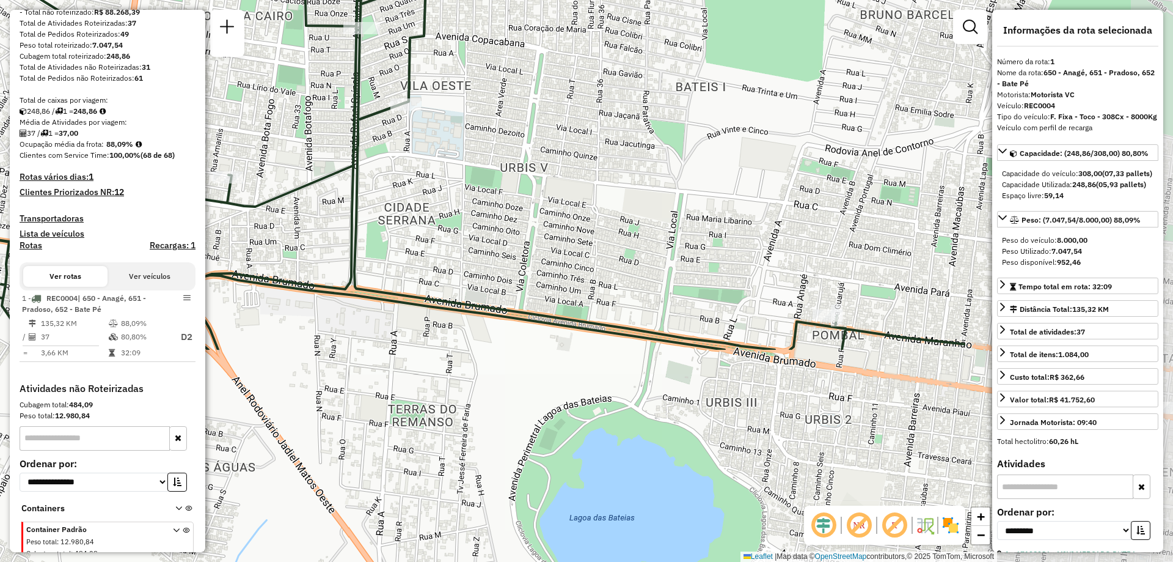
click at [508, 86] on div "Janela de atendimento Grade de atendimento Capacidade Transportadoras Veículos …" at bounding box center [586, 281] width 1173 height 562
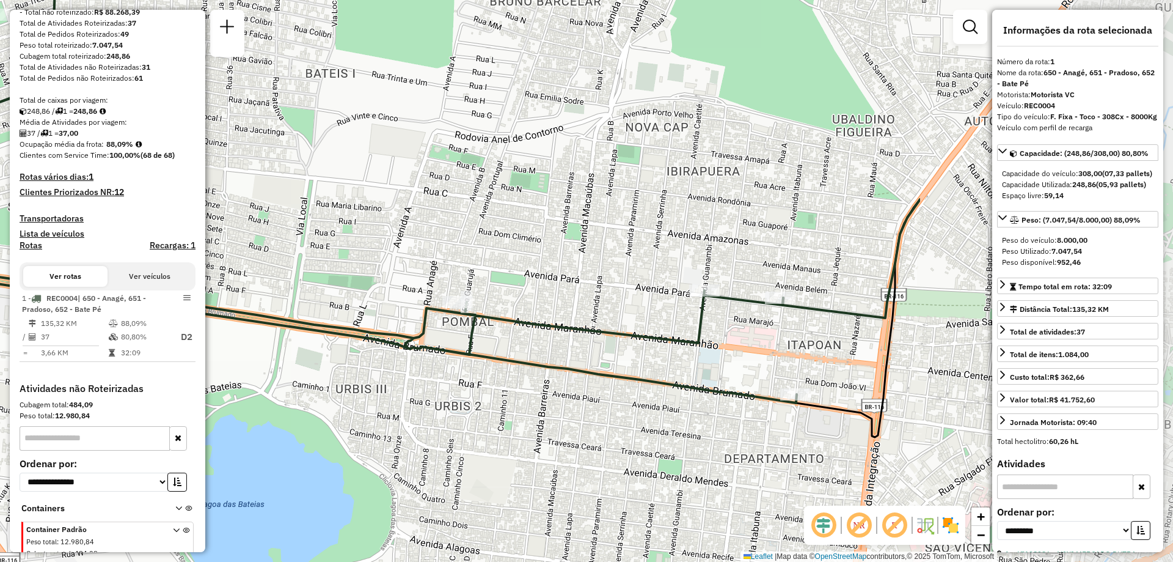
click at [538, 310] on div "Janela de atendimento Grade de atendimento Capacidade Transportadoras Veículos …" at bounding box center [586, 281] width 1173 height 562
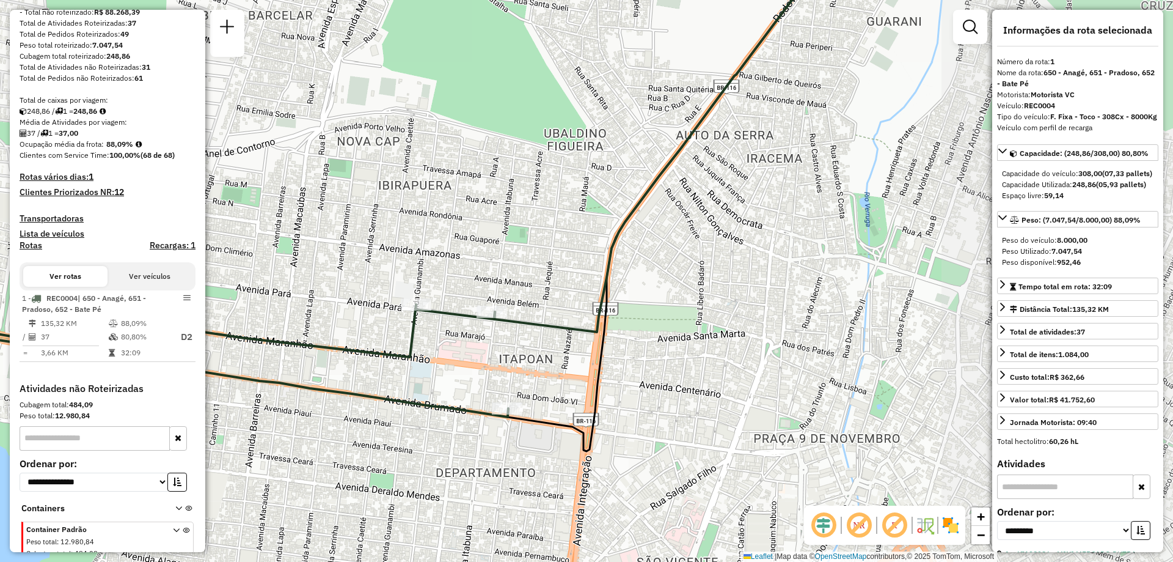
click at [549, 317] on div "Janela de atendimento Grade de atendimento Capacidade Transportadoras Veículos …" at bounding box center [586, 281] width 1173 height 562
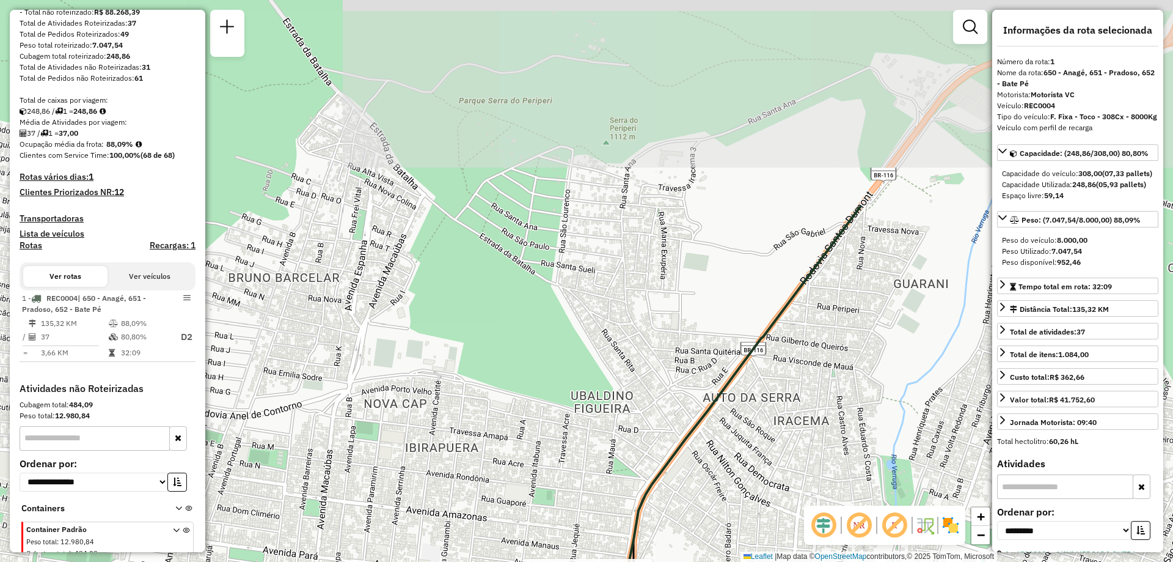
click at [760, 427] on div "Rota 1 - Placa REC0004 67138986 - MINI MERCADO DUTRA Janela de atendimento Grad…" at bounding box center [586, 281] width 1173 height 562
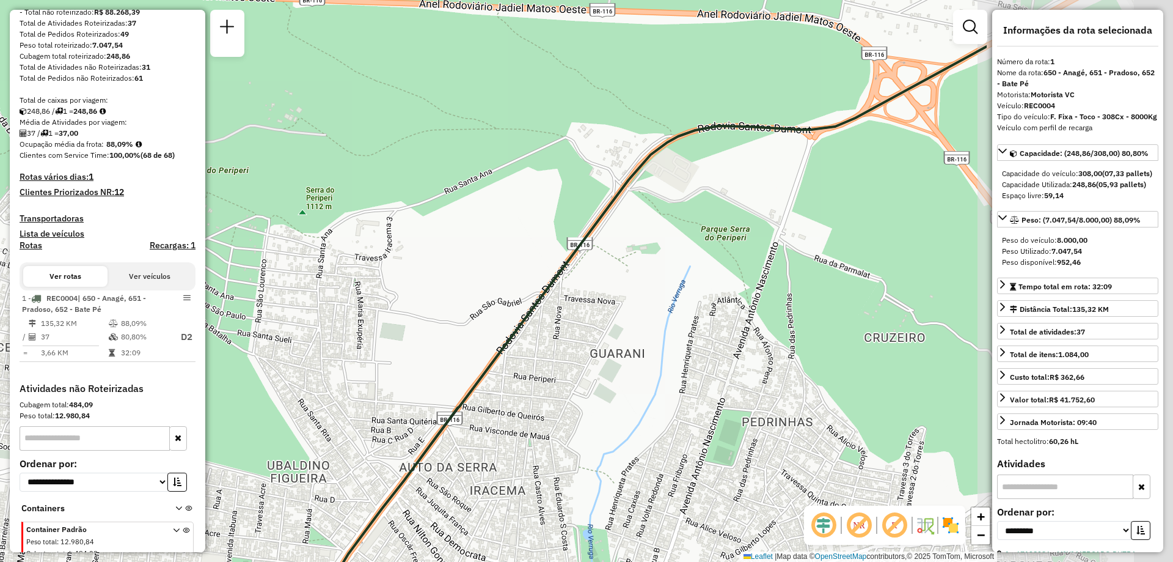
click at [397, 334] on div "Rota 1 - Placa REC0004 67138986 - MINI MERCADO DUTRA Janela de atendimento Grad…" at bounding box center [586, 281] width 1173 height 562
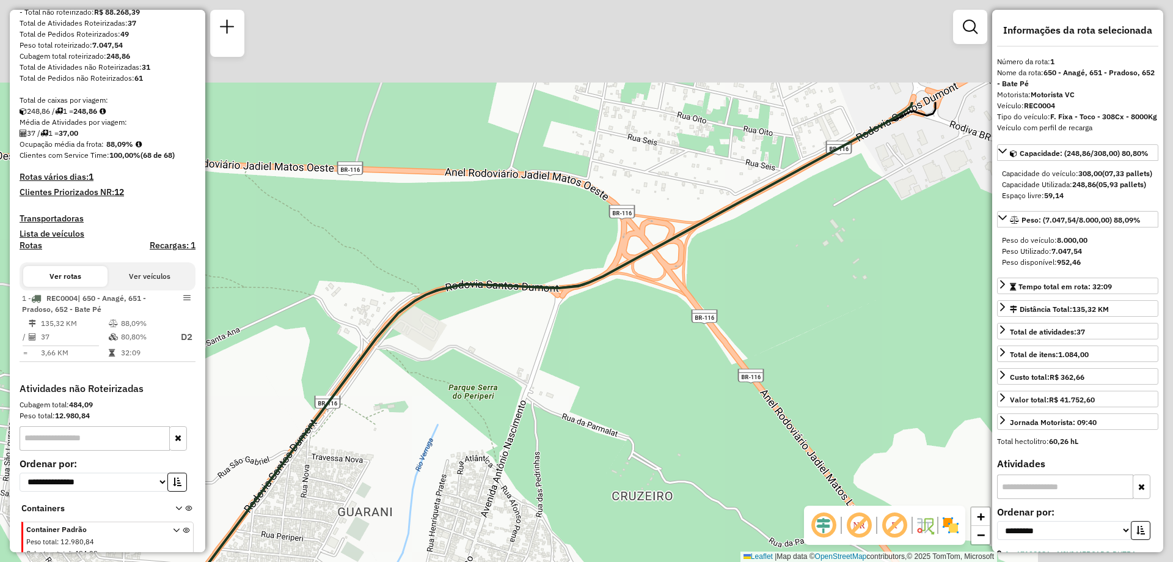
click at [511, 356] on div "Rota 1 - Placa REC0004 67138986 - MINI MERCADO DUTRA Janela de atendimento Grad…" at bounding box center [586, 281] width 1173 height 562
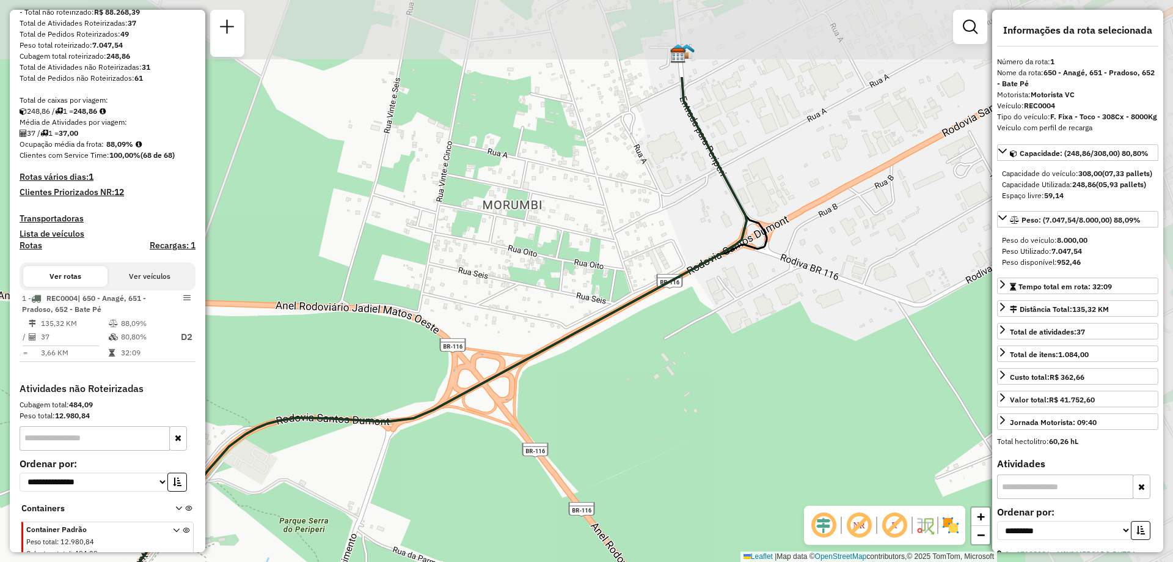
click at [405, 353] on div "Rota 1 - Placa REC0004 67138986 - MINI MERCADO DUTRA Janela de atendimento Grad…" at bounding box center [586, 281] width 1173 height 562
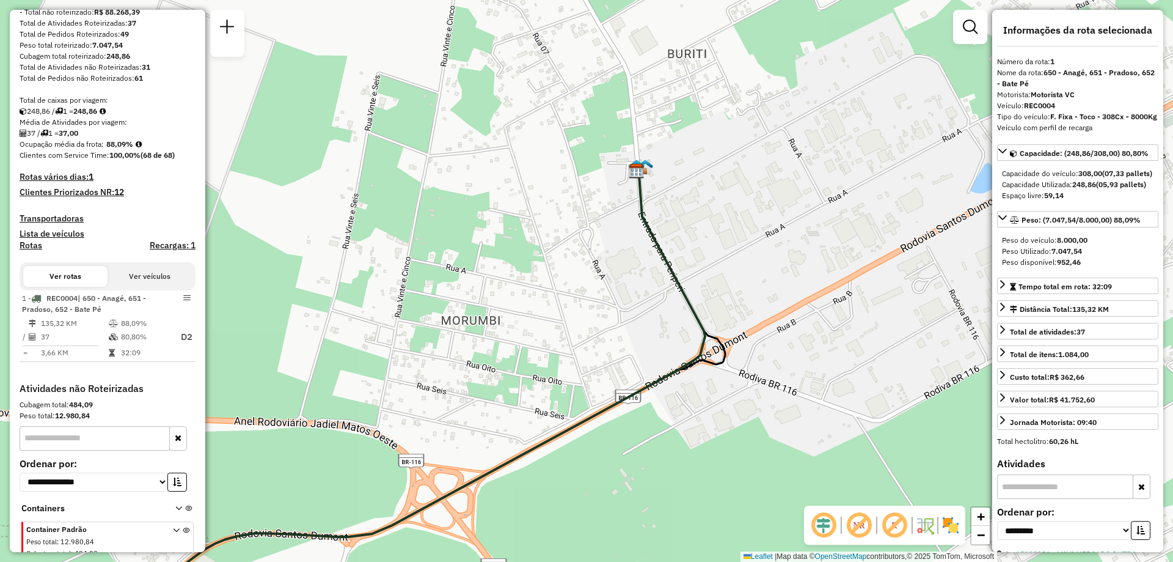
click at [544, 286] on div "Rota 1 - Placa REC0004 67138986 - MINI MERCADO DUTRA Janela de atendimento Grad…" at bounding box center [586, 281] width 1173 height 562
